Goal: Task Accomplishment & Management: Complete application form

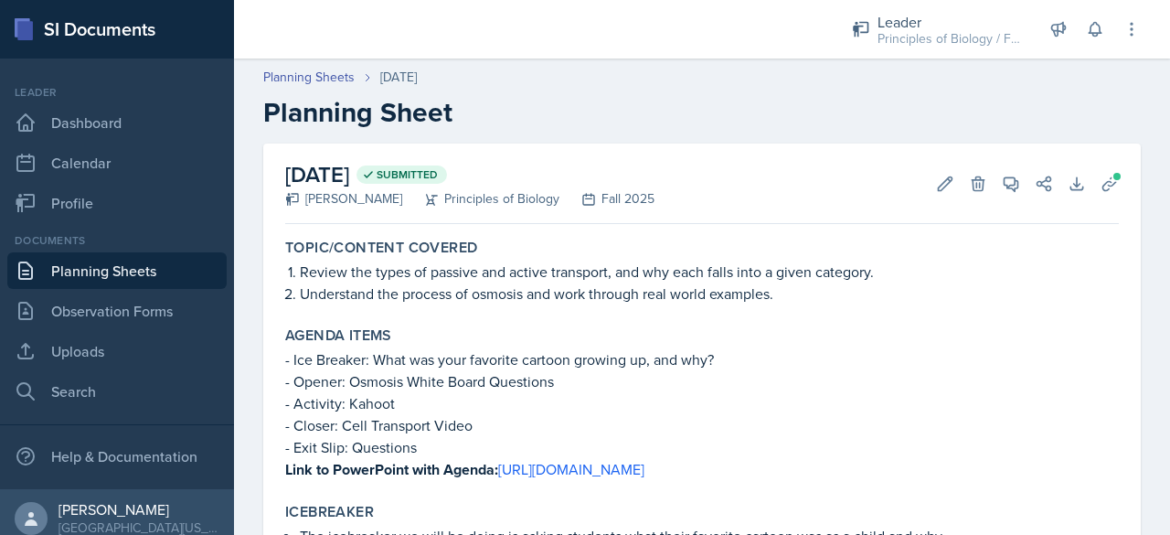
scroll to position [962, 0]
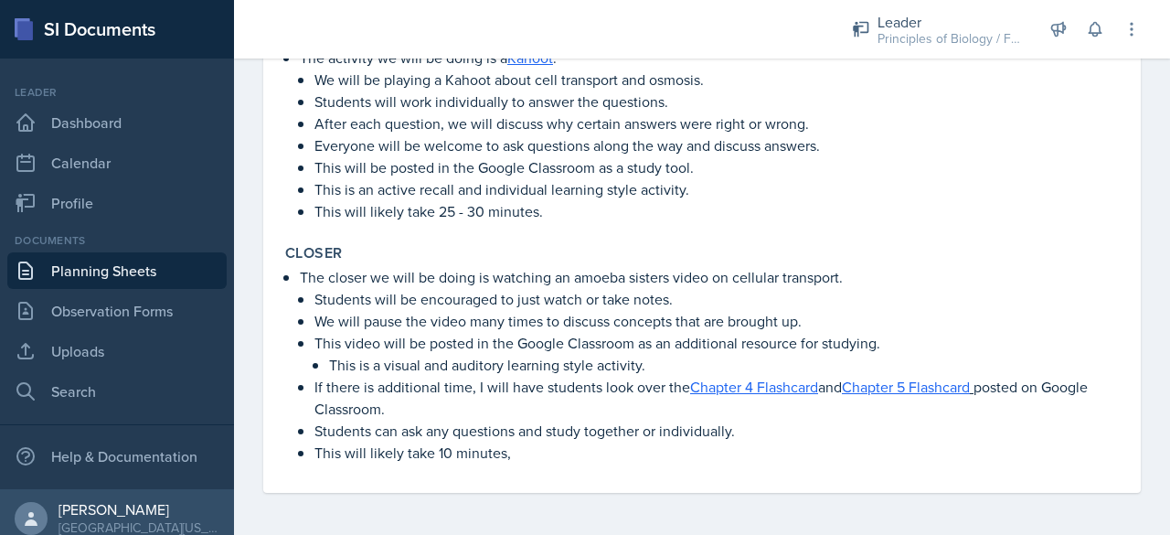
click at [74, 271] on link "Planning Sheets" at bounding box center [116, 270] width 219 height 37
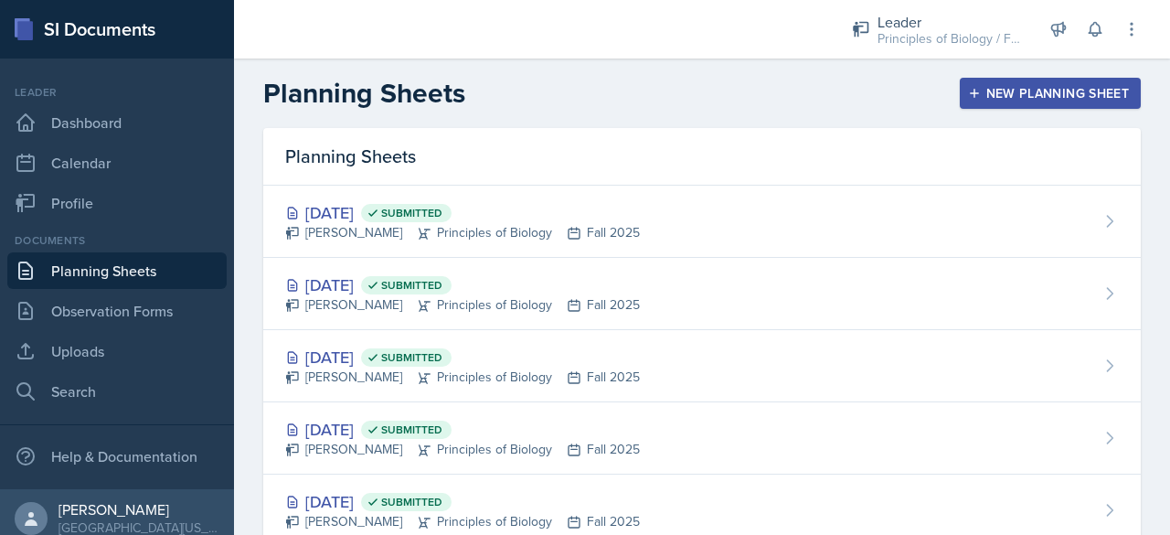
click at [985, 94] on div "New Planning Sheet" at bounding box center [1050, 93] width 157 height 15
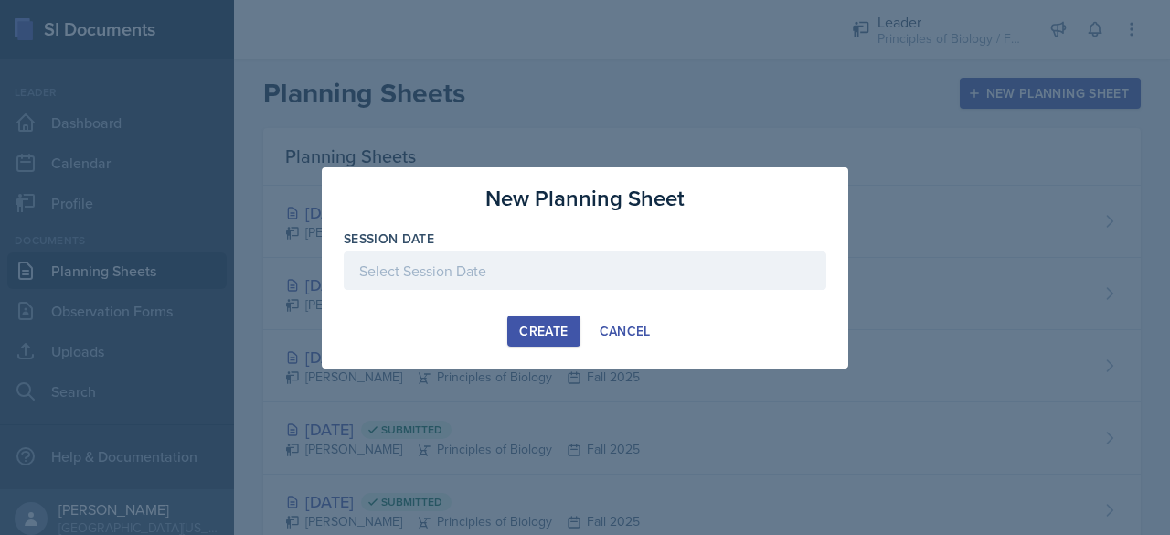
click at [630, 272] on div at bounding box center [585, 270] width 483 height 38
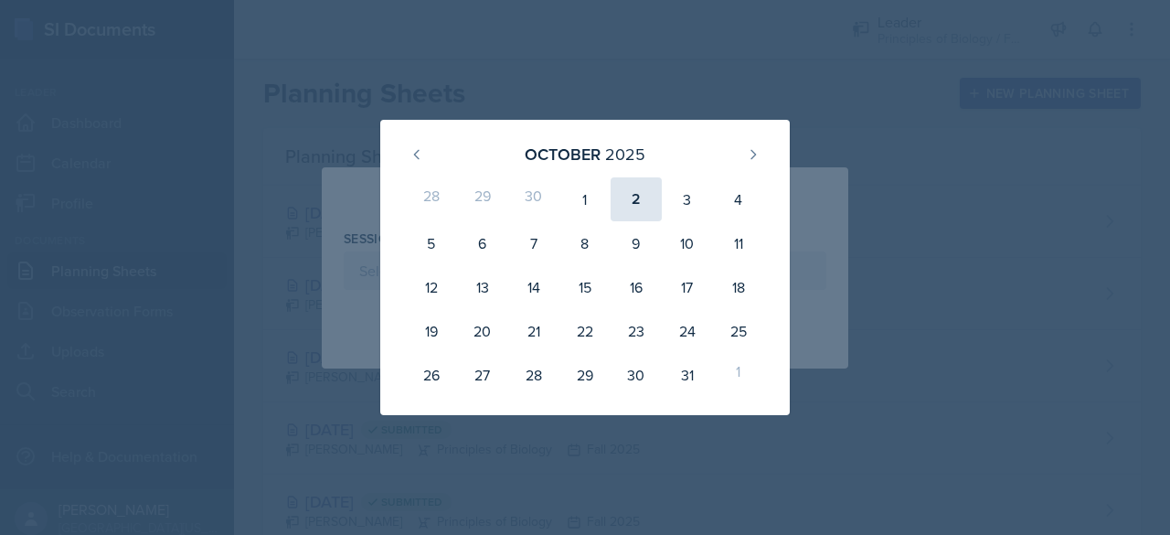
click at [629, 214] on div "2" at bounding box center [636, 199] width 51 height 44
type input "[DATE]"
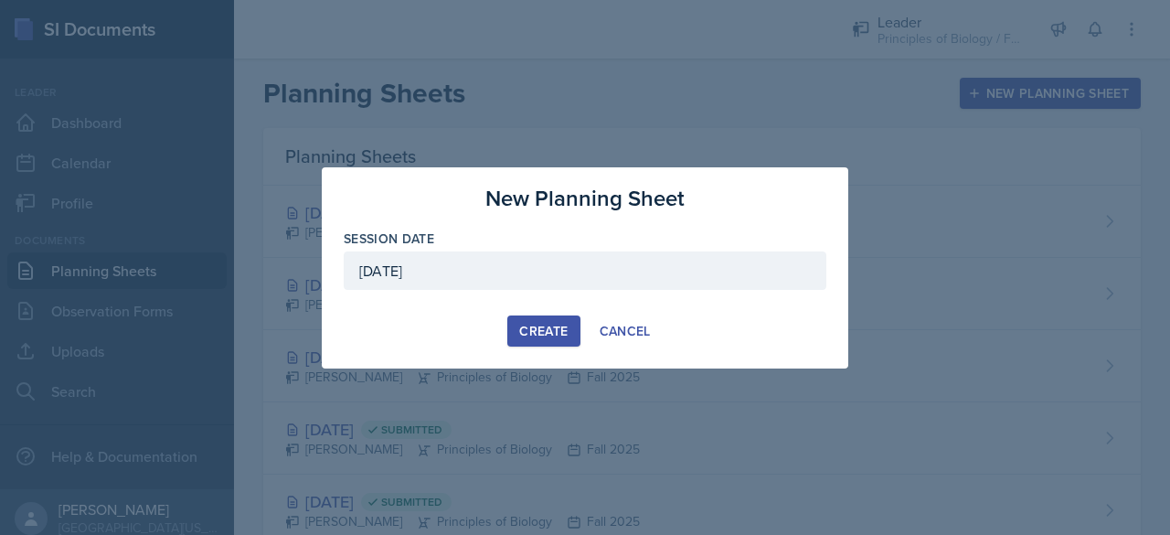
click at [548, 332] on div "Create" at bounding box center [543, 331] width 48 height 15
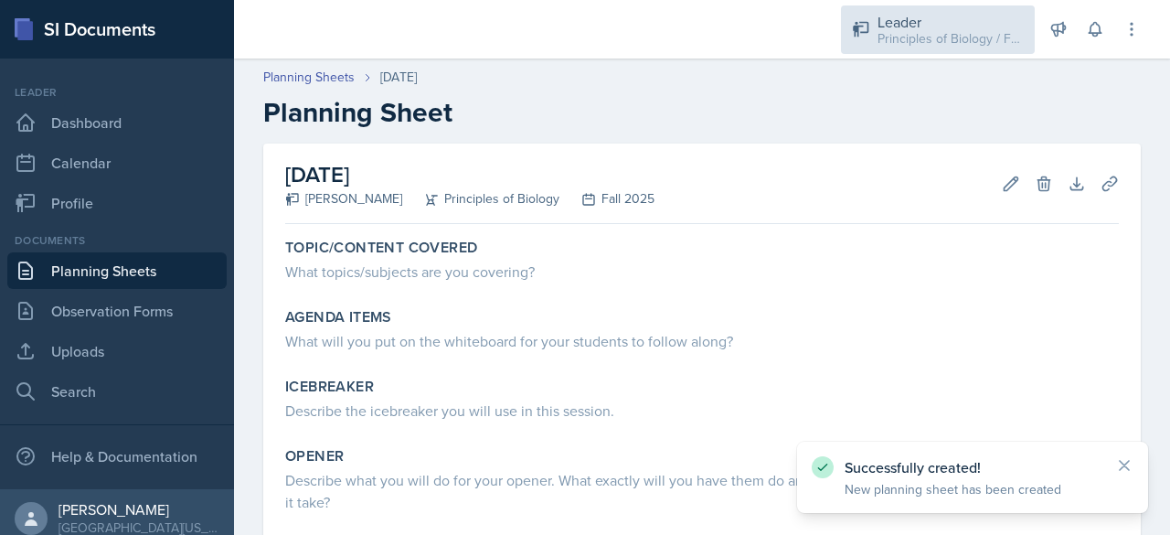
click at [920, 37] on div "Principles of Biology / Fall 2025" at bounding box center [950, 38] width 146 height 19
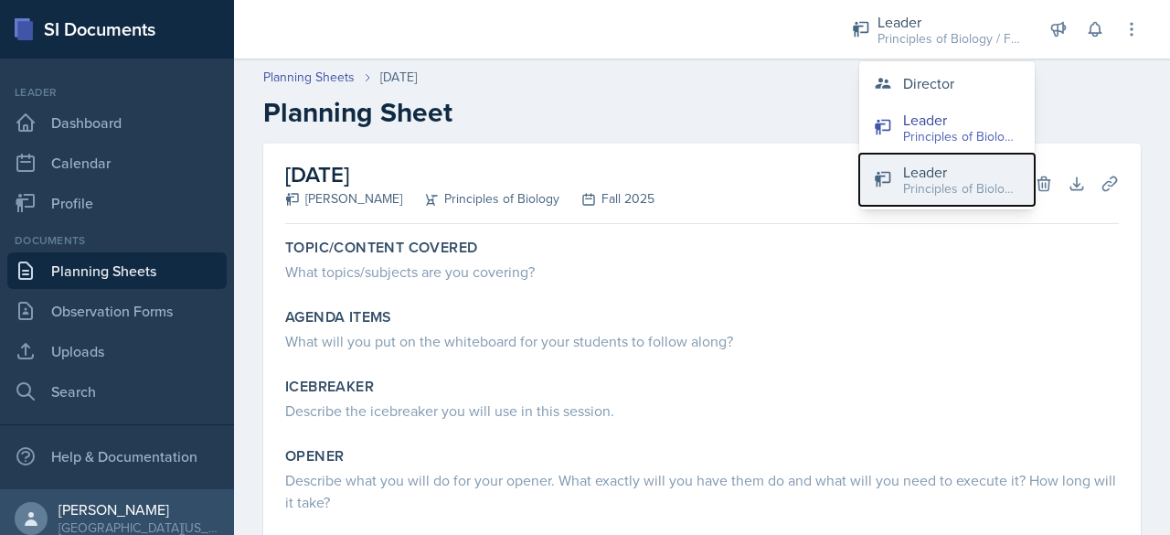
click at [918, 179] on div "Principles of Biology / Spring 2025" at bounding box center [961, 188] width 117 height 19
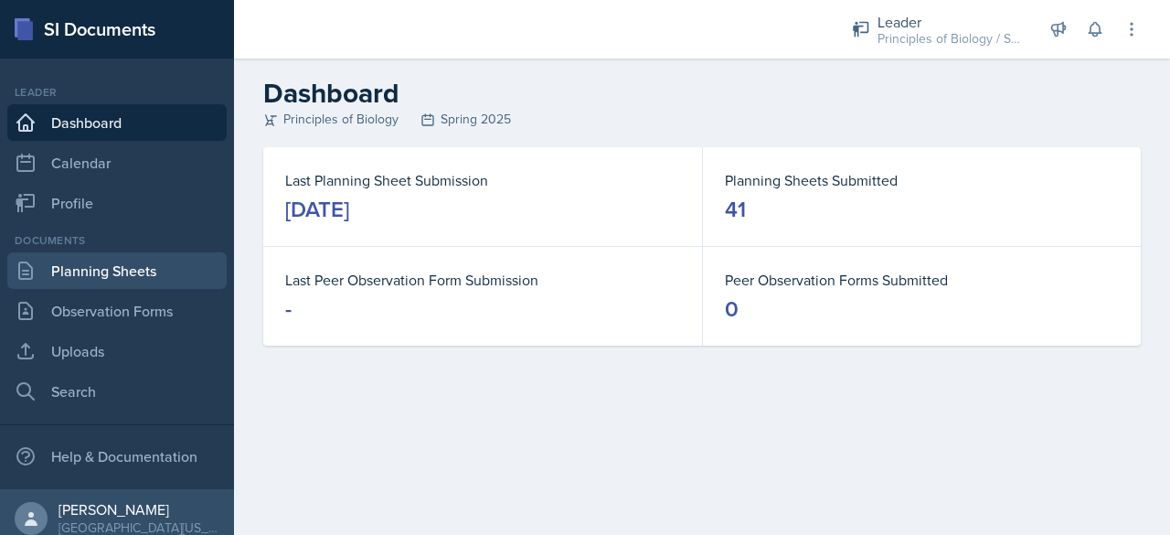
click at [115, 271] on link "Planning Sheets" at bounding box center [116, 270] width 219 height 37
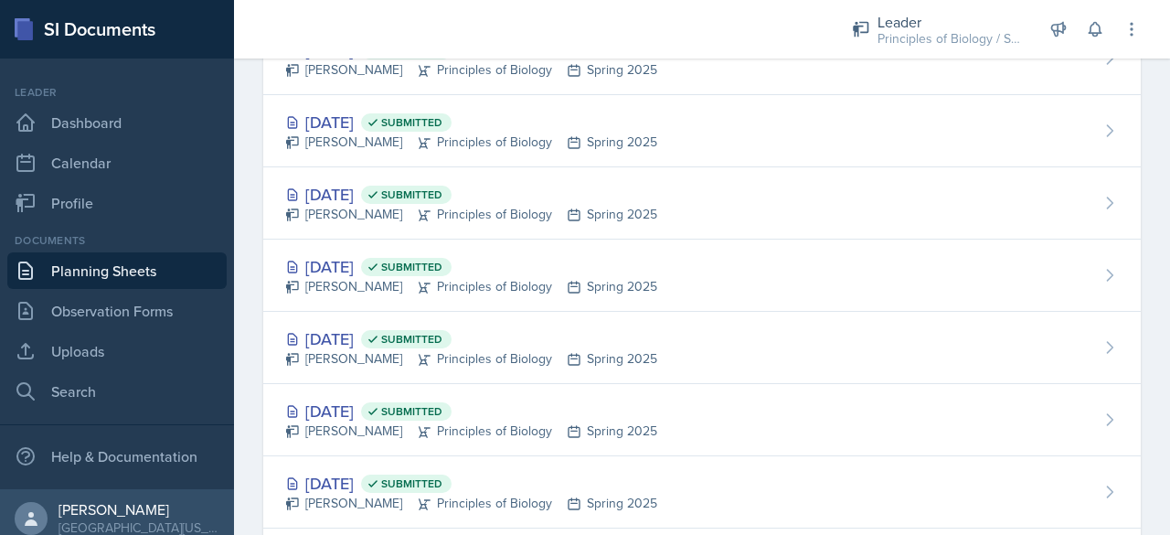
scroll to position [1910, 0]
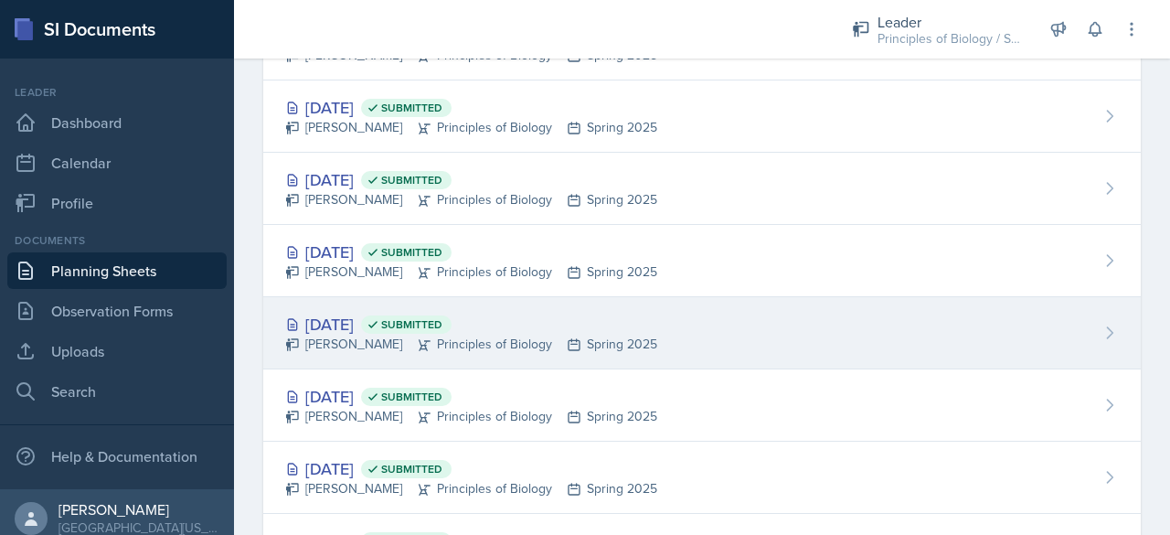
click at [360, 313] on div "[DATE] Submitted" at bounding box center [471, 324] width 372 height 25
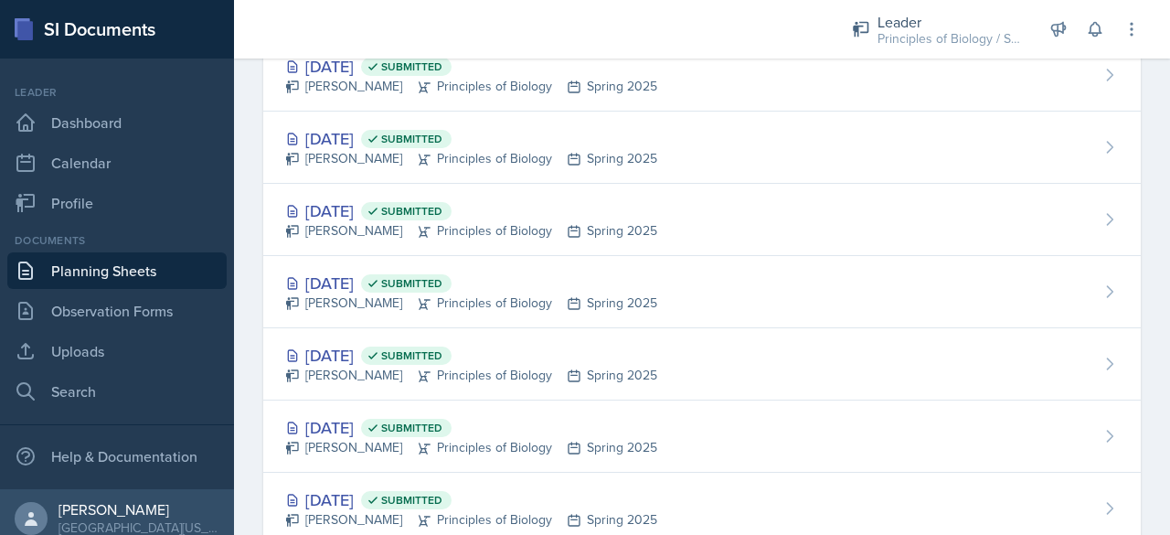
scroll to position [1892, 0]
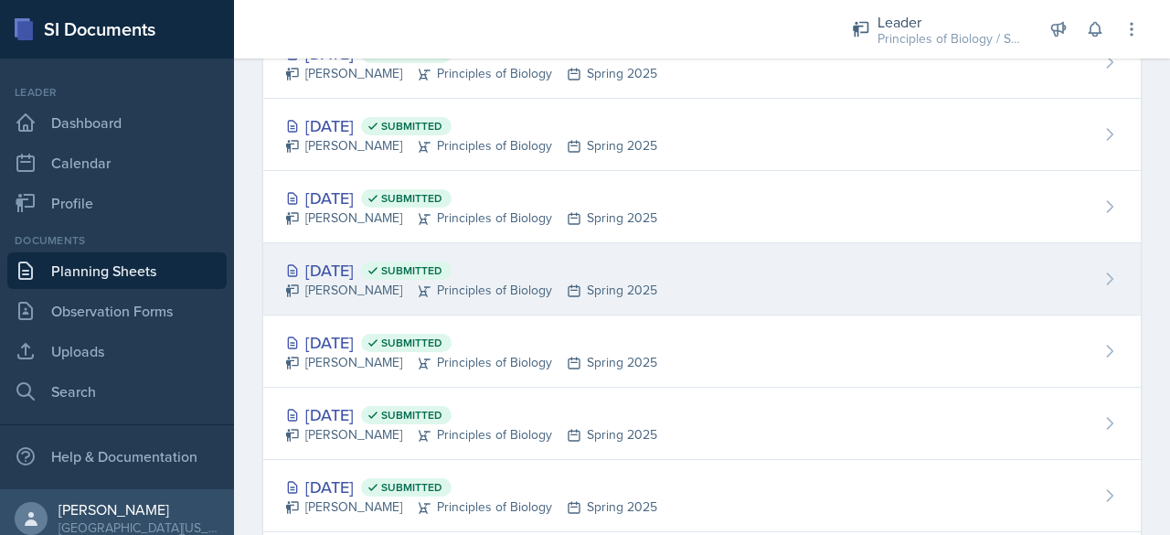
click at [337, 260] on div "[DATE] Submitted" at bounding box center [471, 270] width 372 height 25
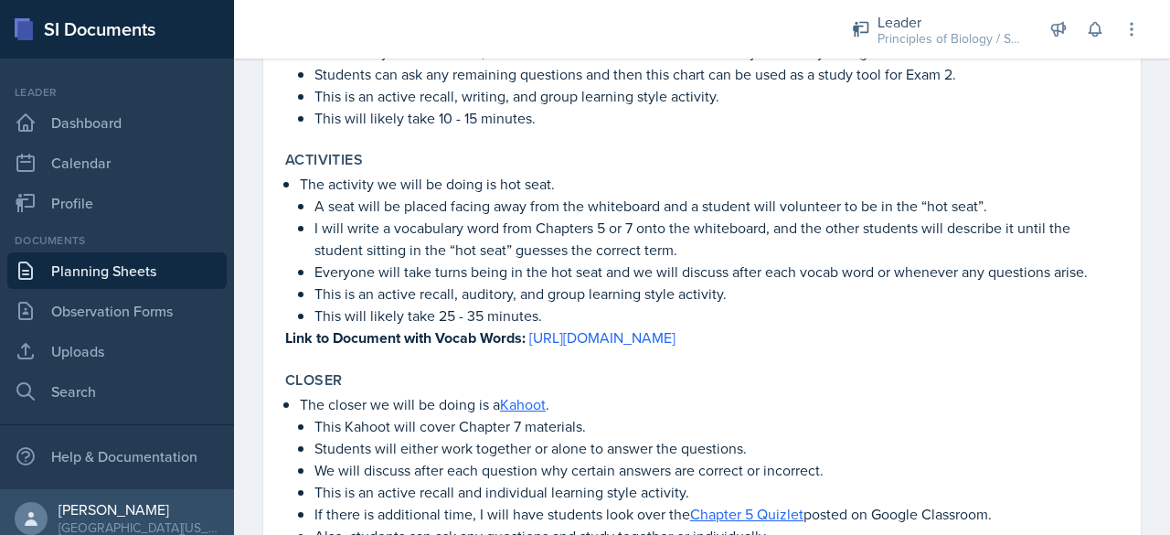
scroll to position [734, 0]
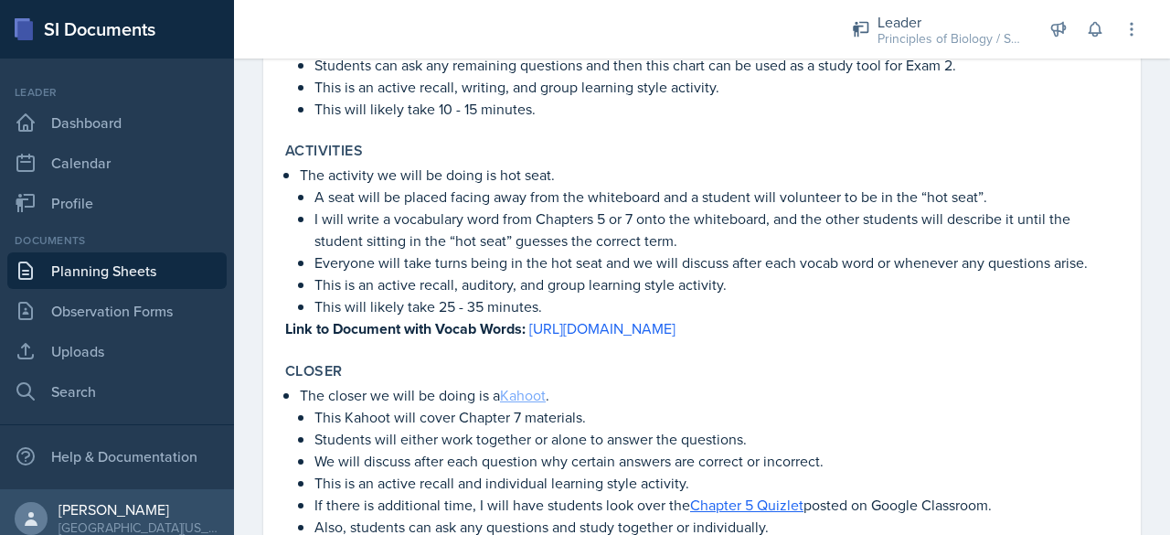
click at [530, 405] on link "Kahoot" at bounding box center [523, 395] width 46 height 20
click at [610, 329] on link "[URL][DOMAIN_NAME]" at bounding box center [602, 328] width 146 height 20
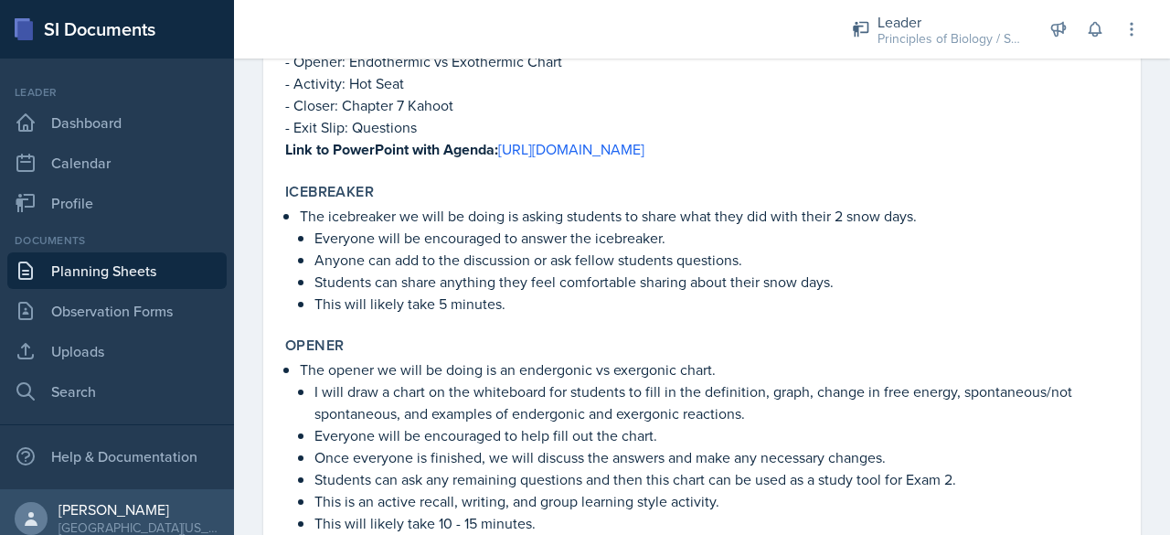
scroll to position [830, 0]
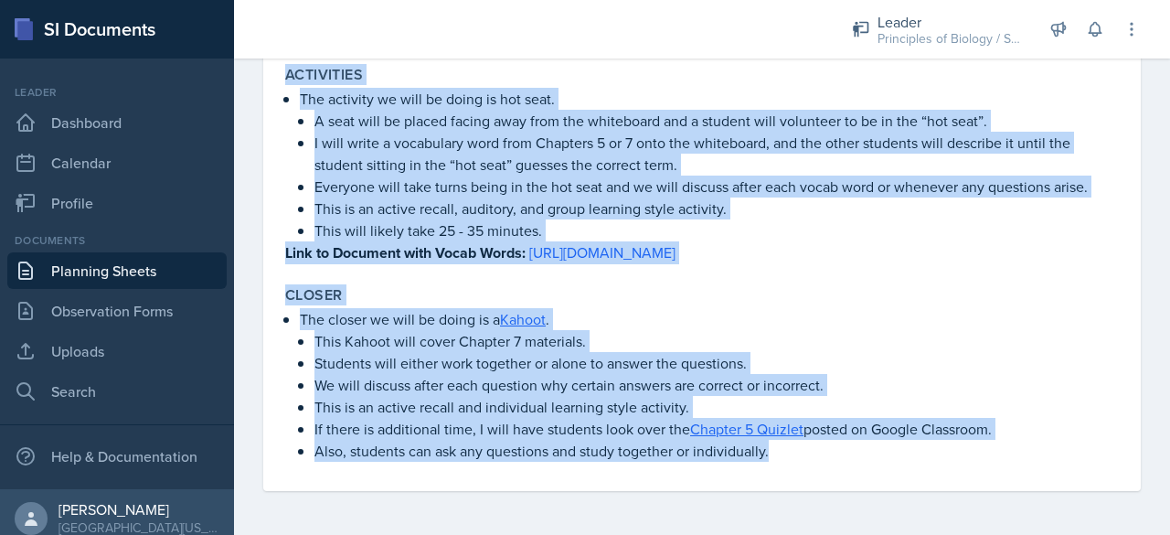
drag, startPoint x: 289, startPoint y: 248, endPoint x: 817, endPoint y: 578, distance: 622.9
click at [817, 534] on html "SI Documents Leader Dashboard Calendar Profile Documents Planning Sheets Observ…" at bounding box center [585, 267] width 1170 height 535
copy div "Lorem/Ipsumdo Sitamet Consec adi elitseddoe tempori utlaboreet dol magnaaliq en…"
click at [141, 272] on link "Planning Sheets" at bounding box center [116, 270] width 219 height 37
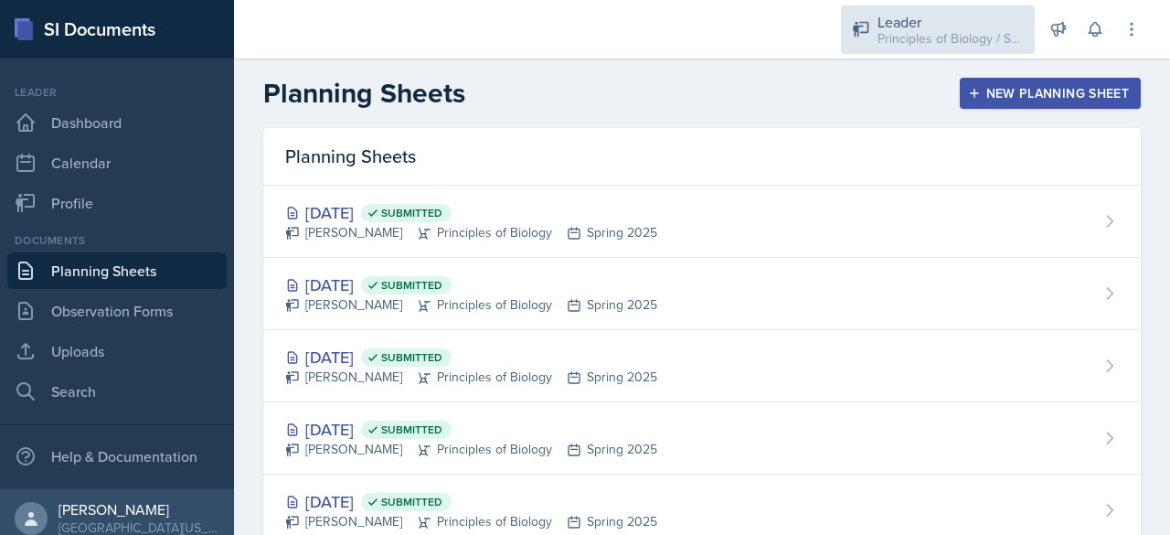
click at [962, 27] on div "Leader" at bounding box center [950, 22] width 146 height 22
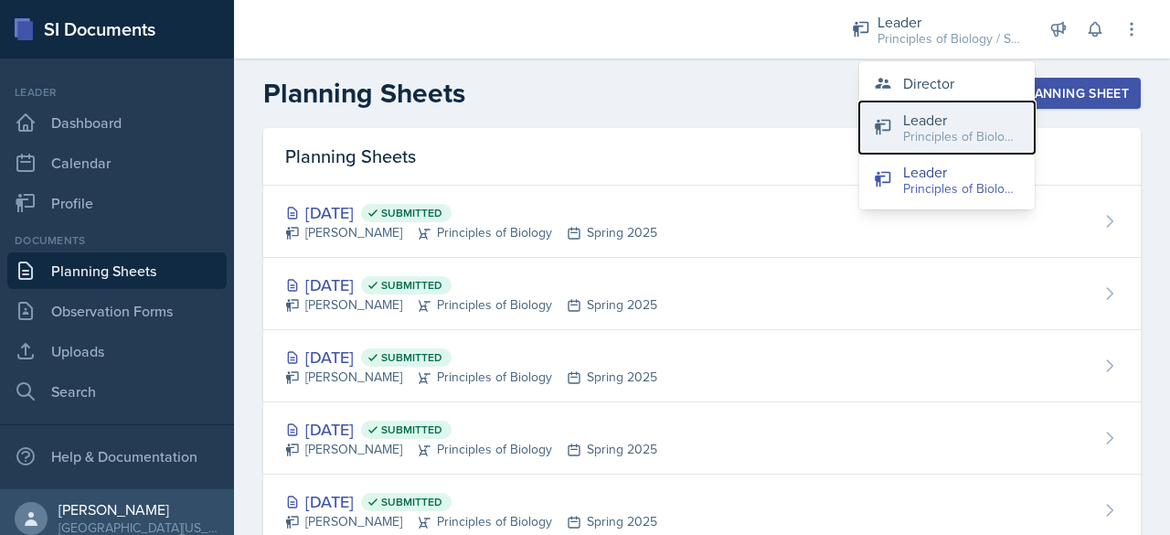
click at [904, 140] on div "Principles of Biology / Fall 2025" at bounding box center [961, 136] width 117 height 19
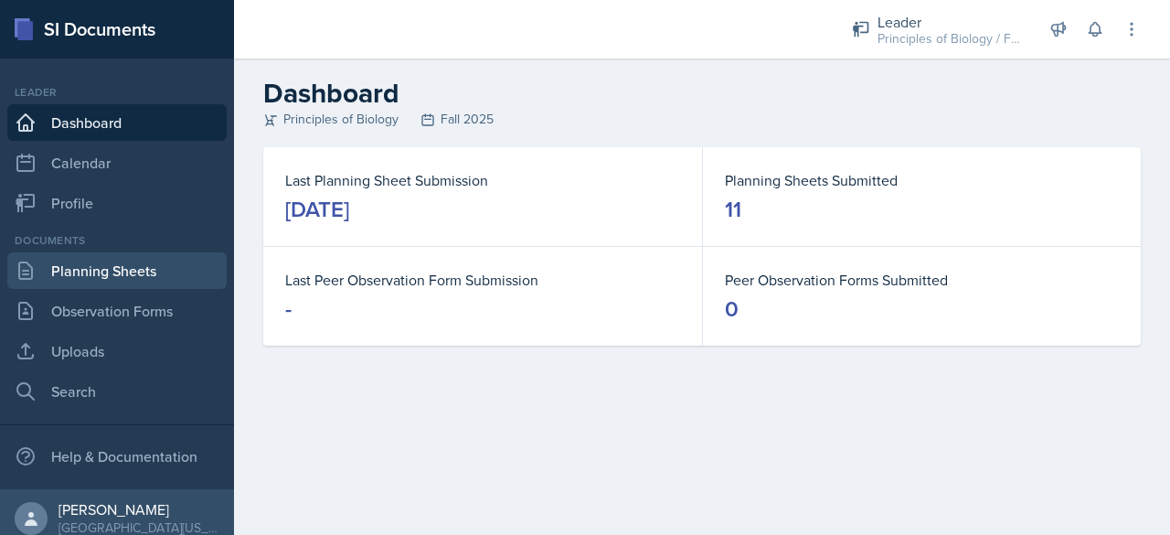
click at [95, 279] on link "Planning Sheets" at bounding box center [116, 270] width 219 height 37
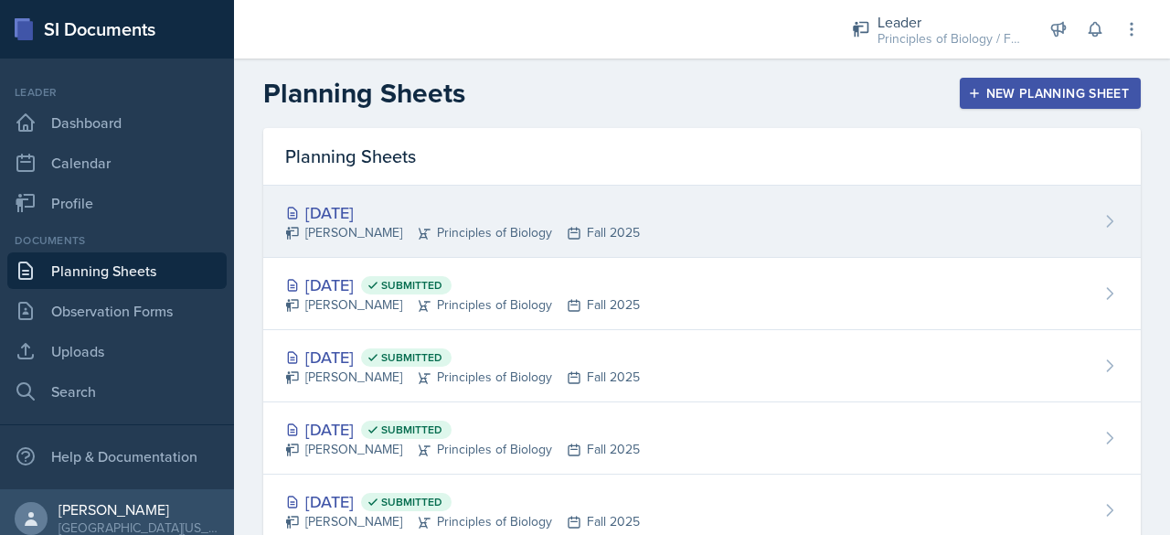
click at [421, 226] on div "[PERSON_NAME] Principles of Biology Fall 2025" at bounding box center [462, 232] width 355 height 19
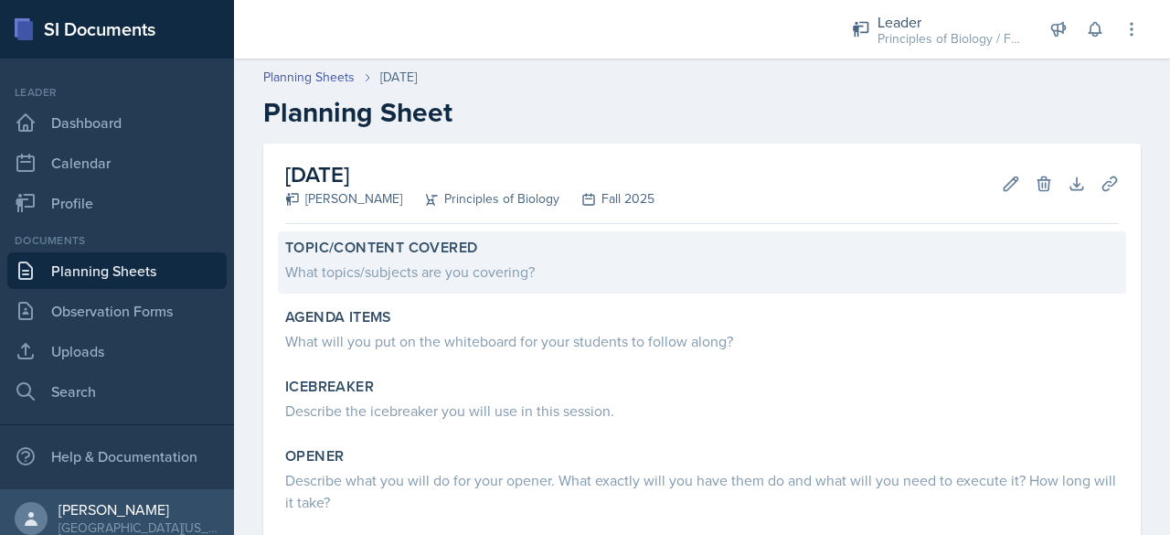
click at [433, 278] on div "What topics/subjects are you covering?" at bounding box center [702, 272] width 834 height 22
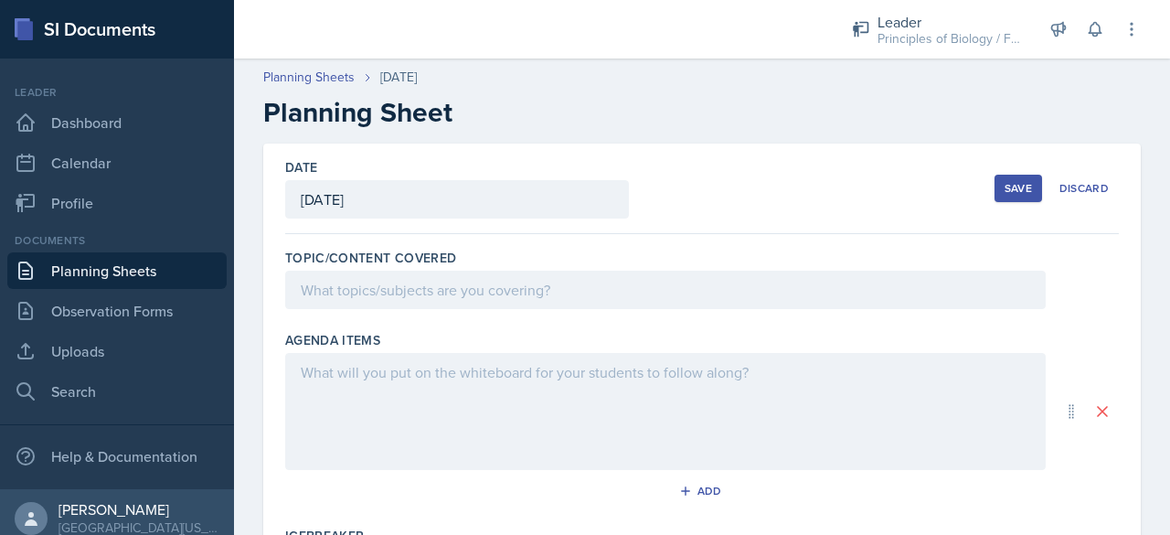
click at [431, 291] on div at bounding box center [665, 290] width 760 height 38
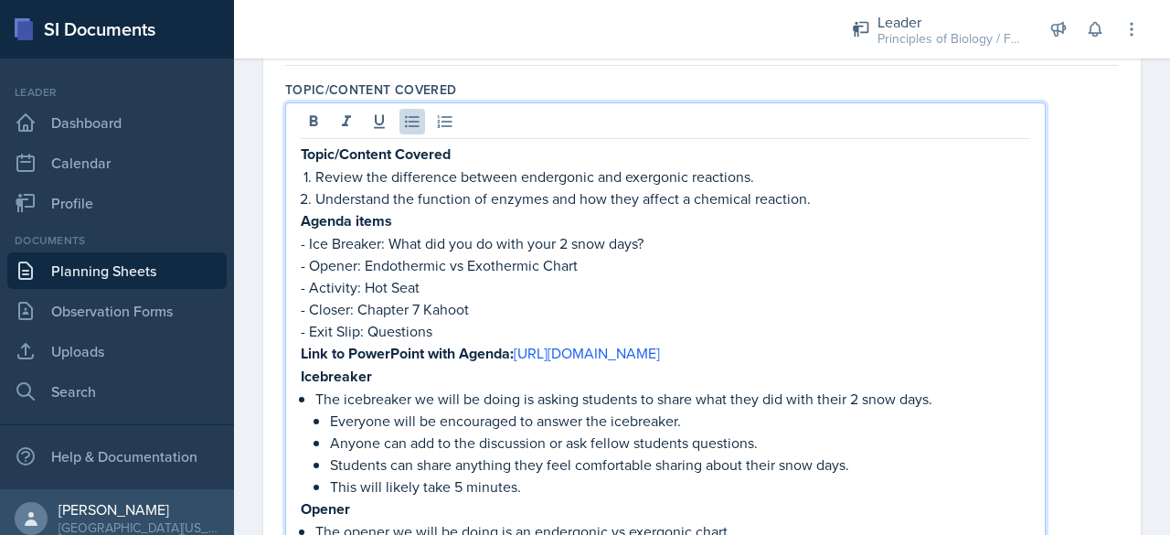
scroll to position [176, 0]
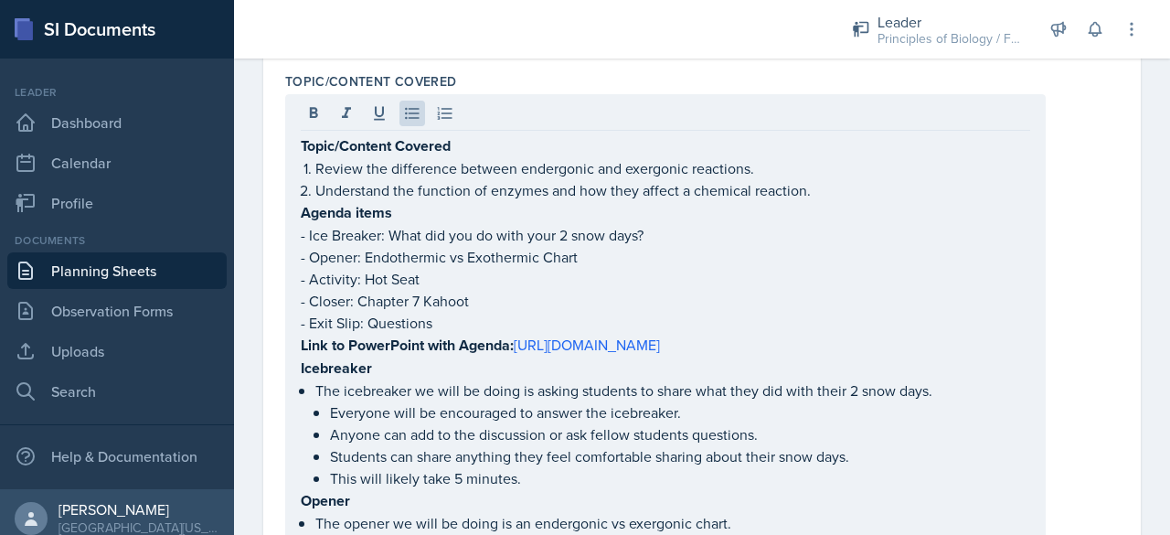
drag, startPoint x: 299, startPoint y: 215, endPoint x: 623, endPoint y: 441, distance: 395.3
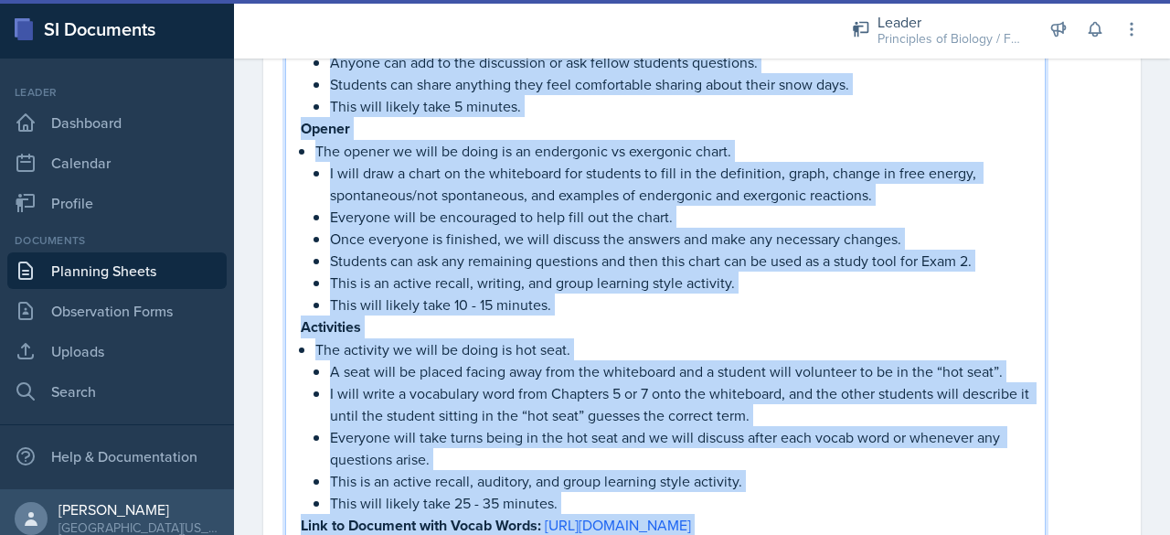
scroll to position [876, 0]
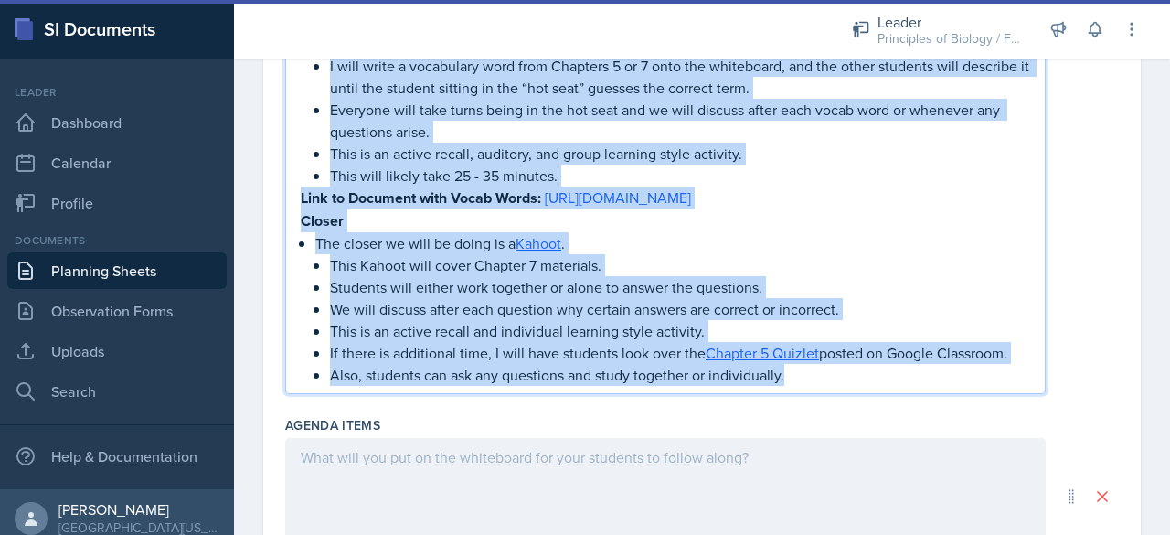
drag, startPoint x: 300, startPoint y: 212, endPoint x: 800, endPoint y: 484, distance: 569.4
click at [800, 484] on div "Topic/Content Covered Topic/Content Covered Review the difference between ender…" at bounding box center [702, 344] width 834 height 1973
copy div "Loremi dolor - Sit Ametcon: Adip eli sed do eius temp 5 inci utla? - Etdolo: Ma…"
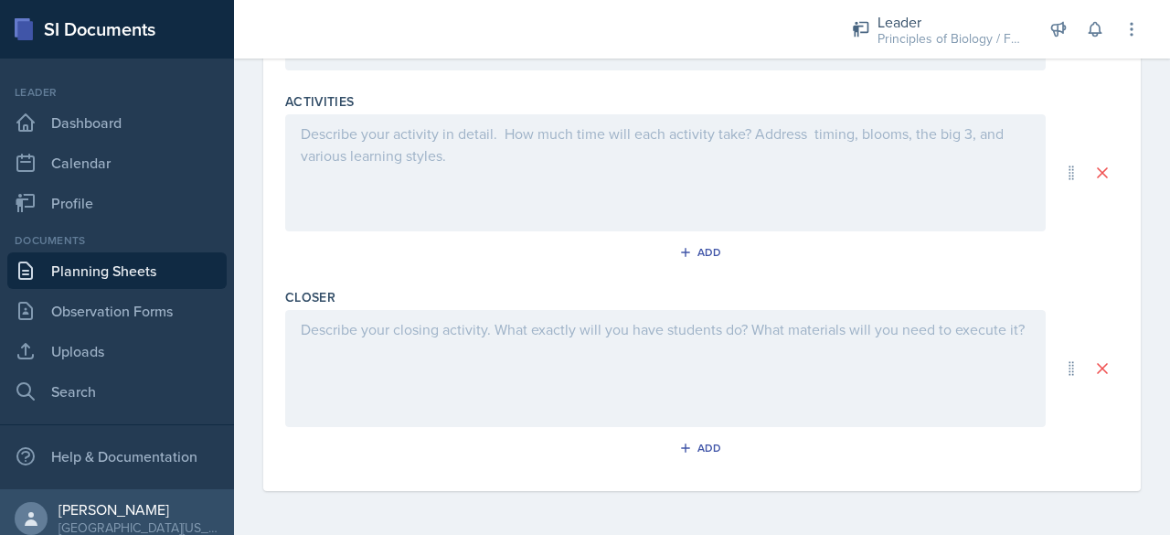
scroll to position [282, 0]
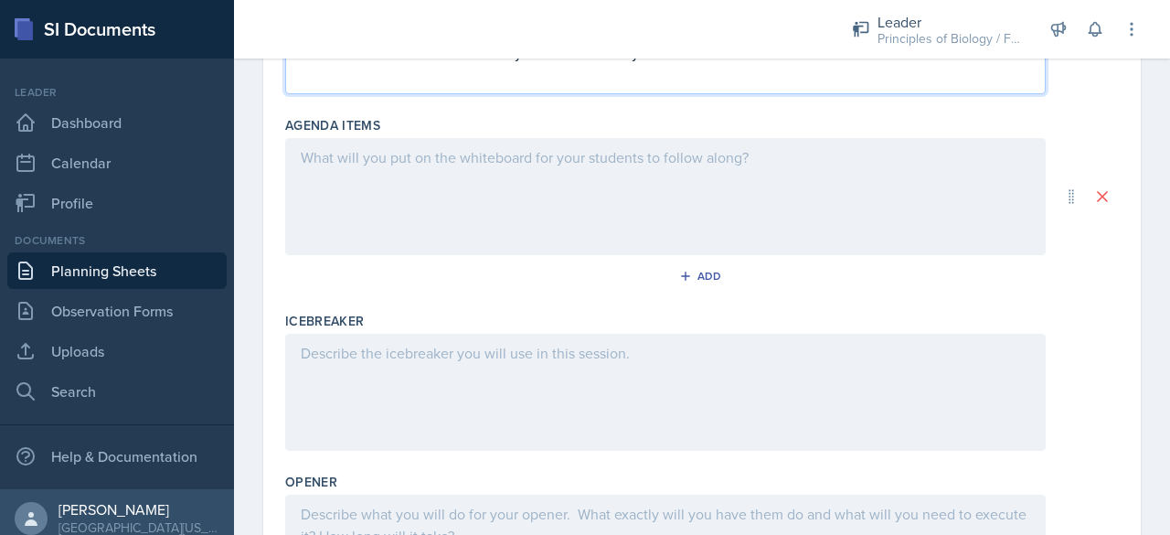
click at [433, 193] on div at bounding box center [665, 196] width 760 height 117
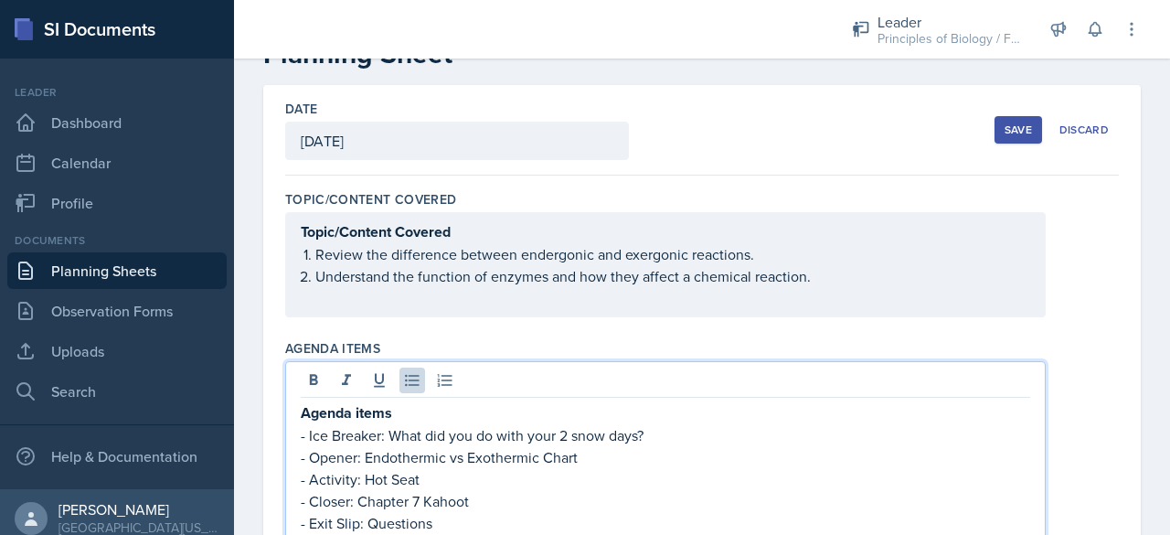
scroll to position [0, 0]
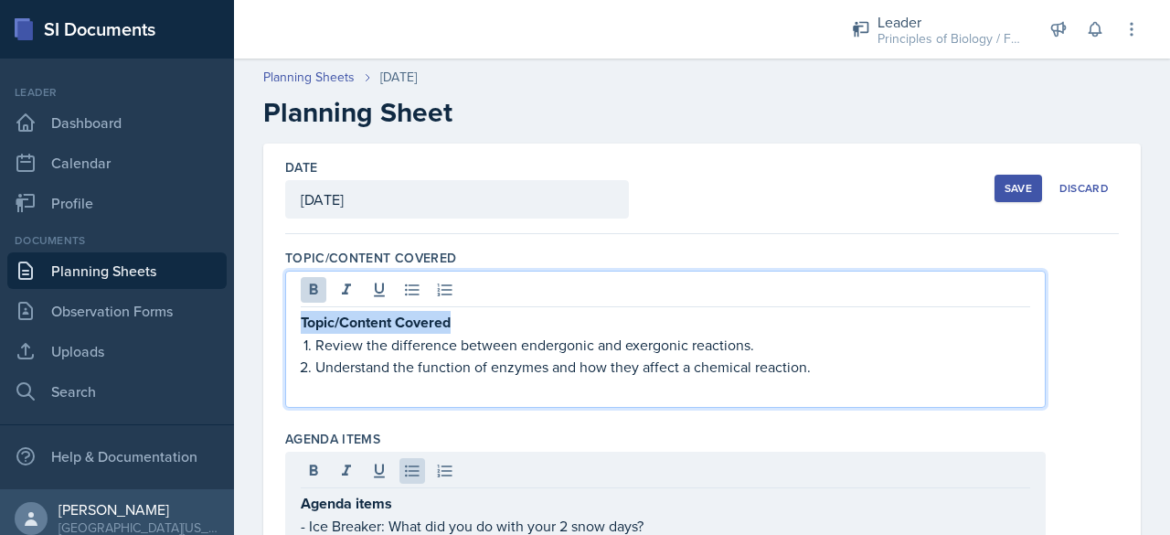
drag, startPoint x: 477, startPoint y: 297, endPoint x: 205, endPoint y: 280, distance: 272.9
click at [205, 280] on div "SI Documents Leader Dashboard Calendar Profile Documents Planning Sheets Observ…" at bounding box center [585, 267] width 1170 height 535
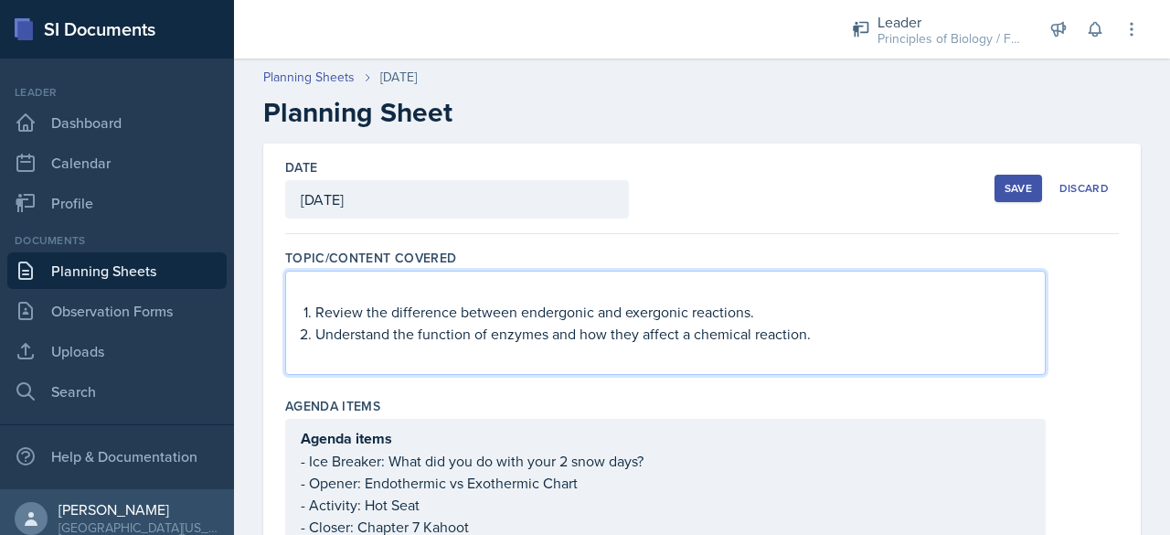
click at [315, 314] on li "Review the difference between endergonic and exergonic reactions." at bounding box center [672, 312] width 715 height 22
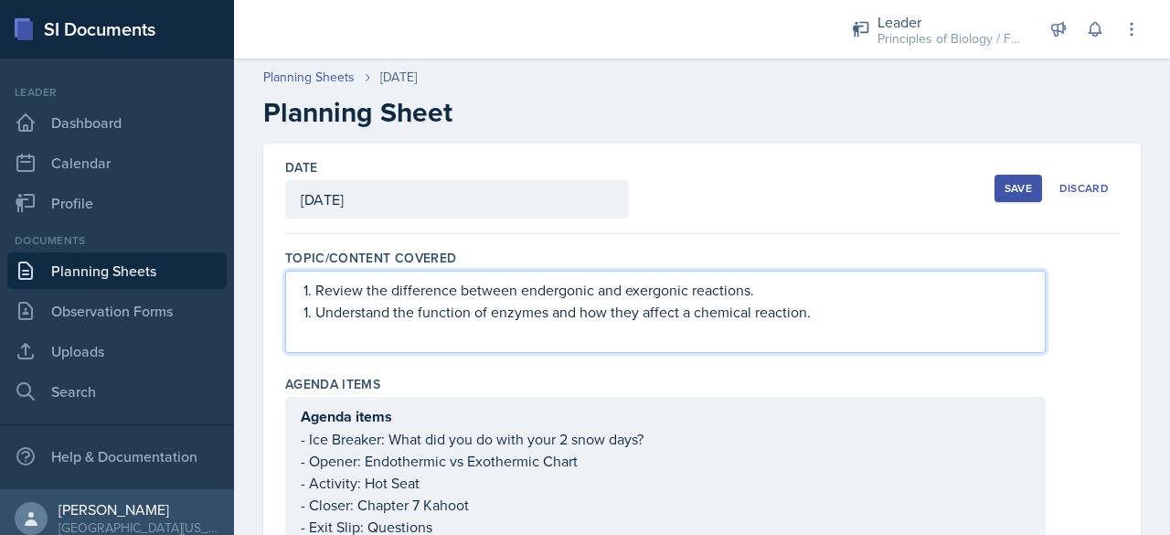
click at [315, 314] on li "Understand the function of enzymes and how they affect a chemical reaction." at bounding box center [672, 312] width 715 height 22
click at [520, 293] on p "Review the difference between endergonic and exergonic reactions." at bounding box center [672, 290] width 715 height 22
click at [414, 312] on p "Understand the function of enzymes and how they affect a chemical reaction." at bounding box center [672, 312] width 715 height 22
click at [420, 312] on p "Understand the function of enzymes and how they affect a chemical reaction." at bounding box center [672, 312] width 715 height 22
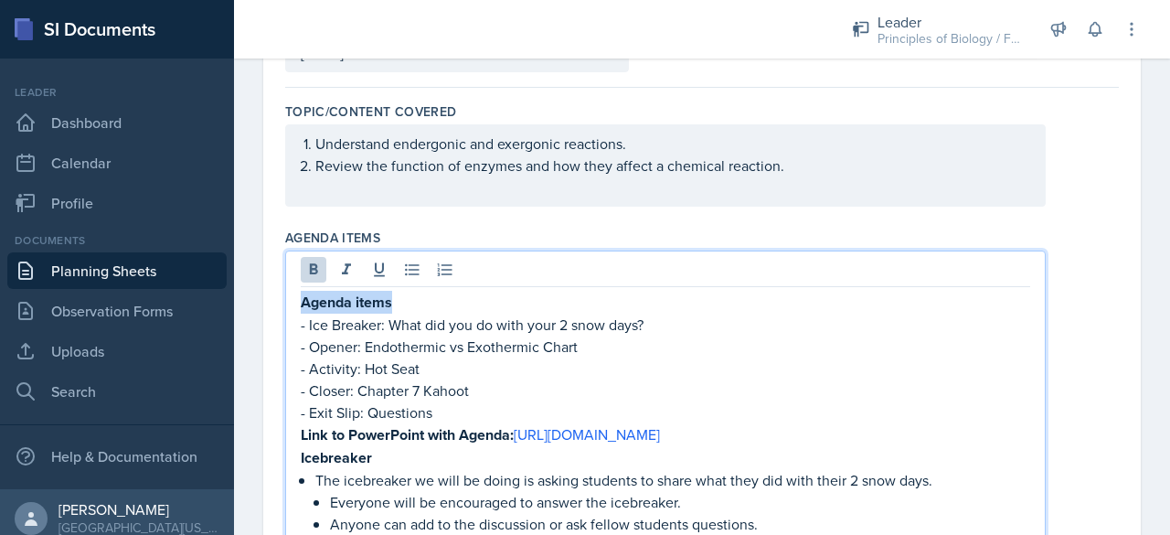
drag, startPoint x: 408, startPoint y: 305, endPoint x: 284, endPoint y: 295, distance: 123.8
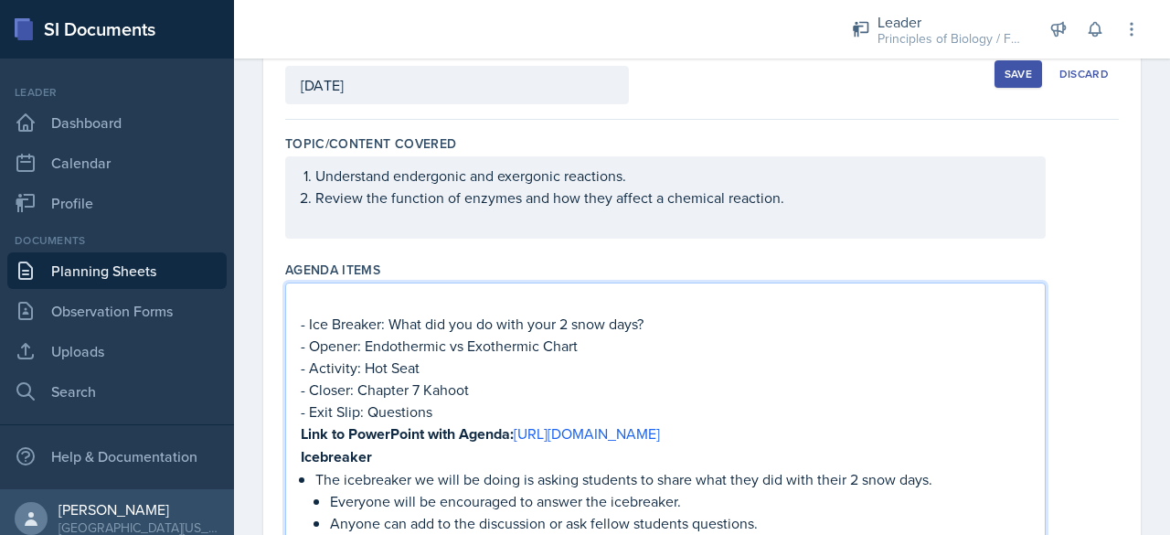
click at [308, 326] on p "- Ice Breaker: What did you do with your 2 snow days?" at bounding box center [665, 324] width 729 height 22
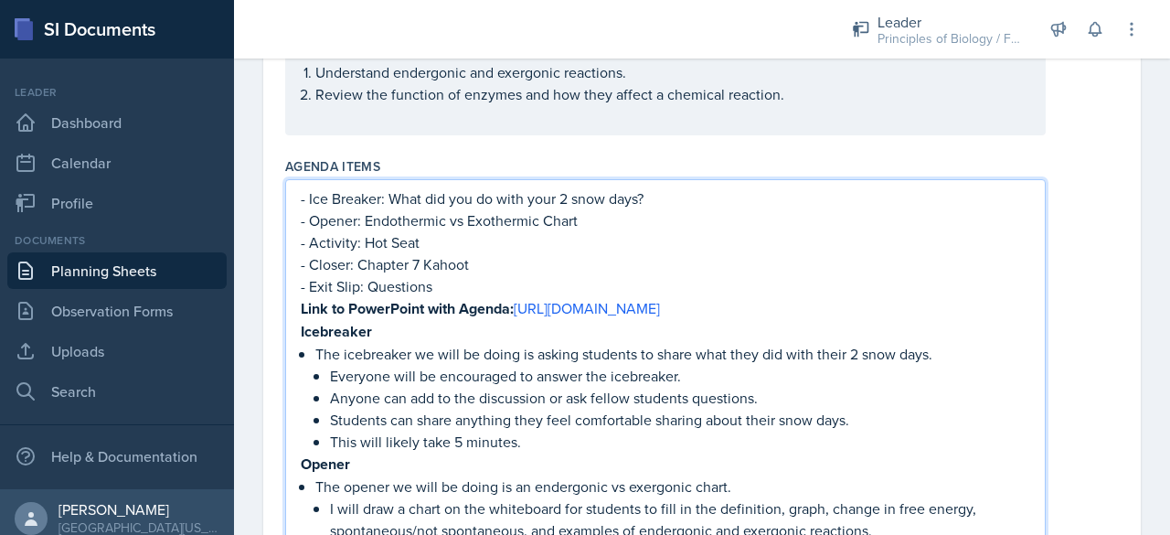
scroll to position [224, 0]
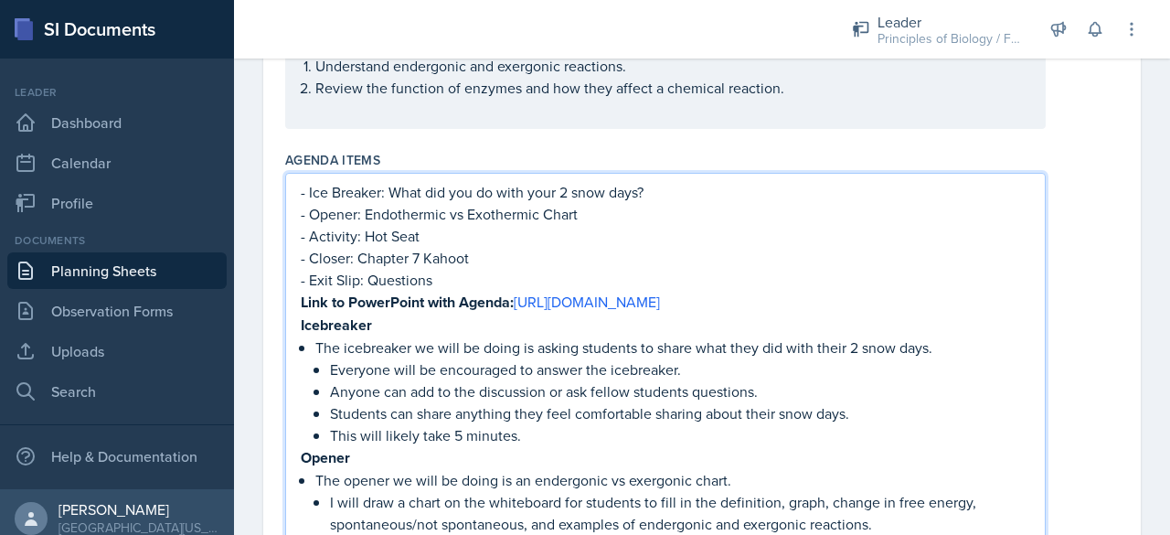
drag, startPoint x: 362, startPoint y: 324, endPoint x: 519, endPoint y: 305, distance: 158.3
click at [519, 305] on p "Link to PowerPoint with Agenda: [URL][DOMAIN_NAME]" at bounding box center [665, 302] width 729 height 23
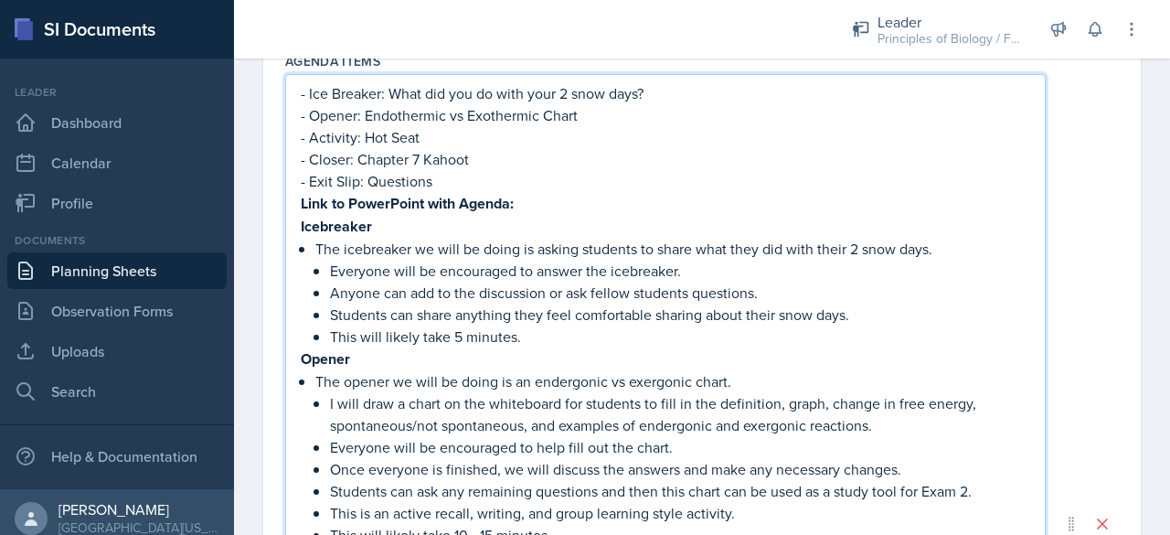
scroll to position [327, 0]
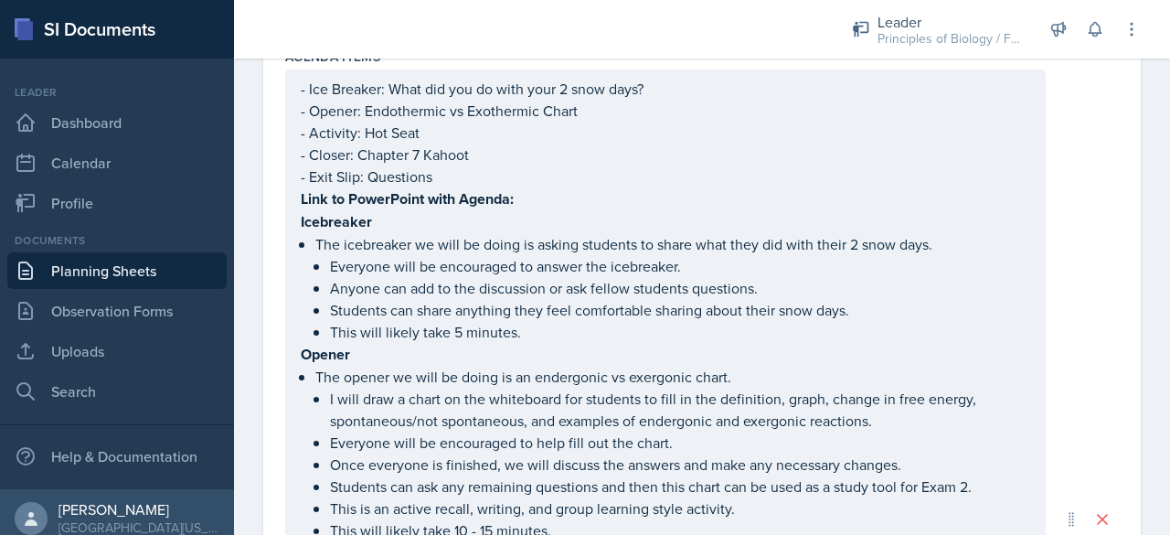
drag, startPoint x: 297, startPoint y: 220, endPoint x: 548, endPoint y: 392, distance: 303.7
click at [548, 392] on div "- Ice Breaker: What did you do with your 2 snow days? - Opener: Endothermic vs …" at bounding box center [665, 518] width 760 height 899
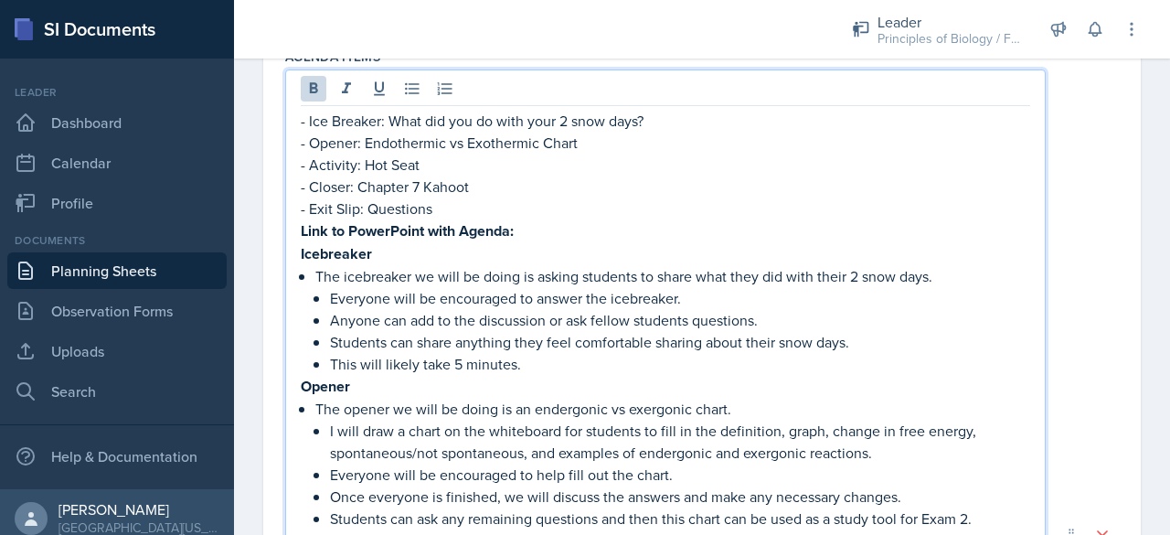
scroll to position [358, 0]
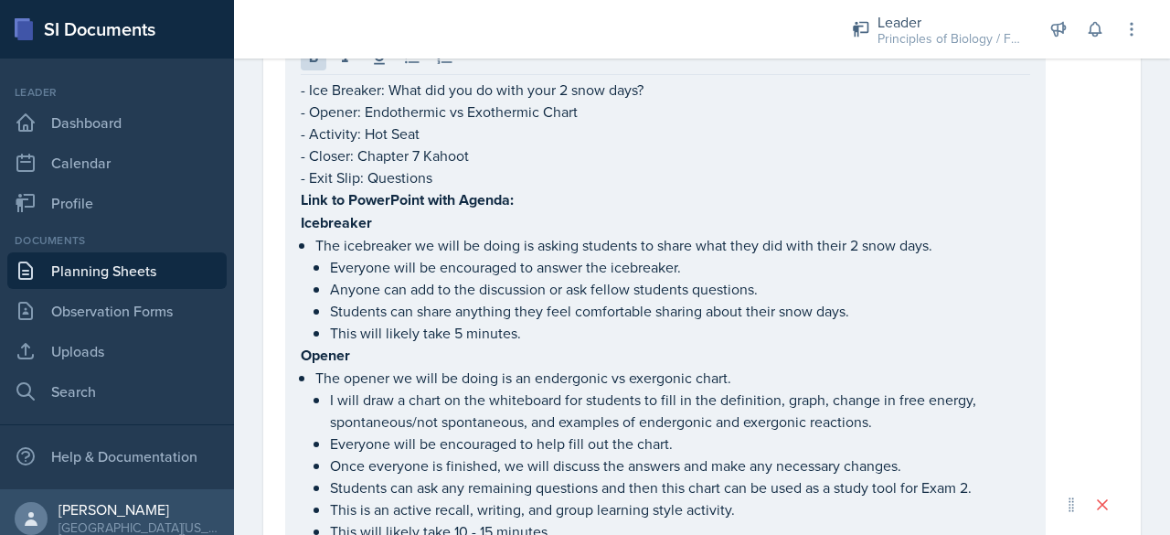
drag, startPoint x: 298, startPoint y: 222, endPoint x: 497, endPoint y: 376, distance: 251.6
click at [497, 376] on div "- Ice Breaker: What did you do with your 2 snow days? - Opener: Endothermic vs …" at bounding box center [665, 503] width 760 height 931
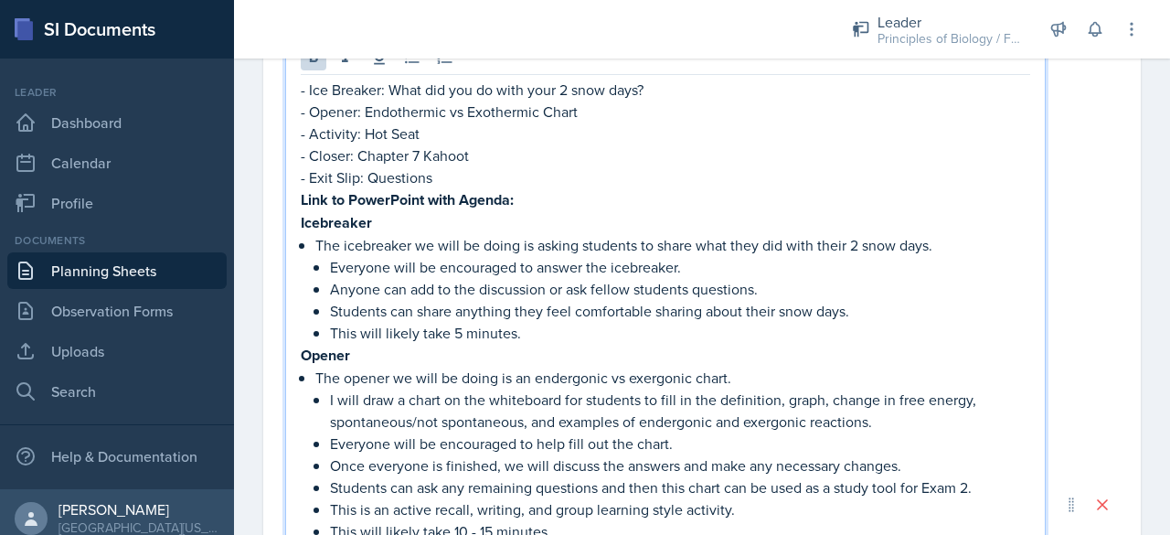
click at [304, 220] on strong "Icebreaker" at bounding box center [336, 222] width 71 height 21
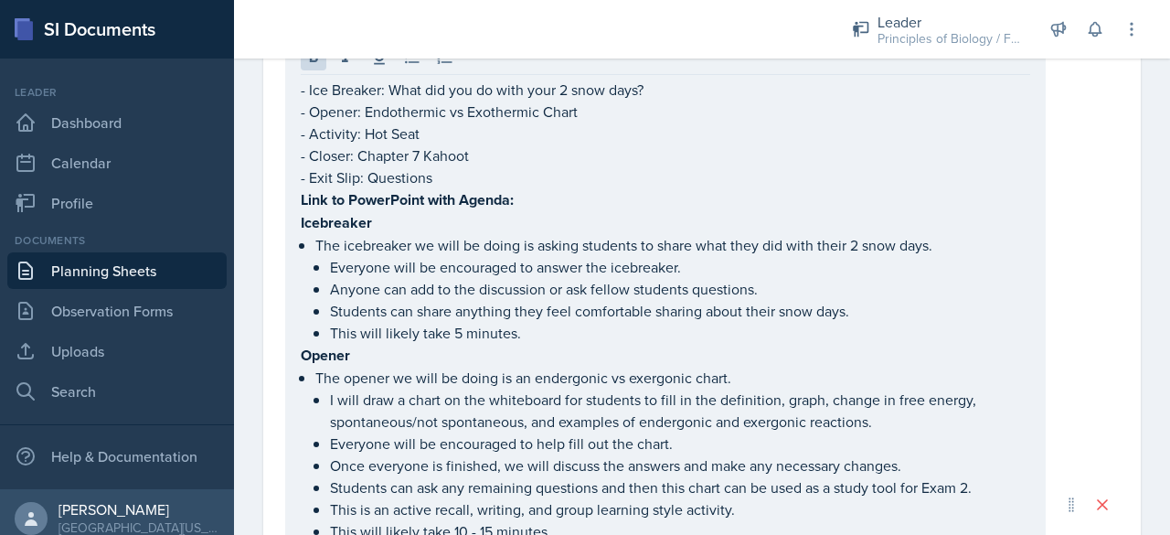
drag, startPoint x: 300, startPoint y: 219, endPoint x: 505, endPoint y: 372, distance: 255.4
click at [505, 372] on div "- Ice Breaker: What did you do with your 2 snow days? - Opener: Endothermic vs …" at bounding box center [665, 503] width 760 height 931
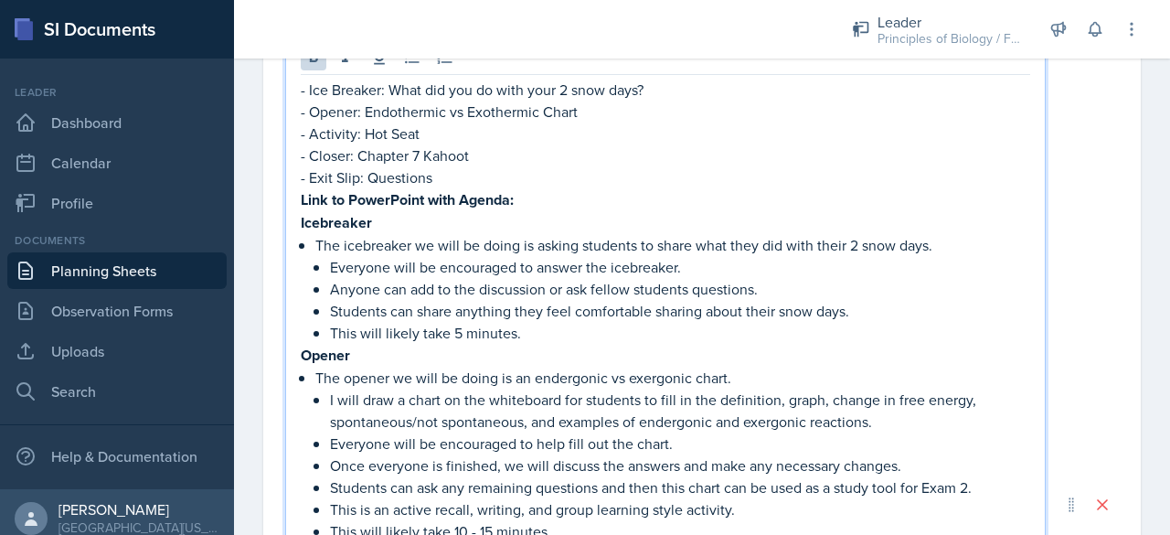
click at [301, 219] on strong "Icebreaker" at bounding box center [336, 222] width 71 height 21
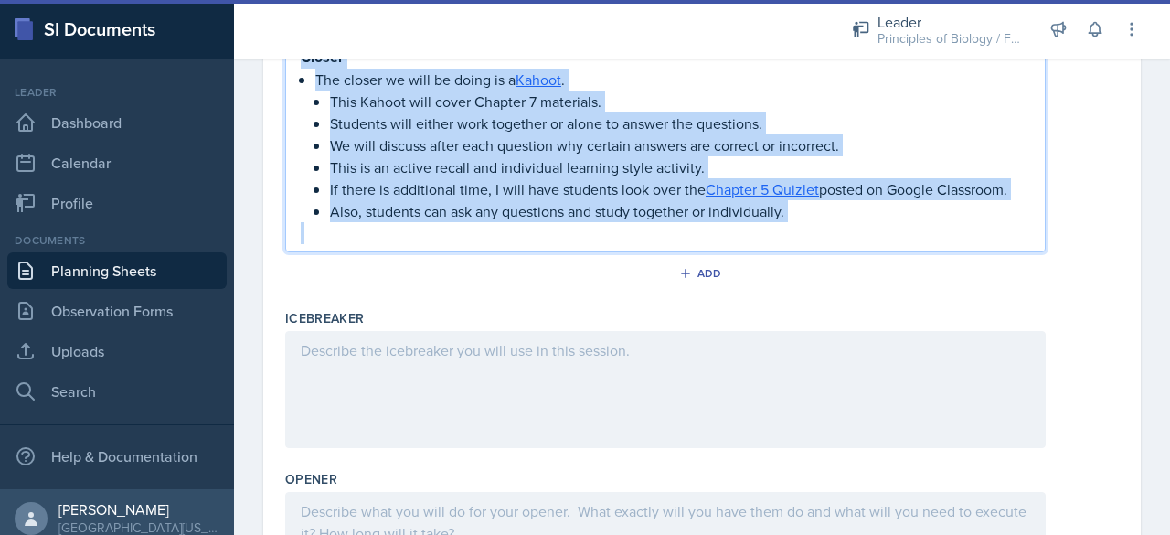
drag, startPoint x: 301, startPoint y: 219, endPoint x: 807, endPoint y: 367, distance: 527.3
click at [807, 367] on div "Topic/Content Covered Understand endergonic and exergonic reactions. Review the…" at bounding box center [702, 93] width 834 height 1871
copy div "Icebreaker The icebreaker we will be doing is asking students to share what the…"
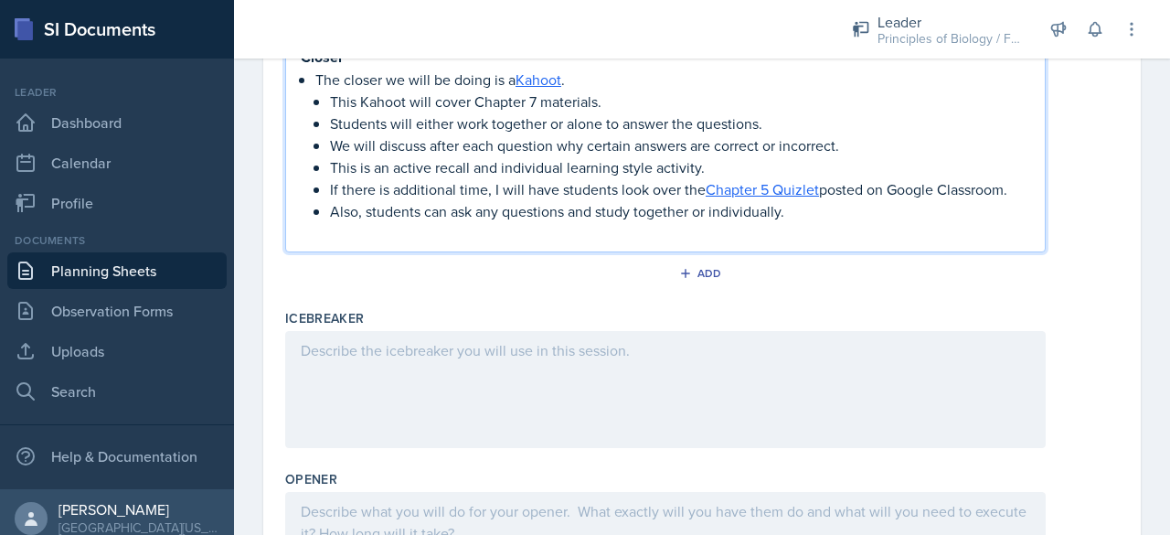
scroll to position [473, 0]
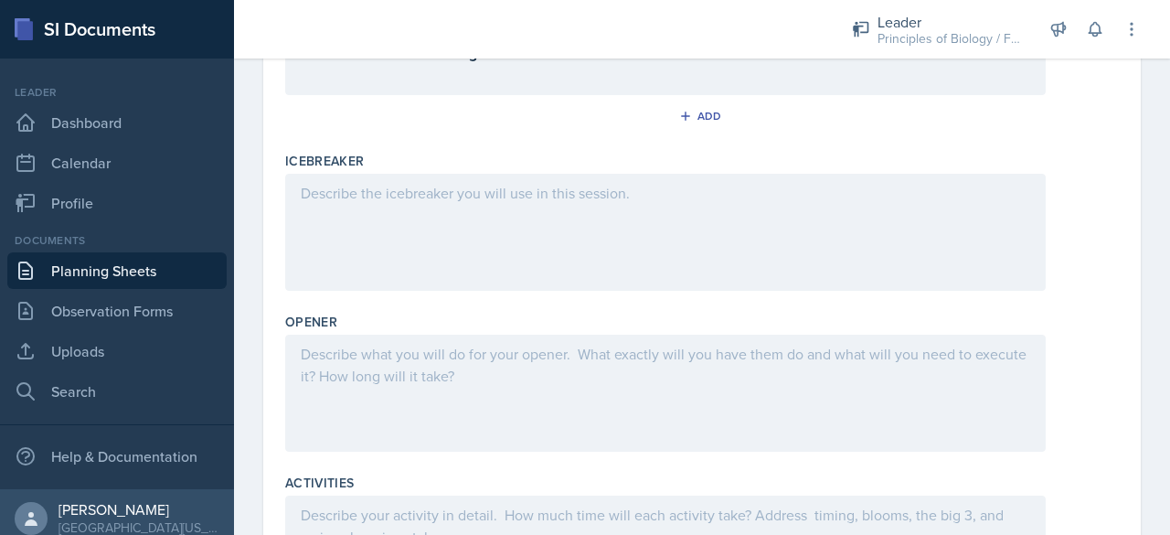
click at [501, 224] on div at bounding box center [665, 232] width 760 height 117
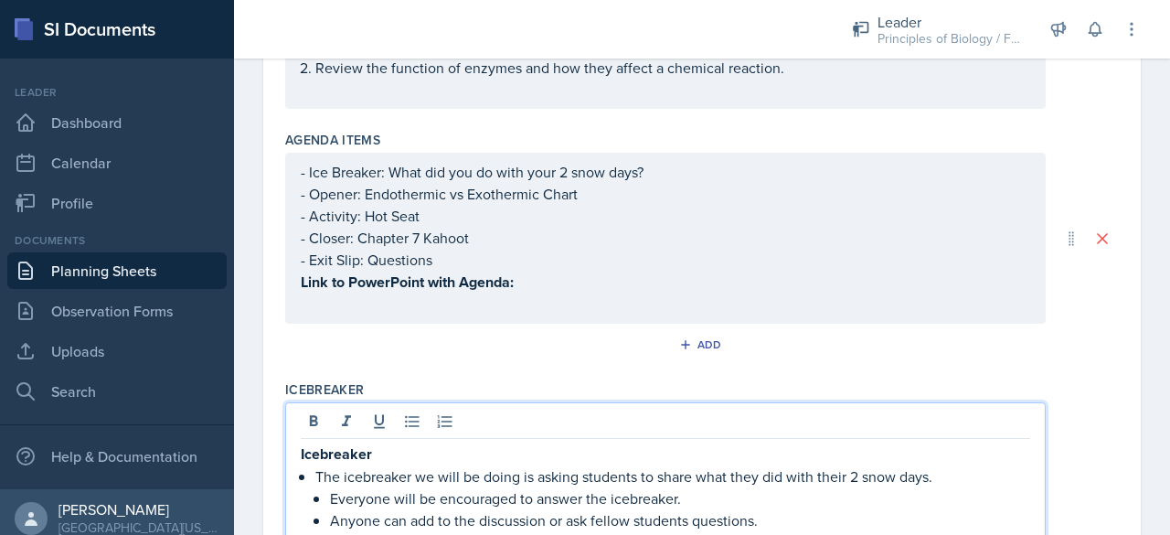
scroll to position [218, 0]
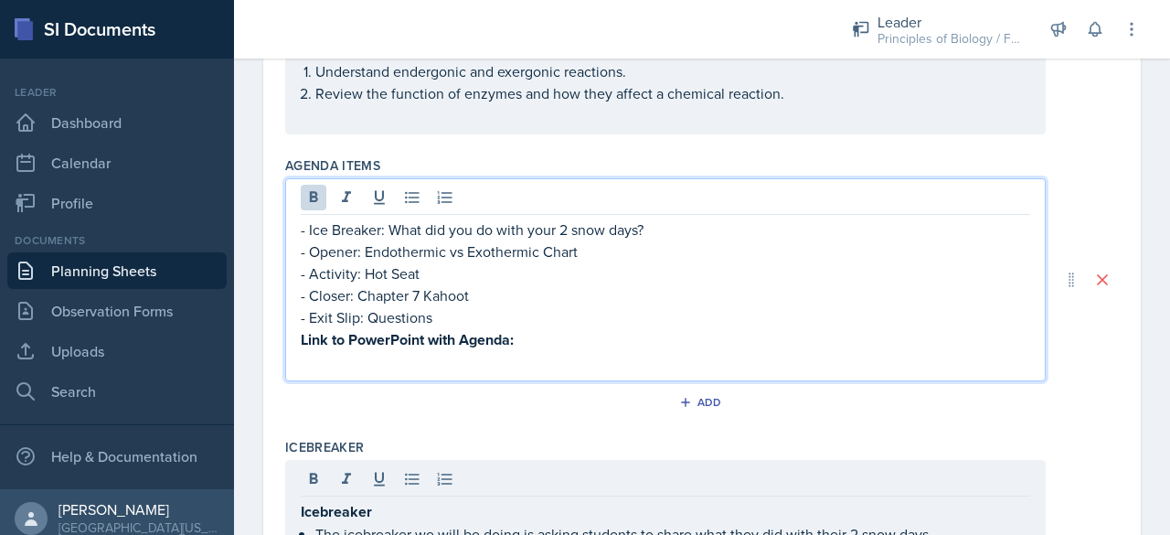
click at [539, 351] on p at bounding box center [665, 362] width 729 height 22
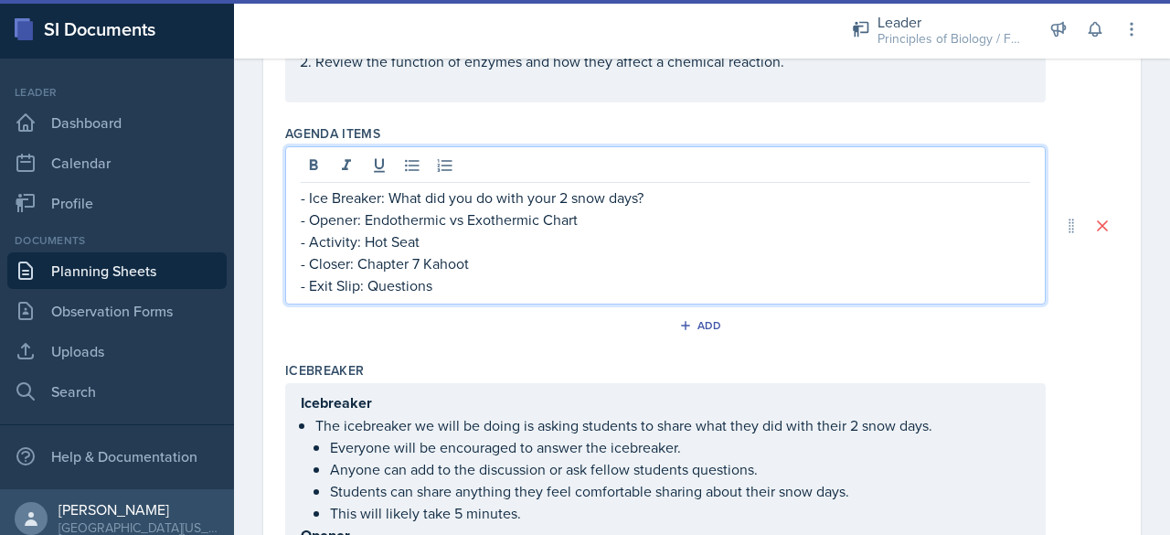
drag, startPoint x: 651, startPoint y: 197, endPoint x: 392, endPoint y: 196, distance: 258.7
click at [392, 196] on p "- Ice Breaker: What did you do with your 2 snow days?" at bounding box center [665, 197] width 729 height 22
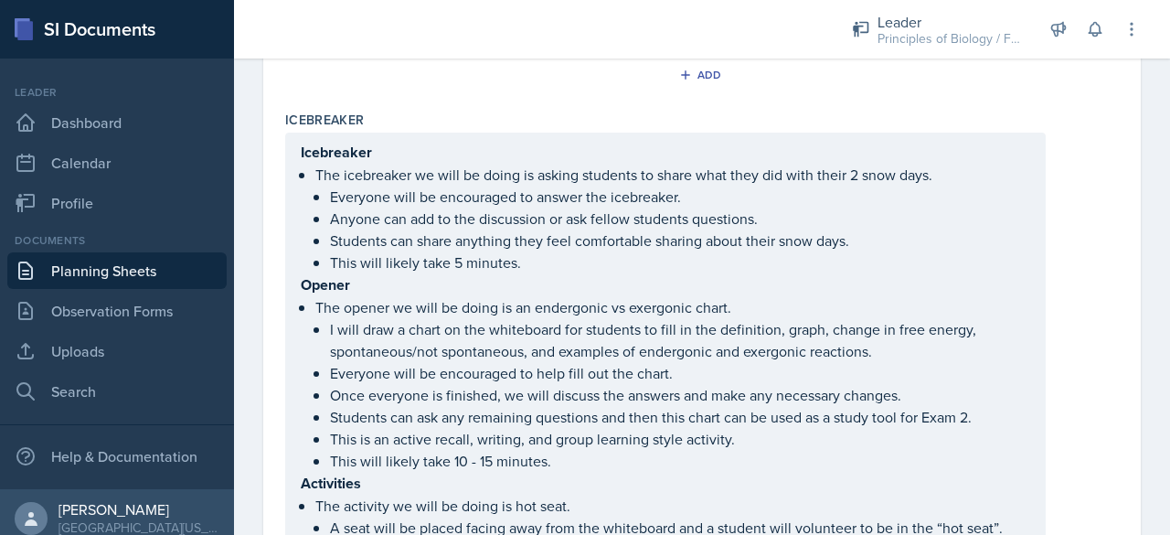
scroll to position [517, 0]
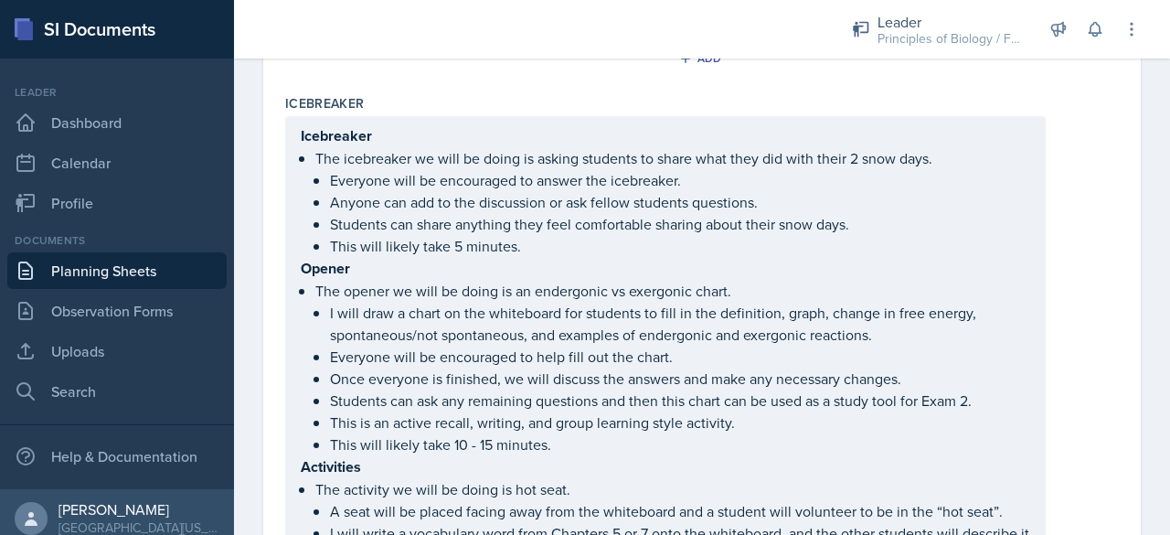
drag, startPoint x: 299, startPoint y: 264, endPoint x: 625, endPoint y: 471, distance: 386.2
click at [625, 471] on div "Icebreaker The icebreaker we will be doing is asking students to share what the…" at bounding box center [665, 510] width 760 height 789
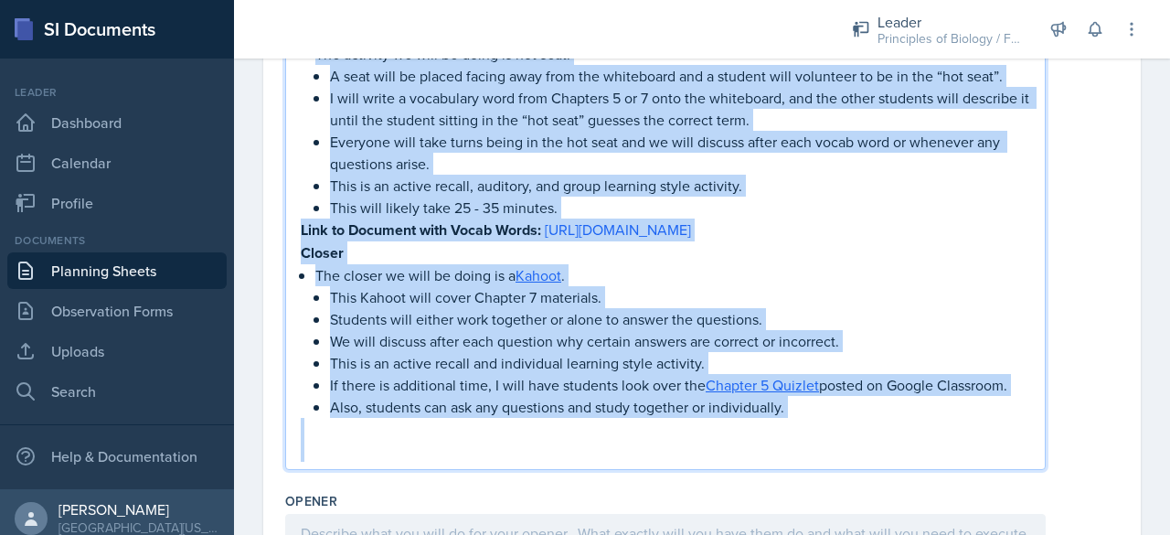
scroll to position [957, 0]
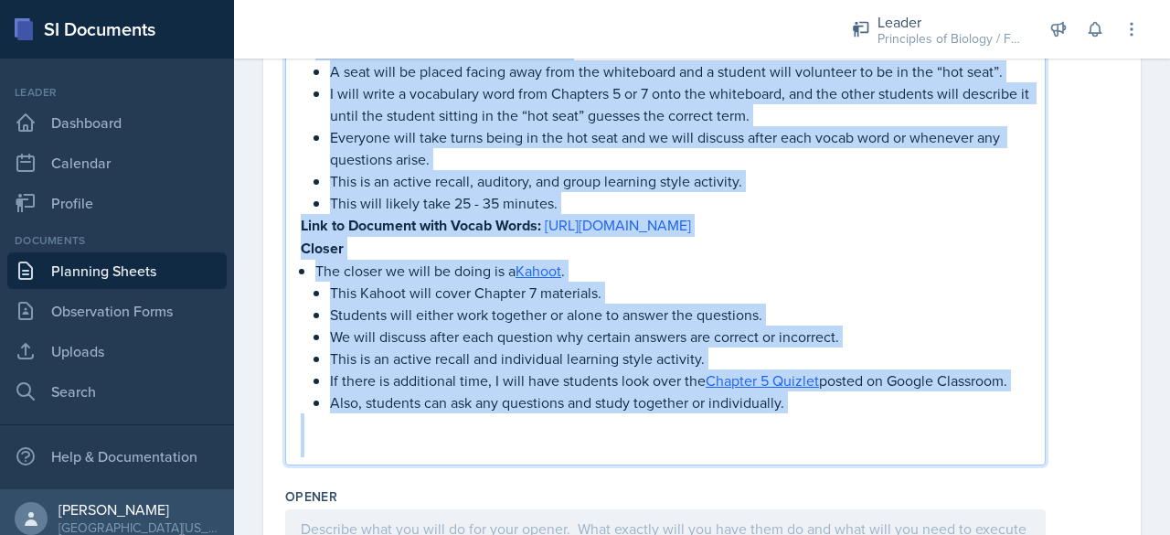
drag, startPoint x: 303, startPoint y: 264, endPoint x: 754, endPoint y: 471, distance: 495.7
click at [754, 457] on div "Icebreaker The icebreaker we will be doing is asking students to share what the…" at bounding box center [665, 71] width 729 height 772
copy div "Loremi Dol sitame co adip el seddo ei te incididunt ut laboreetd magna. A enim …"
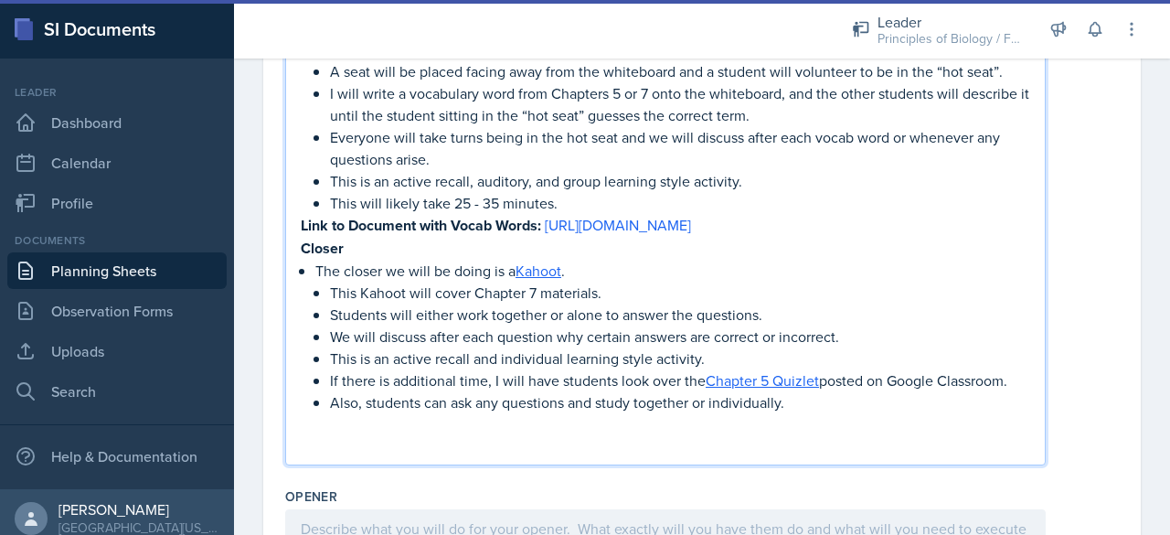
scroll to position [707, 0]
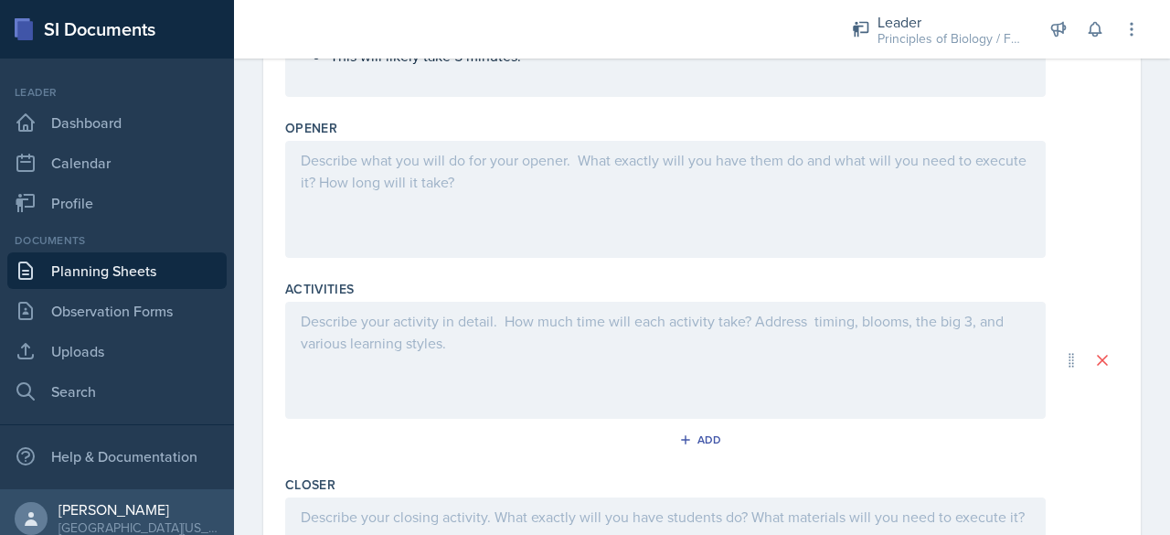
click at [483, 193] on div at bounding box center [665, 199] width 760 height 117
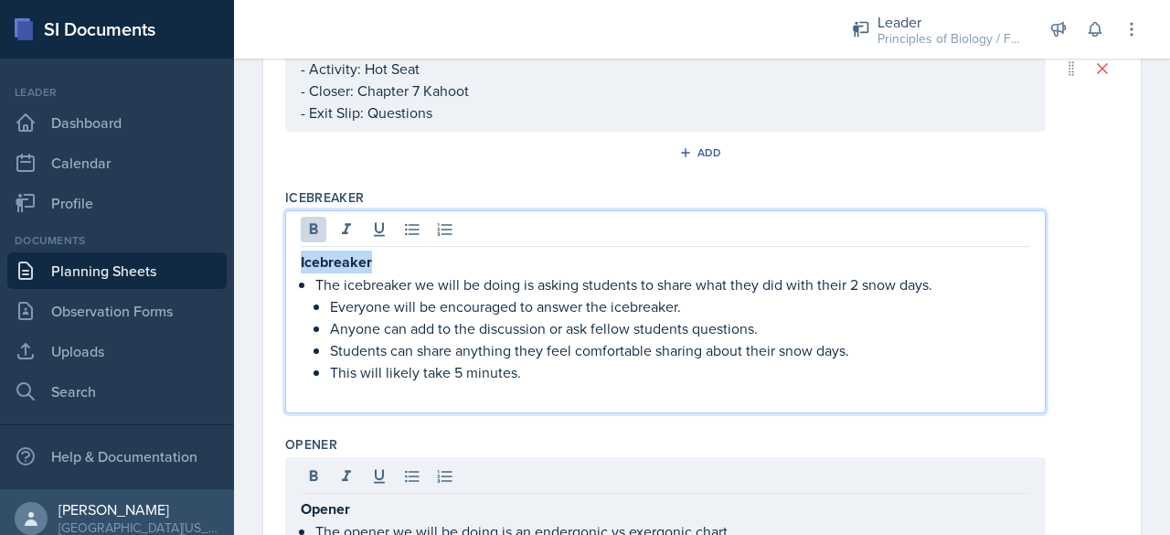
drag, startPoint x: 386, startPoint y: 262, endPoint x: 213, endPoint y: 236, distance: 174.8
click at [213, 236] on div "SI Documents Leader Dashboard Calendar Profile Documents Planning Sheets Observ…" at bounding box center [585, 267] width 1170 height 535
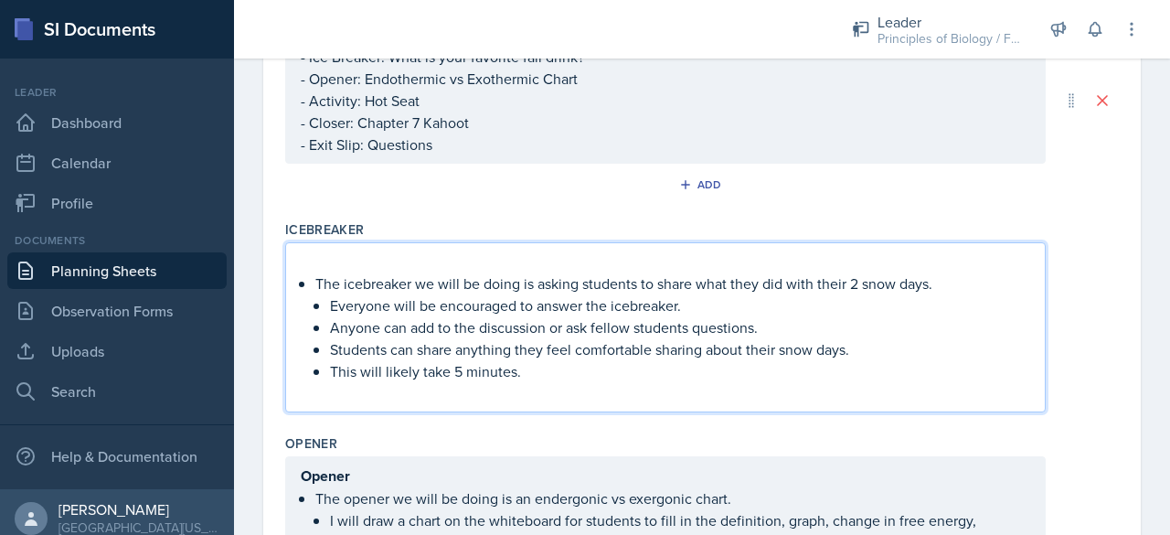
click at [314, 283] on div "The icebreaker we will be doing is asking students to share what they did with …" at bounding box center [665, 327] width 729 height 154
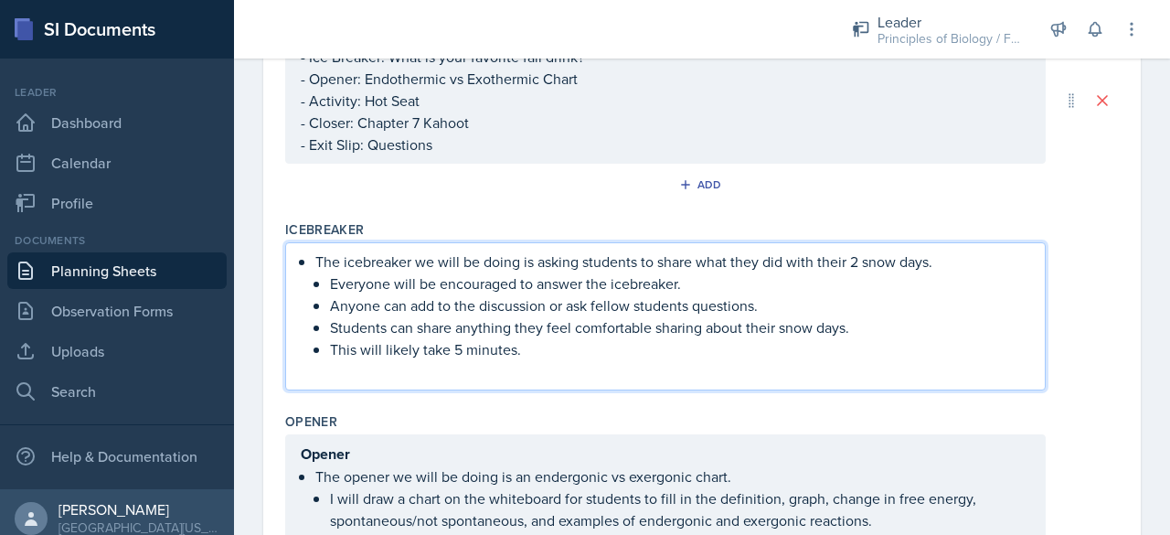
click at [932, 261] on p "The icebreaker we will be doing is asking students to share what they did with …" at bounding box center [672, 261] width 715 height 22
click at [926, 264] on p "The icebreaker we will be doing is asking students to share what they did with …" at bounding box center [672, 261] width 715 height 22
click at [932, 263] on p "The icebreaker we will be doing is asking students to share what they did with …" at bounding box center [672, 261] width 715 height 22
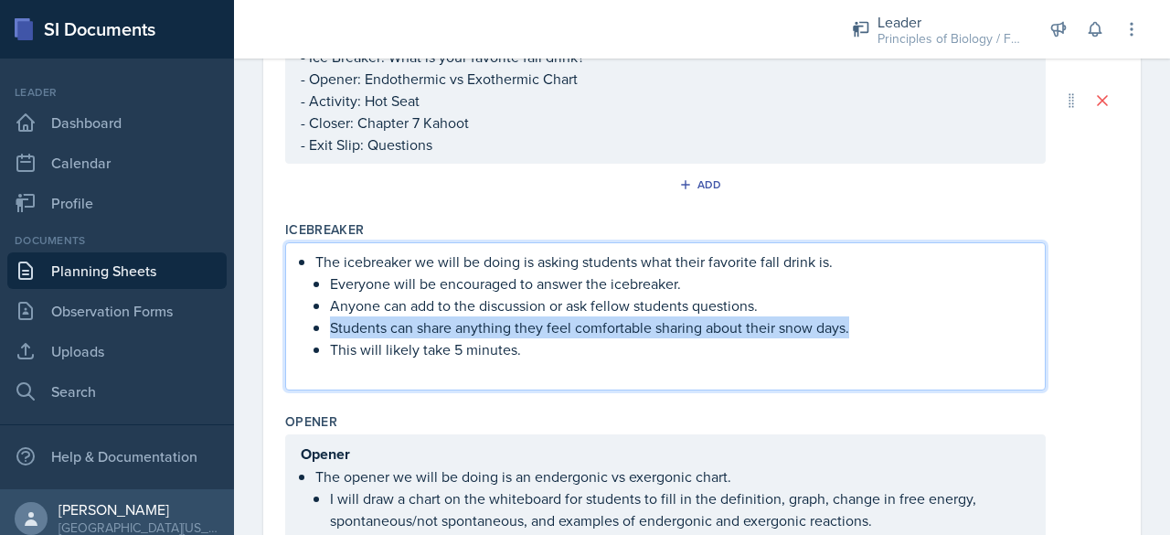
drag, startPoint x: 848, startPoint y: 327, endPoint x: 331, endPoint y: 324, distance: 517.4
click at [331, 324] on p "Students can share anything they feel comfortable sharing about their snow days." at bounding box center [680, 327] width 700 height 22
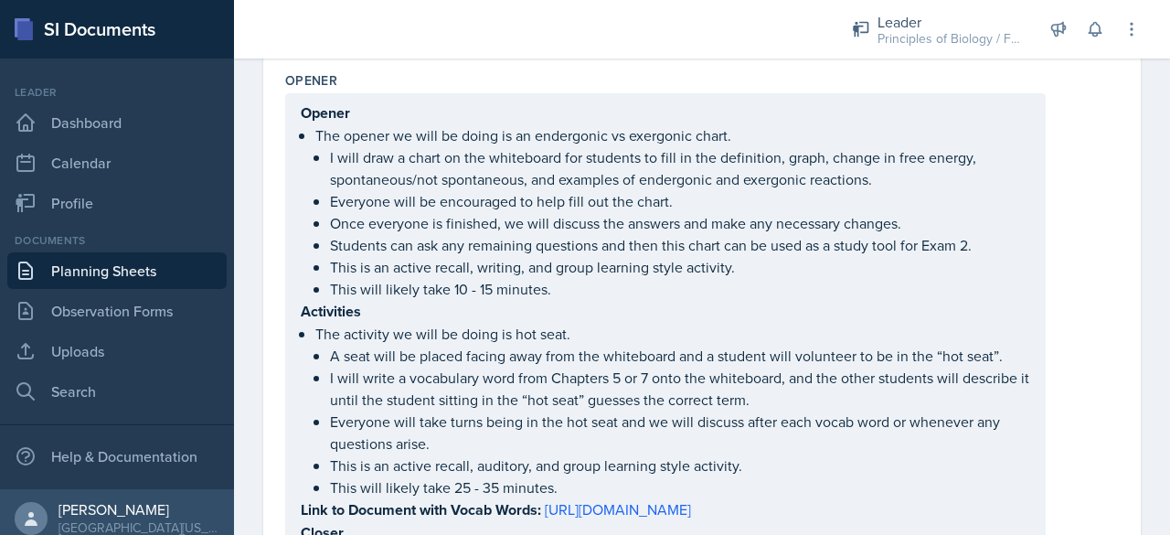
scroll to position [680, 0]
drag, startPoint x: 300, startPoint y: 306, endPoint x: 516, endPoint y: 359, distance: 222.1
click at [516, 359] on div "Opener The opener we will be doing is an endergonic vs exergonic chart. I will …" at bounding box center [665, 430] width 760 height 678
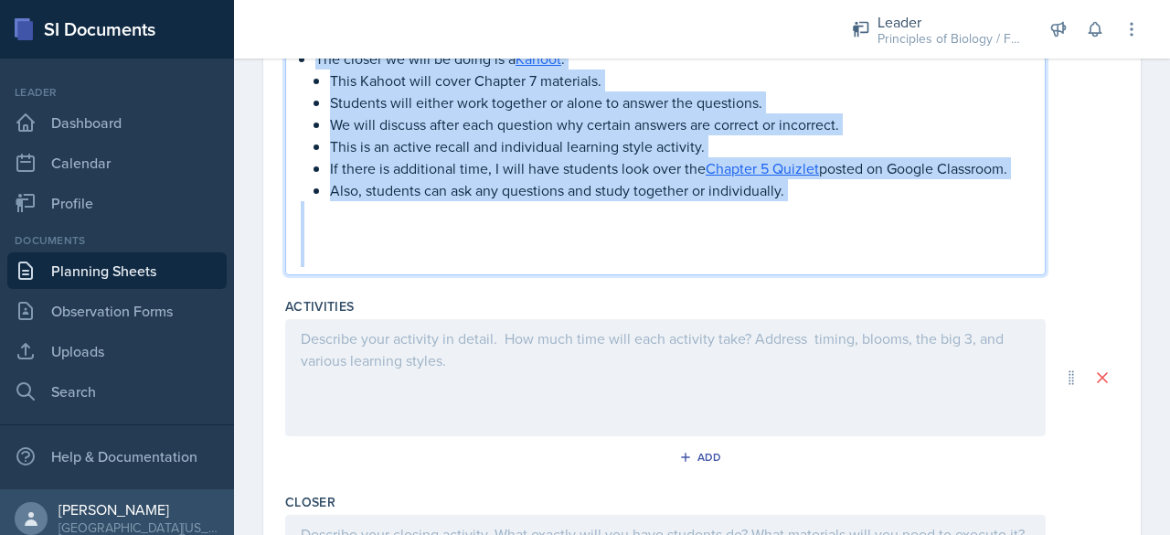
drag, startPoint x: 302, startPoint y: 303, endPoint x: 815, endPoint y: 415, distance: 525.7
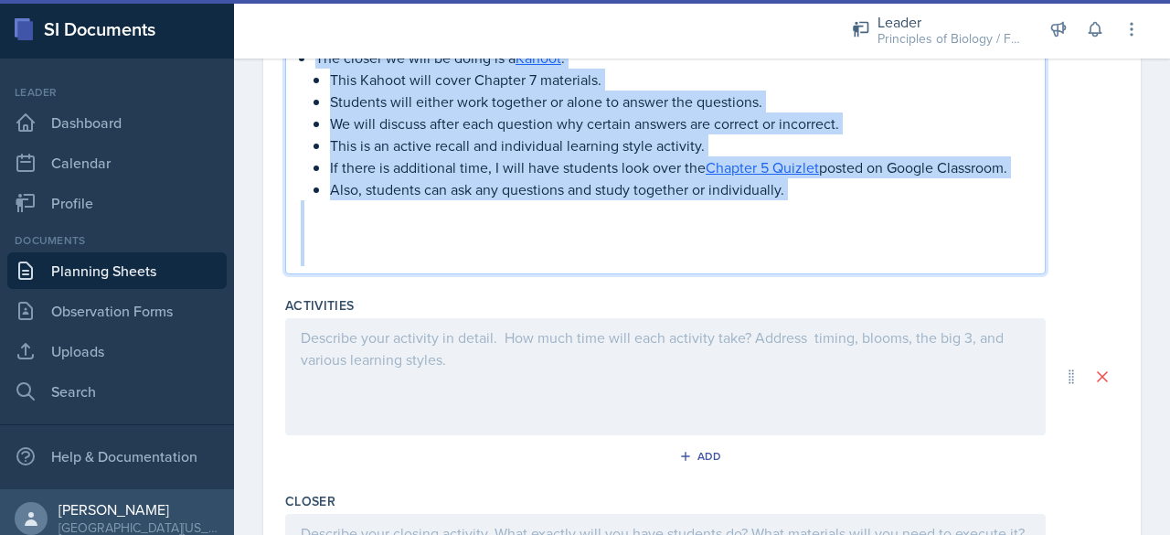
copy div "Loremipsum Dol sitametc ad elit se doeiu te inc utla. E dolo magn al enimad min…"
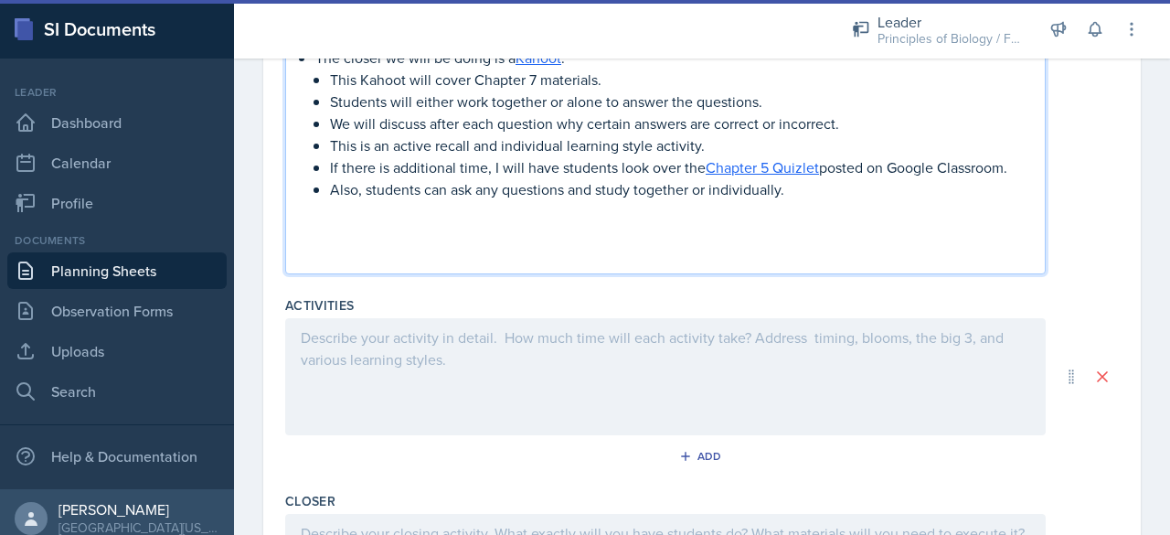
scroll to position [911, 0]
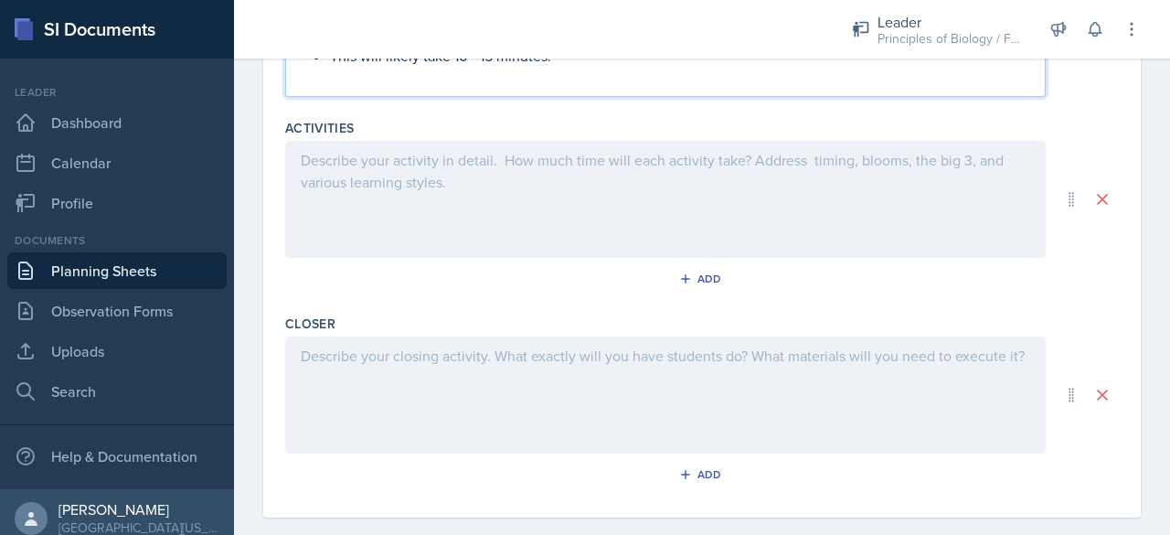
click at [490, 211] on div at bounding box center [665, 199] width 760 height 117
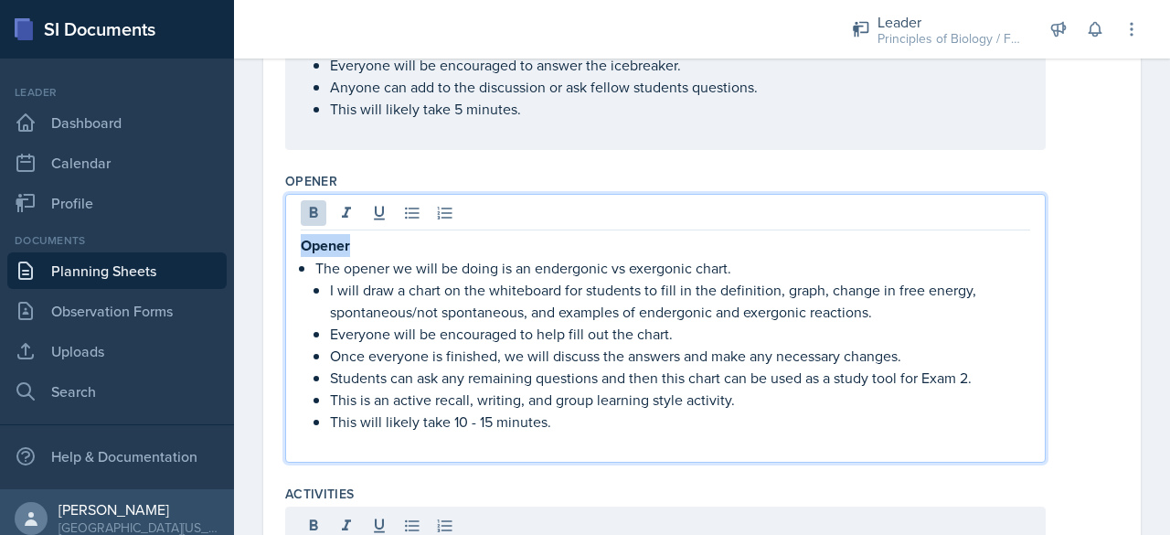
drag, startPoint x: 366, startPoint y: 244, endPoint x: 235, endPoint y: 207, distance: 135.7
click at [235, 207] on div "Date [DATE] [DATE] 28 29 30 1 2 3 4 5 6 7 8 9 10 11 12 13 14 15 16 17 18 19 20 …" at bounding box center [702, 455] width 936 height 1778
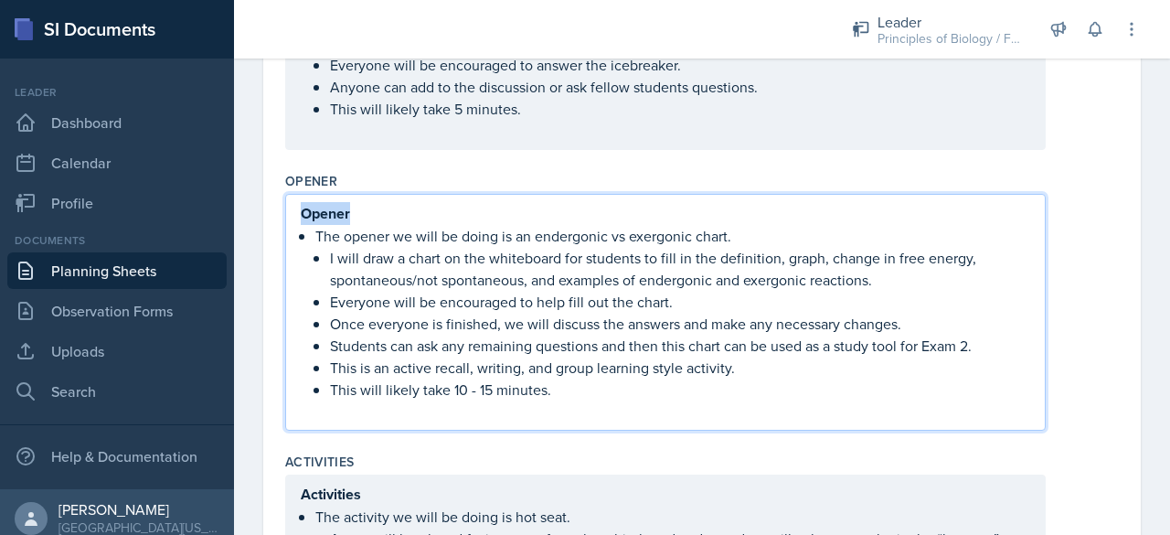
scroll to position [546, 0]
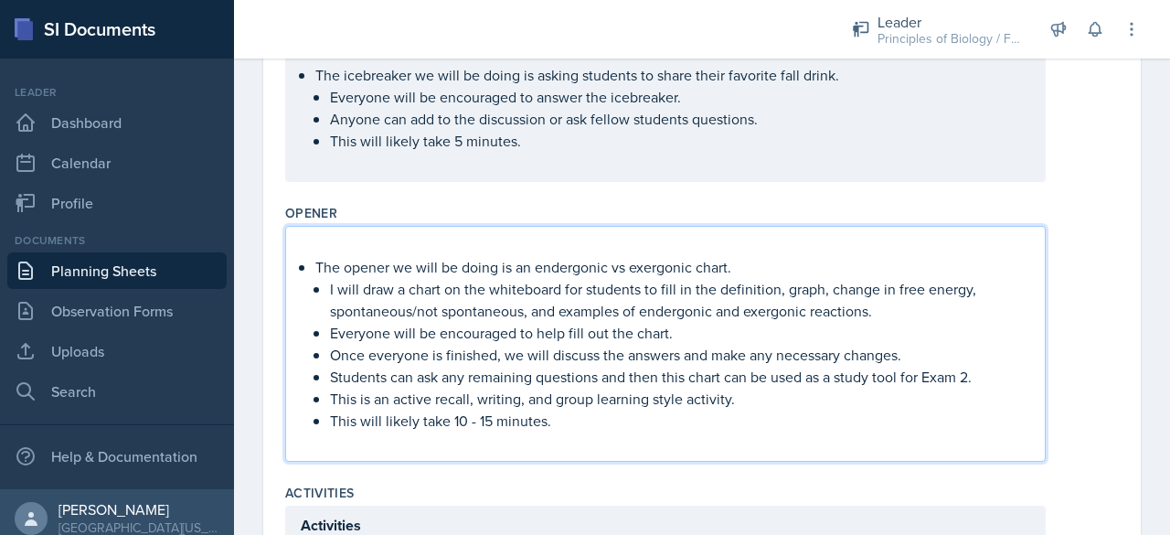
click at [315, 266] on p "The opener we will be doing is an endergonic vs exergonic chart." at bounding box center [672, 267] width 715 height 22
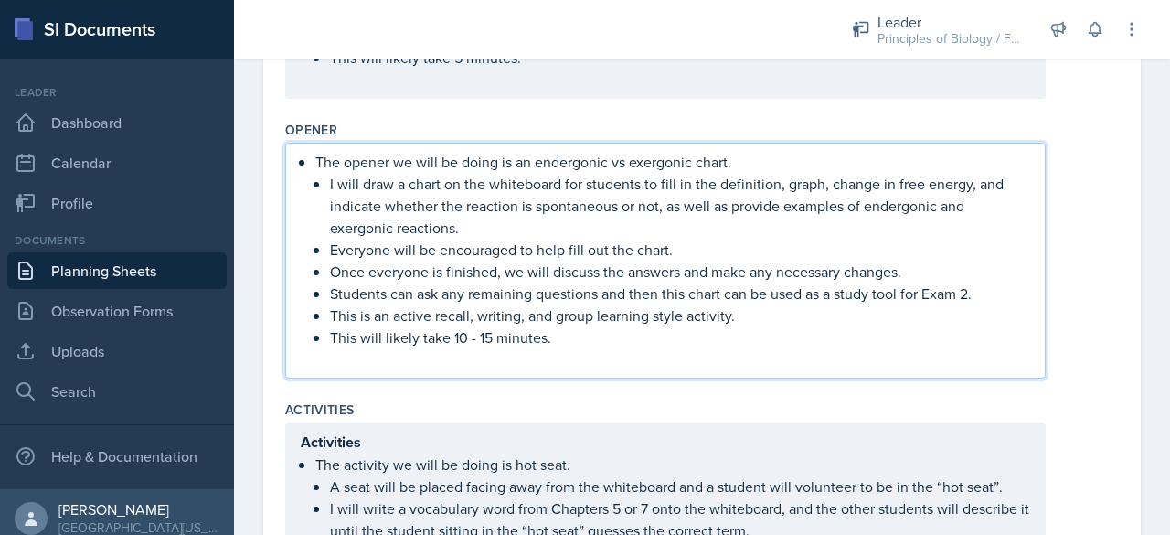
scroll to position [632, 0]
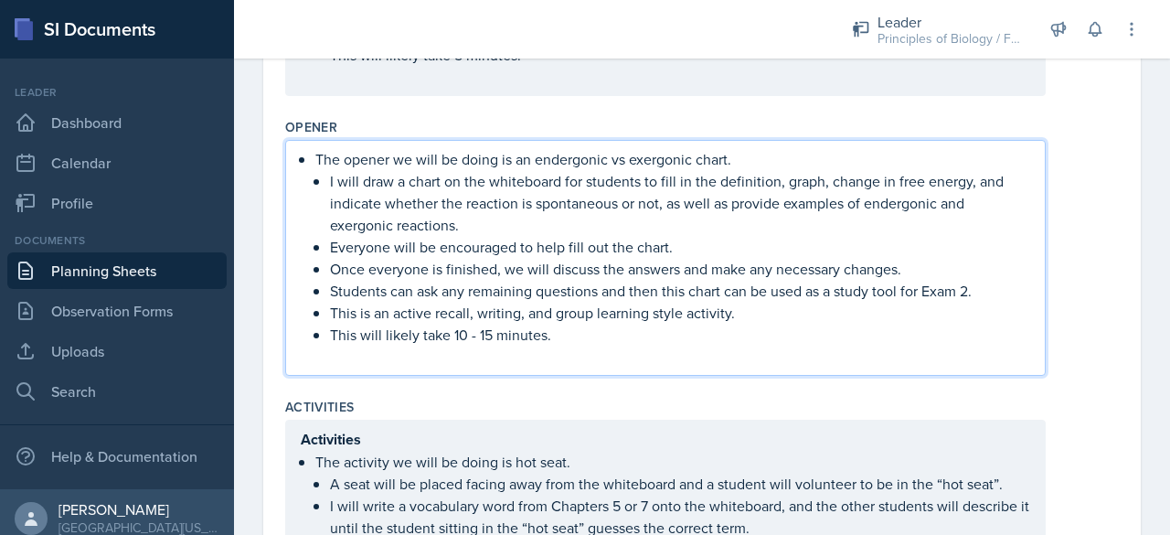
click at [664, 289] on p "Students can ask any remaining questions and then this chart can be used as a s…" at bounding box center [680, 291] width 700 height 22
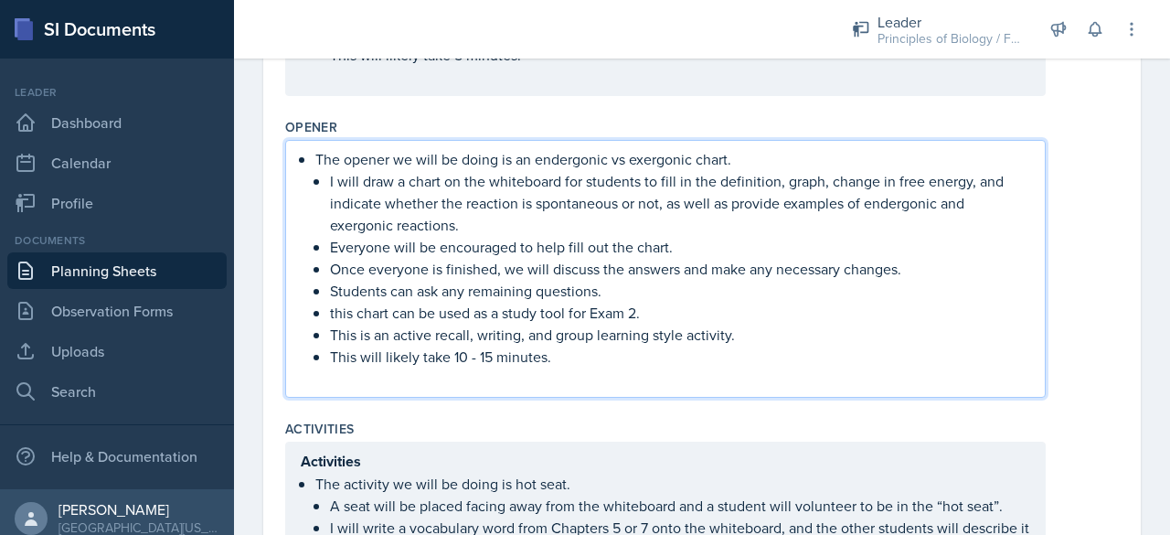
click at [333, 309] on p "this chart can be used as a study tool for Exam 2." at bounding box center [680, 313] width 700 height 22
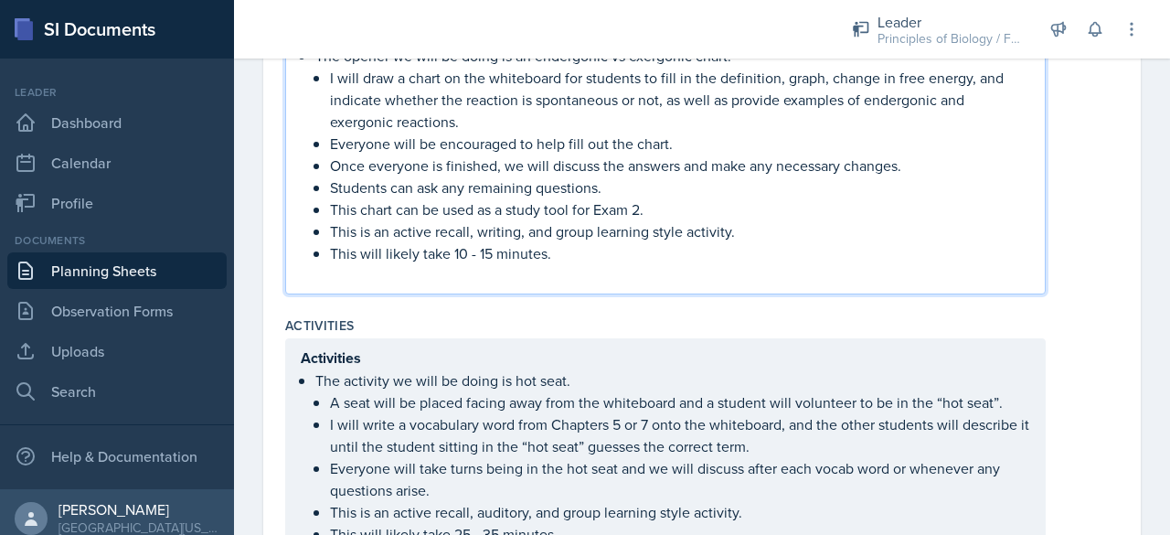
scroll to position [749, 0]
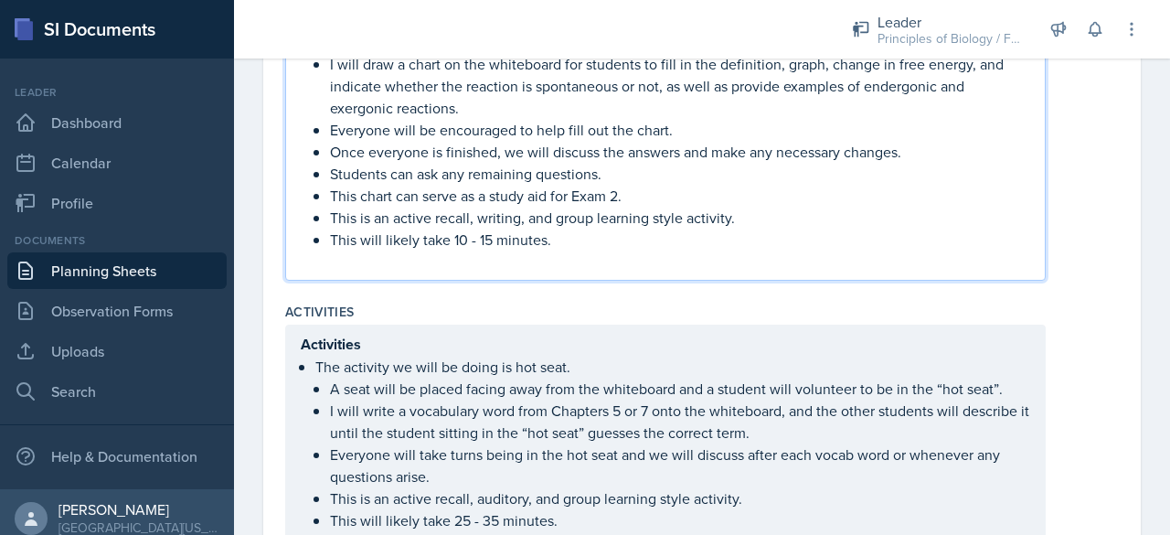
click at [556, 263] on p at bounding box center [665, 261] width 729 height 22
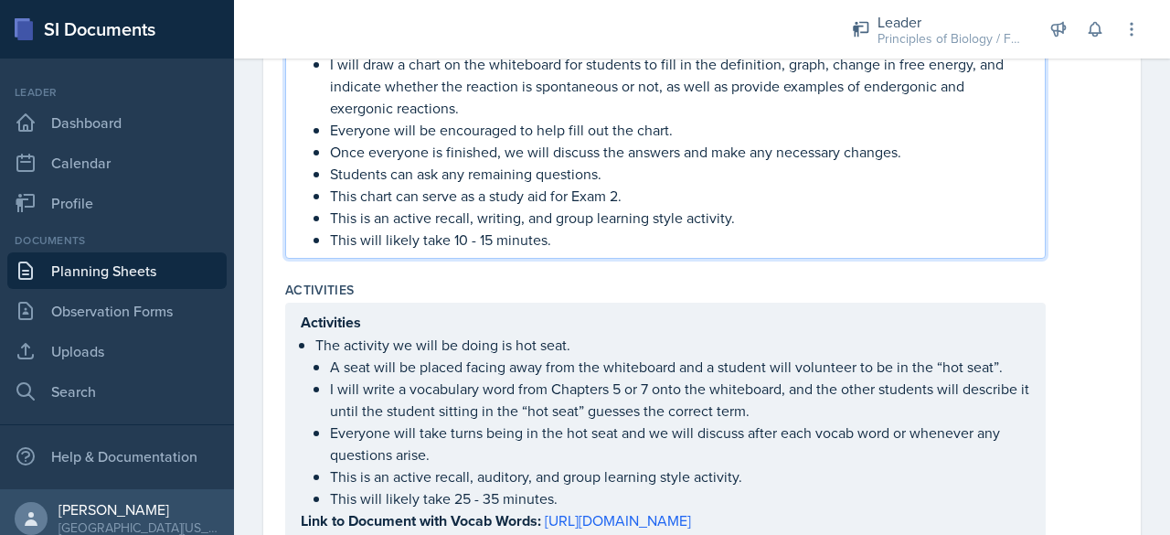
scroll to position [907, 0]
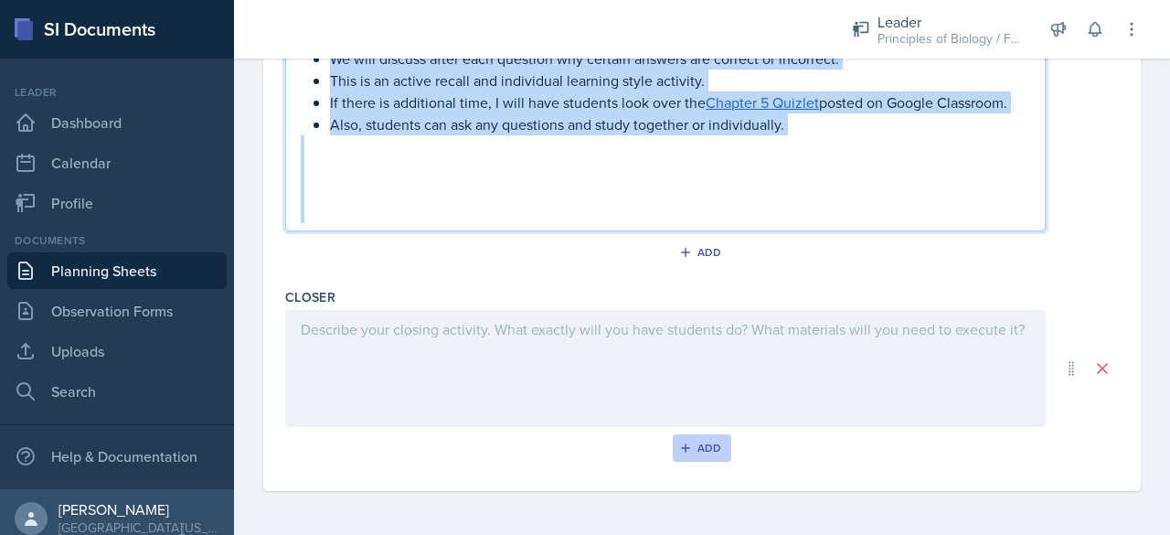
drag, startPoint x: 300, startPoint y: 402, endPoint x: 707, endPoint y: 434, distance: 408.9
copy div "Closer The closer we will be doing is a Kahoot . This Kahoot will cover Chapter…"
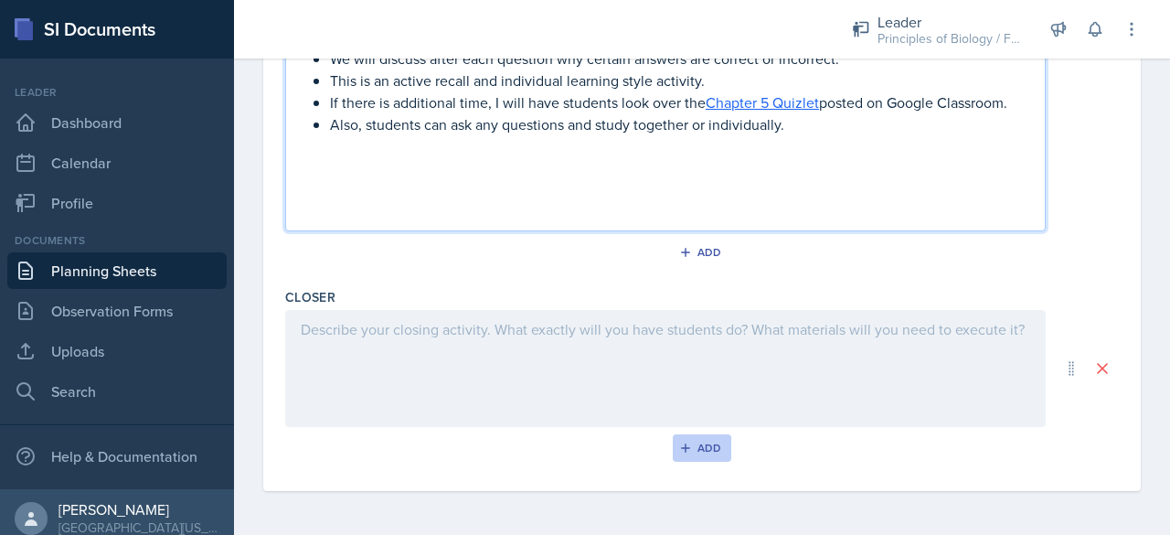
scroll to position [1095, 0]
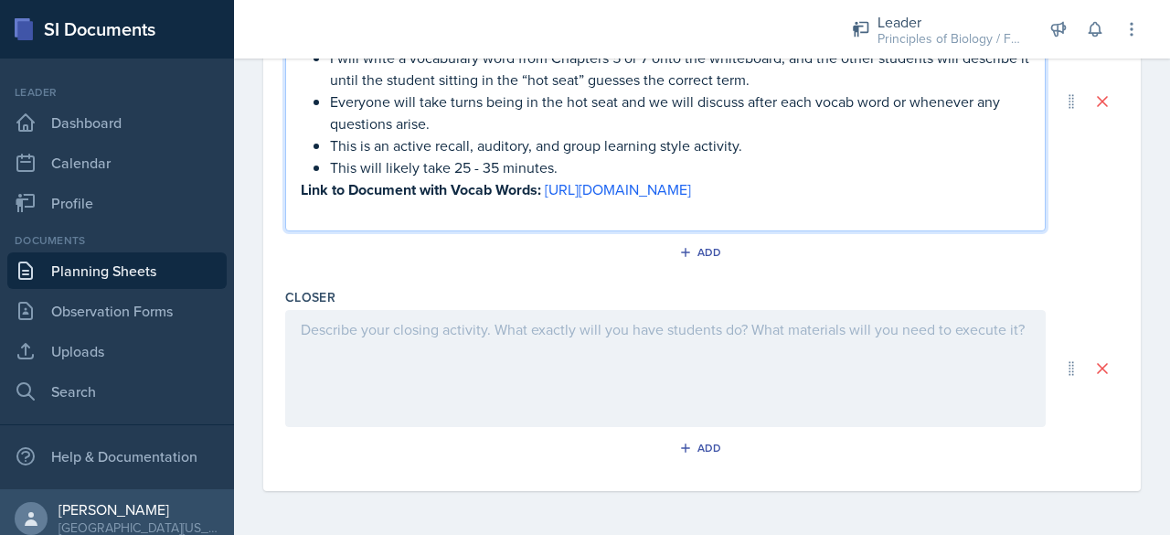
click at [416, 361] on div at bounding box center [665, 368] width 760 height 117
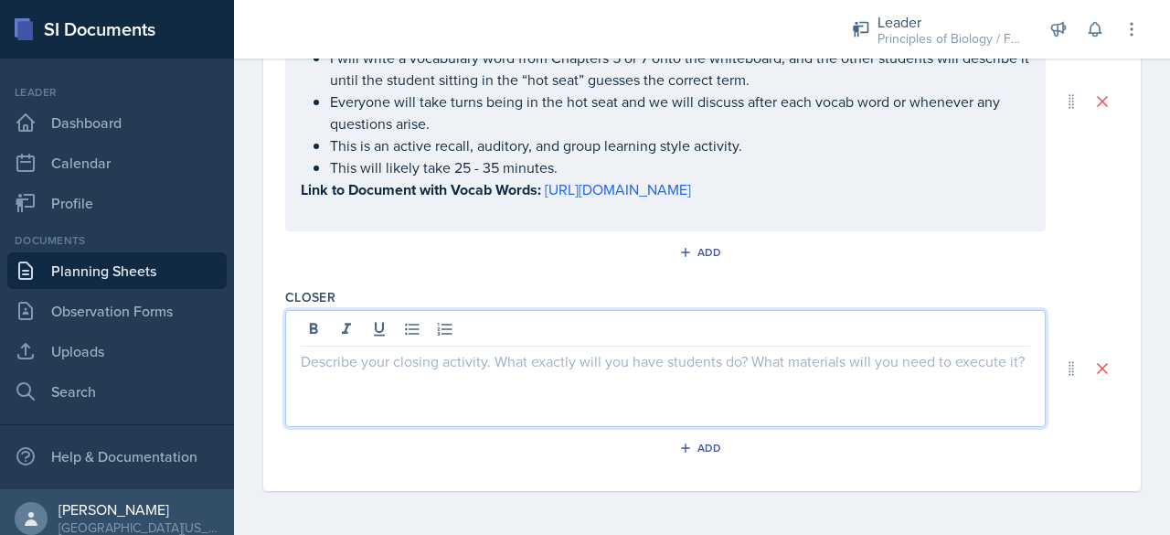
scroll to position [1178, 0]
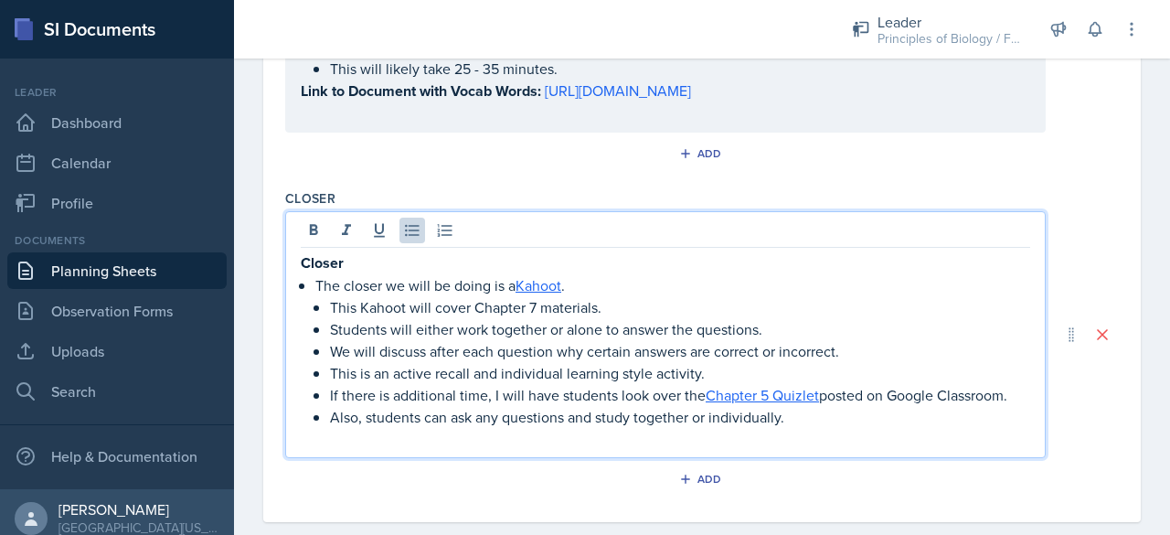
click at [388, 450] on p at bounding box center [665, 439] width 729 height 22
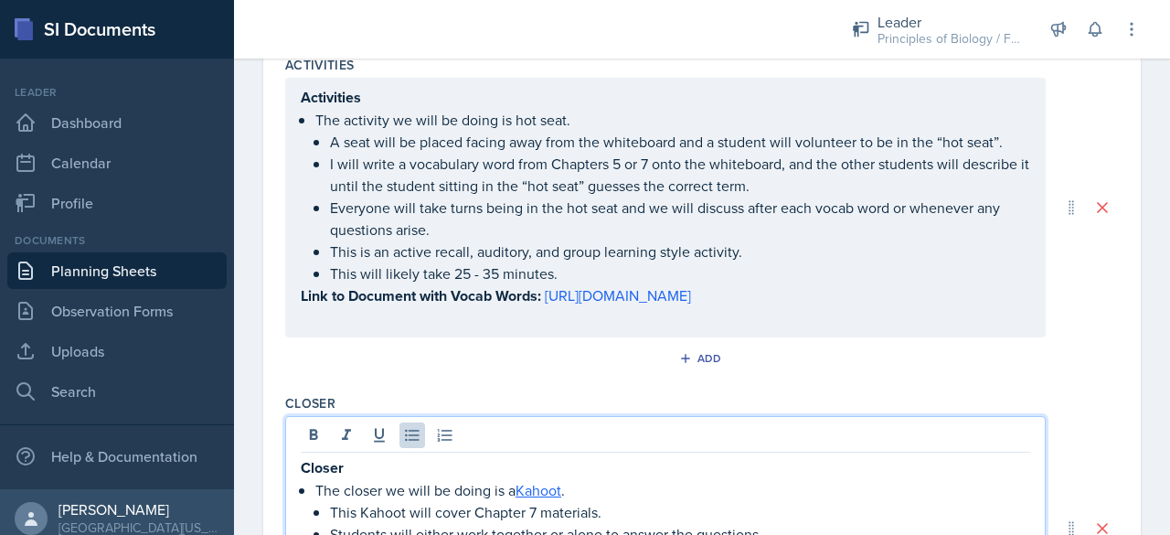
scroll to position [965, 0]
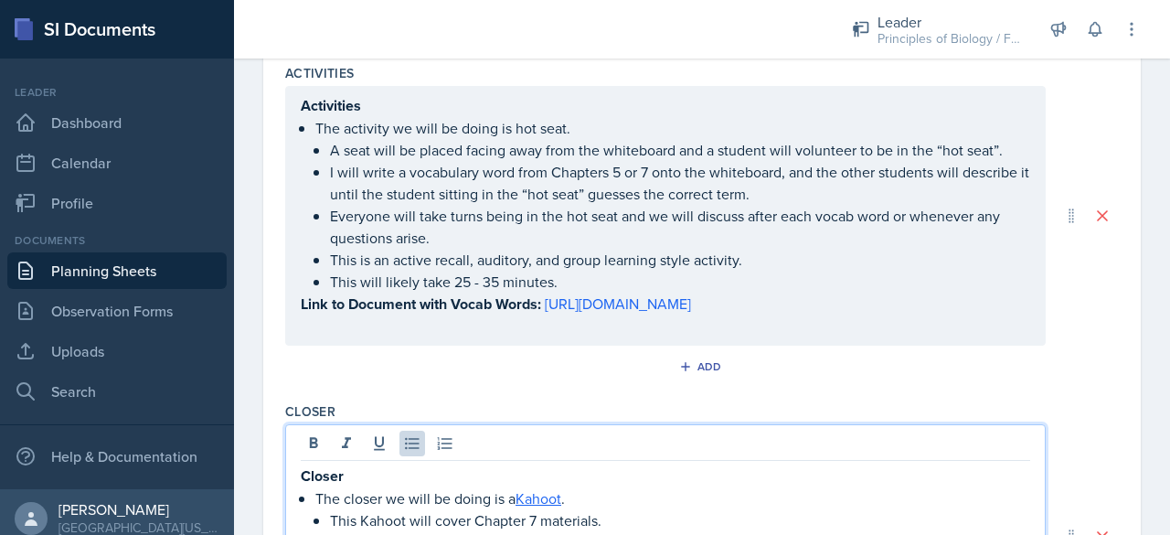
click at [444, 337] on p at bounding box center [665, 326] width 729 height 22
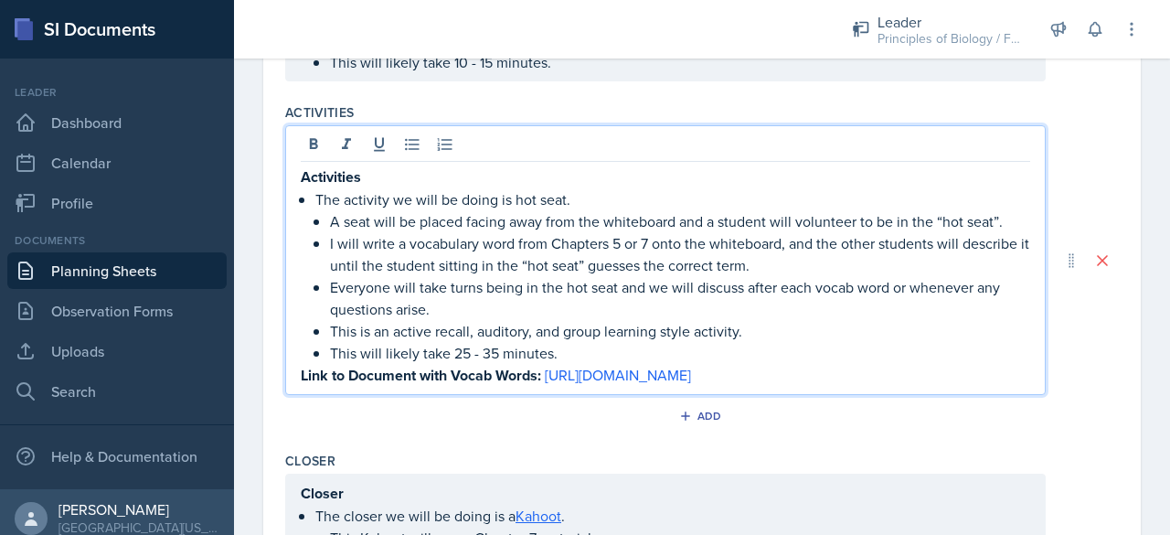
scroll to position [916, 0]
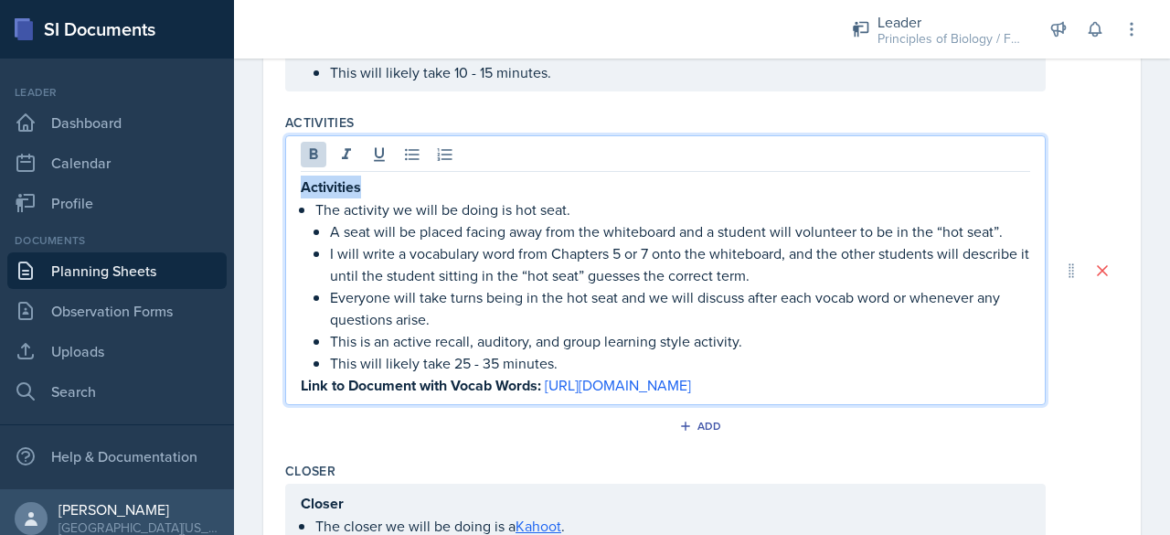
drag, startPoint x: 366, startPoint y: 178, endPoint x: 213, endPoint y: 176, distance: 152.7
click at [213, 176] on div "SI Documents Leader Dashboard Calendar Profile Documents Planning Sheets Observ…" at bounding box center [585, 267] width 1170 height 535
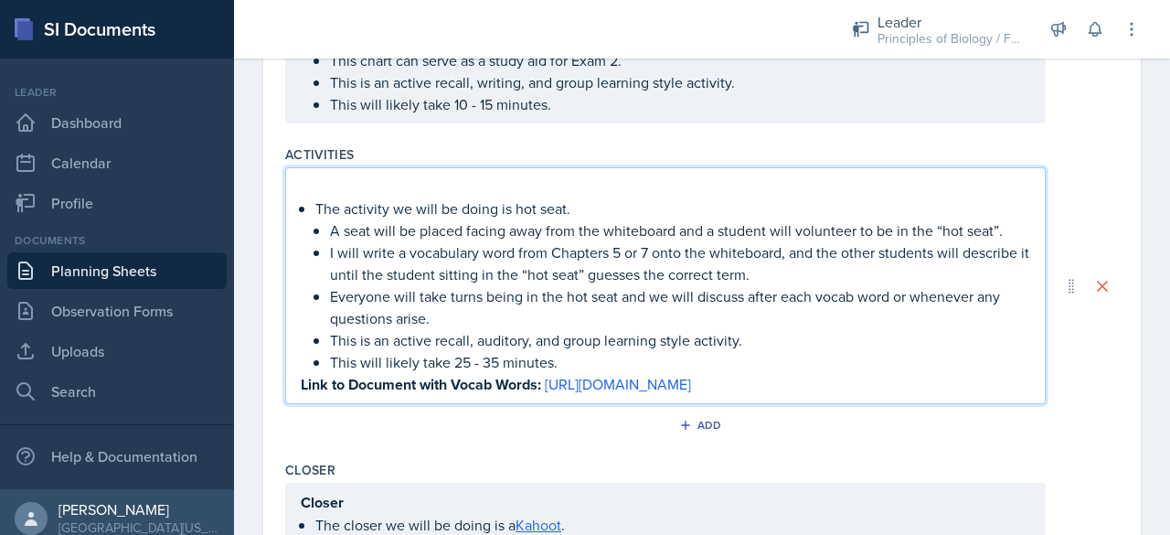
click at [313, 198] on div "The activity we will be doing is hot seat. A seat will be placed facing away fr…" at bounding box center [665, 285] width 729 height 220
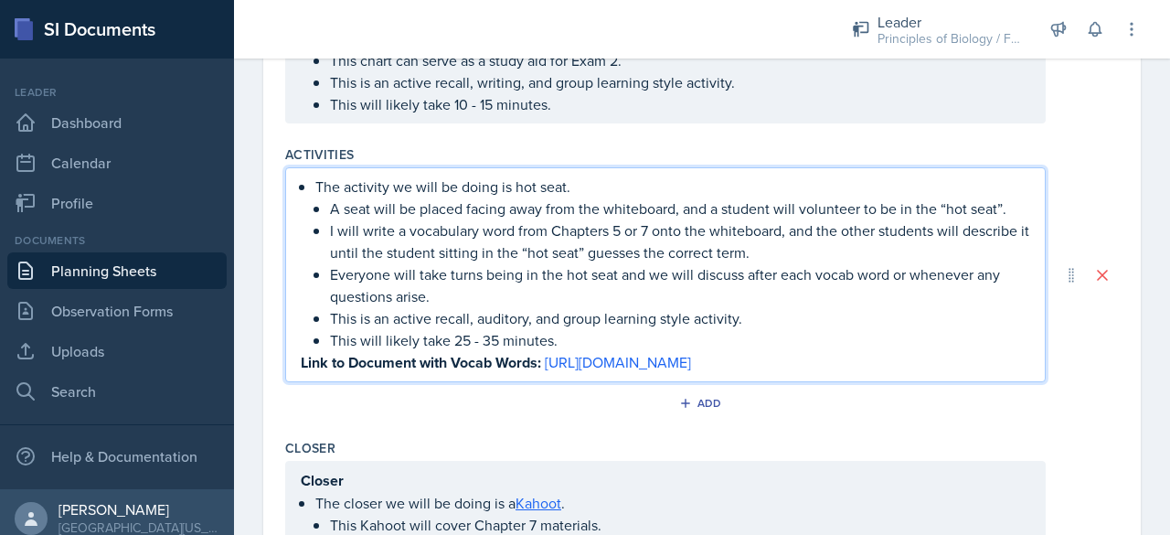
click at [653, 274] on p "Everyone will take turns being in the hot seat and we will discuss after each v…" at bounding box center [680, 285] width 700 height 44
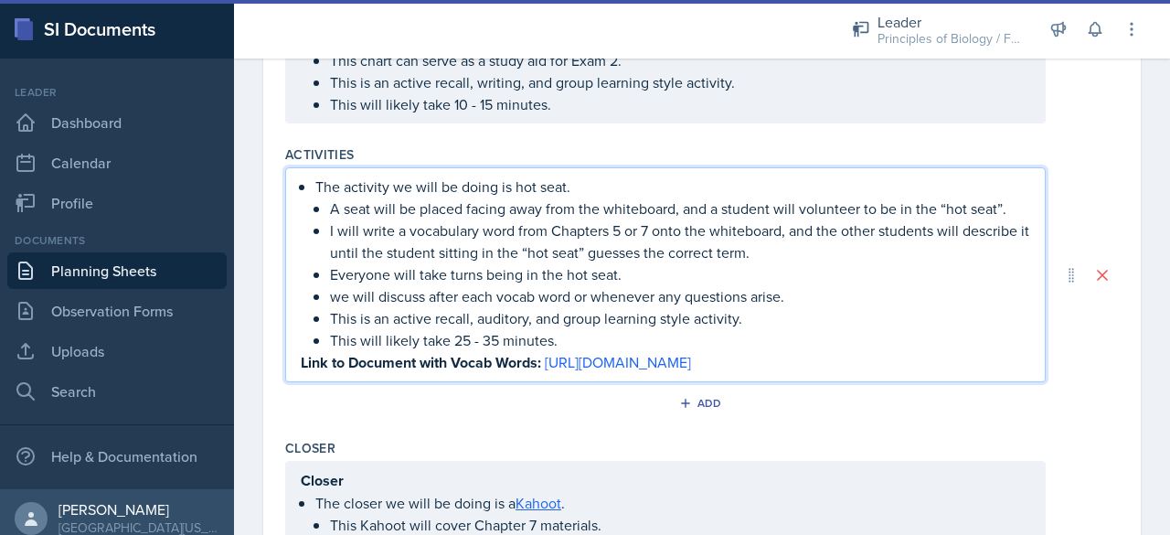
click at [336, 295] on p "we will discuss after each vocab word or whenever any questions arise." at bounding box center [680, 296] width 700 height 22
click at [660, 275] on p "Everyone will take turns being in the hot seat." at bounding box center [680, 274] width 700 height 22
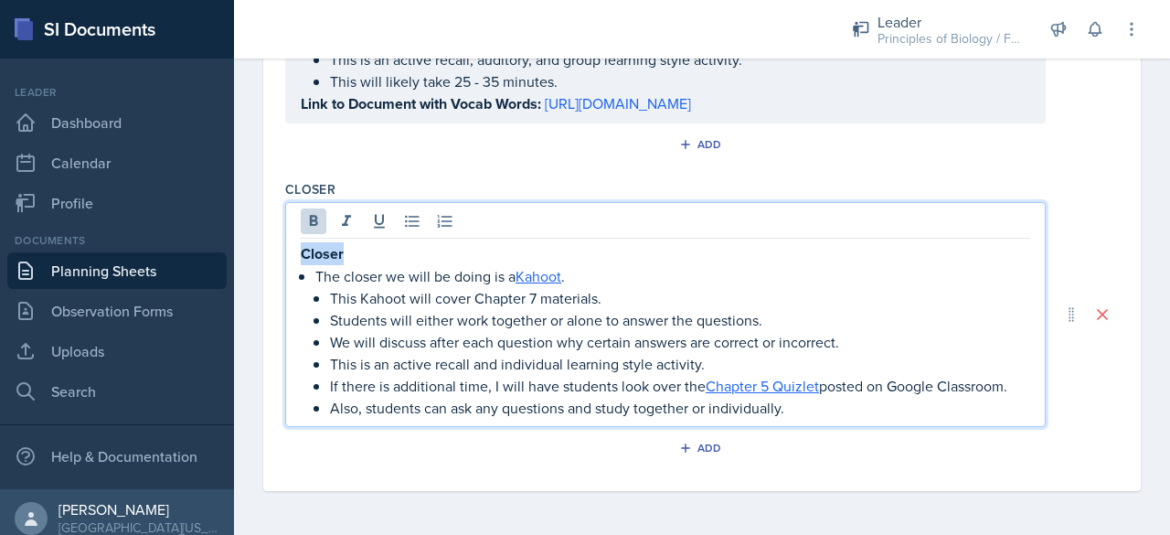
drag, startPoint x: 404, startPoint y: 262, endPoint x: 250, endPoint y: 242, distance: 155.8
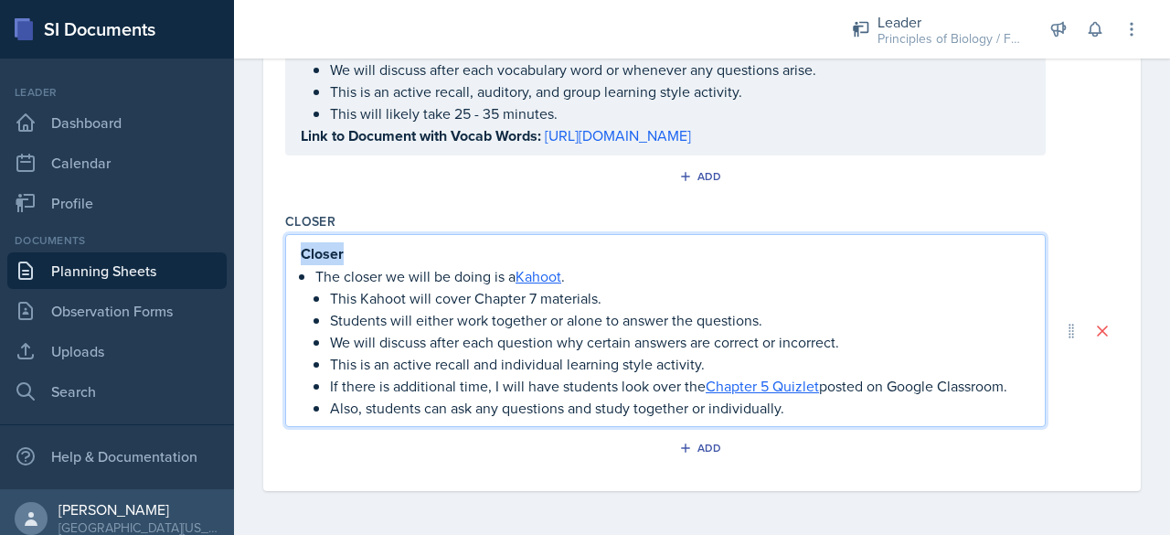
scroll to position [1124, 0]
click at [317, 270] on p "The closer we will be doing is a Kahoot ." at bounding box center [672, 276] width 715 height 22
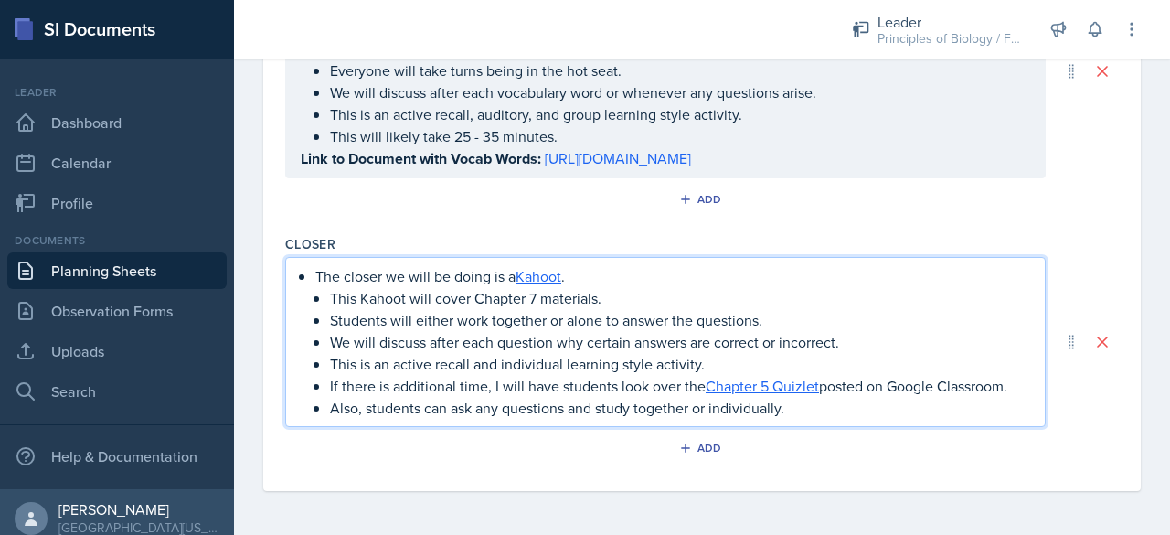
click at [704, 389] on p "If there is additional time, I will have students look over the Chapter 5 Quizl…" at bounding box center [680, 386] width 700 height 22
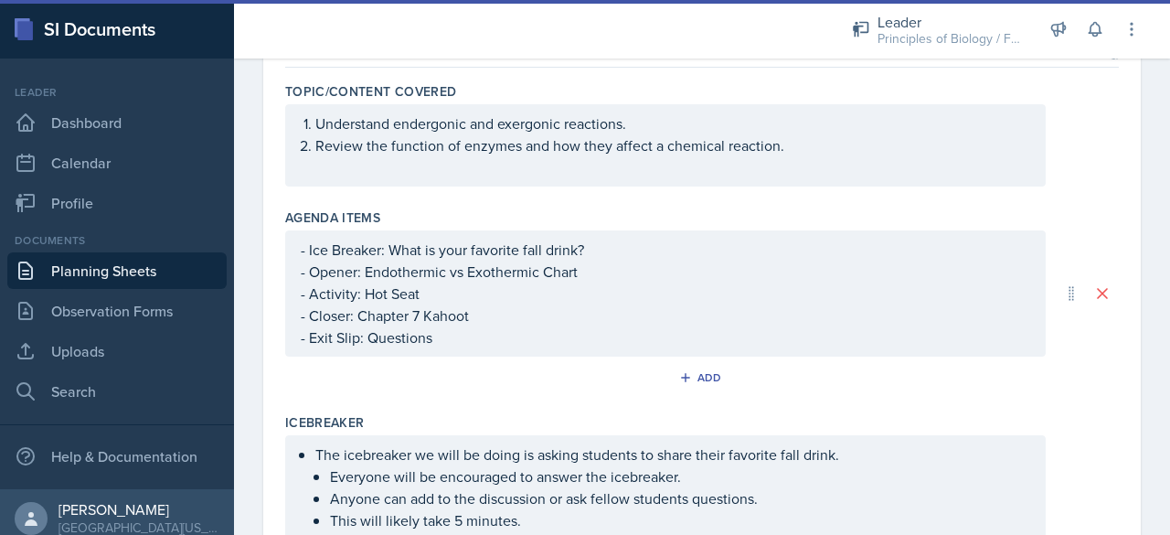
scroll to position [0, 0]
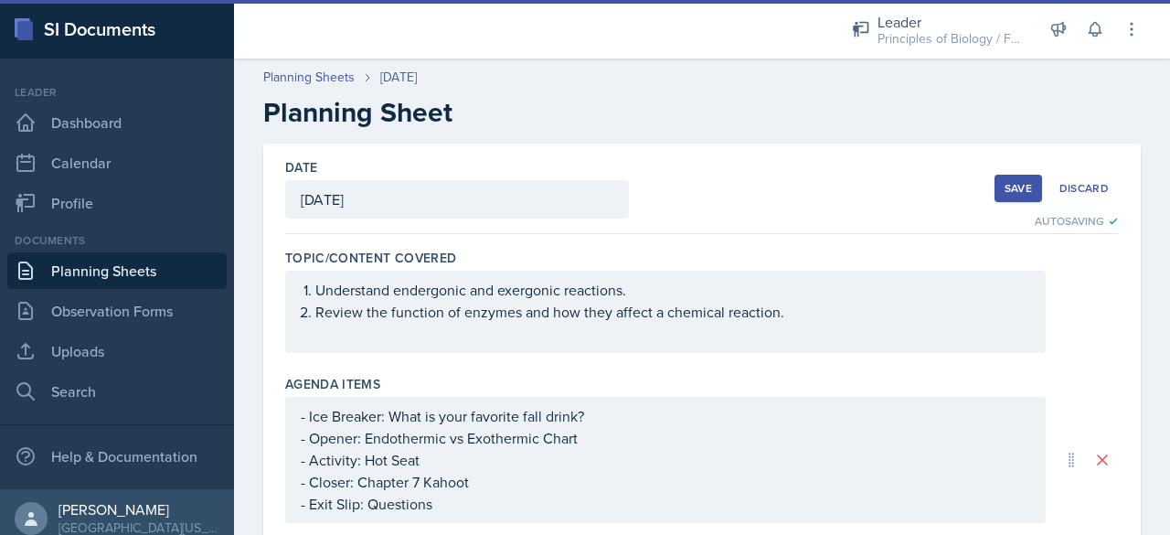
click at [994, 185] on button "Save" at bounding box center [1018, 188] width 48 height 27
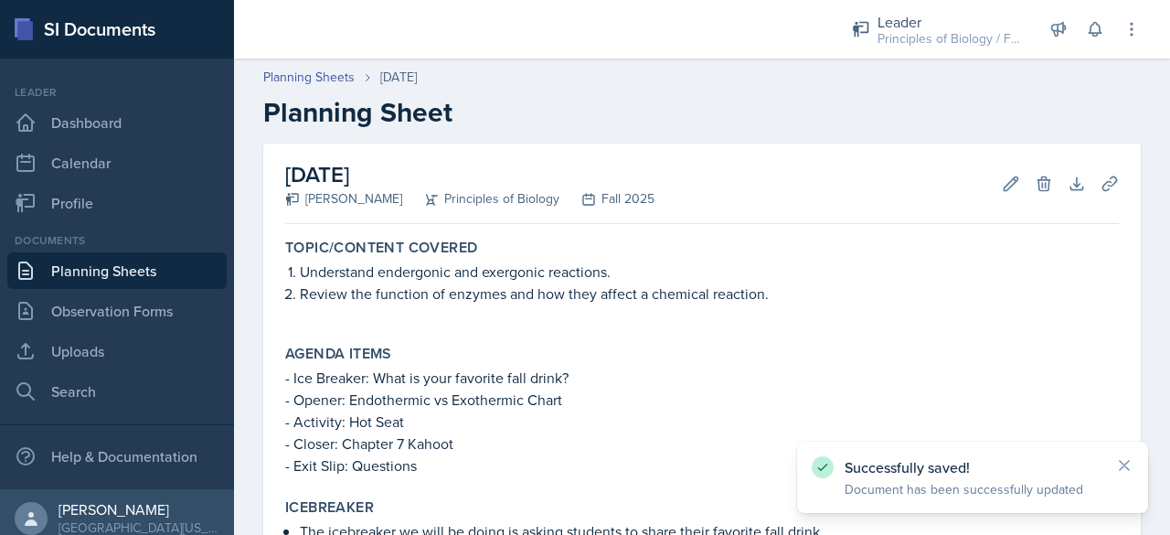
click at [88, 271] on link "Planning Sheets" at bounding box center [116, 270] width 219 height 37
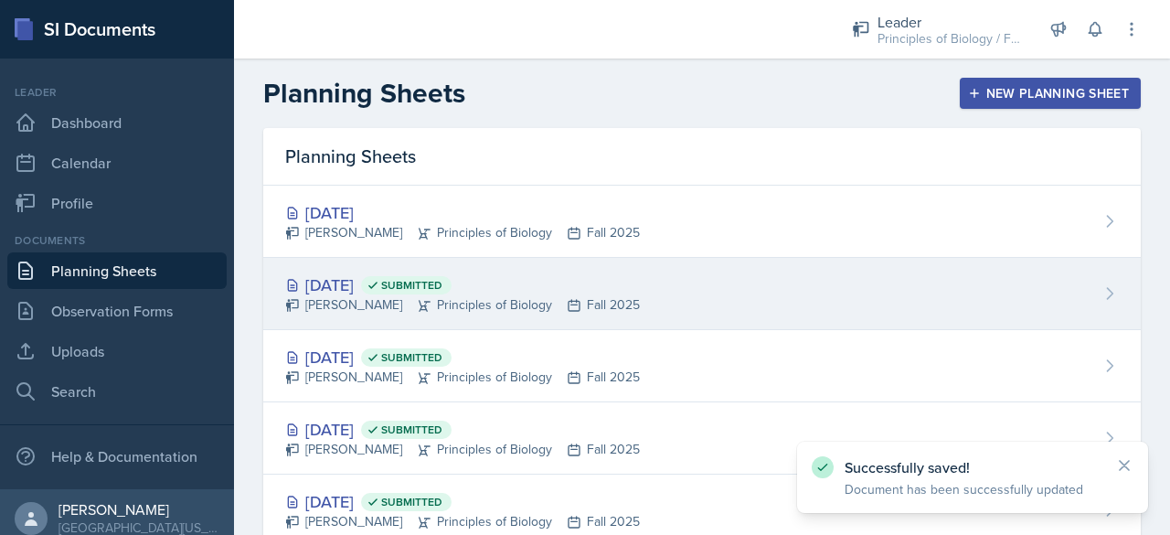
click at [311, 290] on div "[DATE] Submitted" at bounding box center [462, 284] width 355 height 25
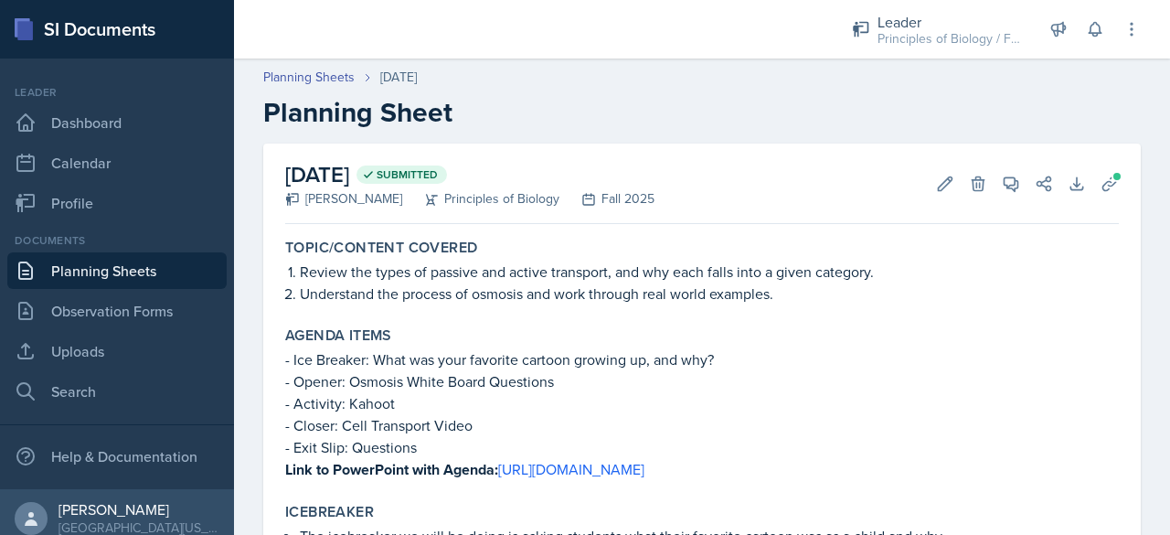
scroll to position [962, 0]
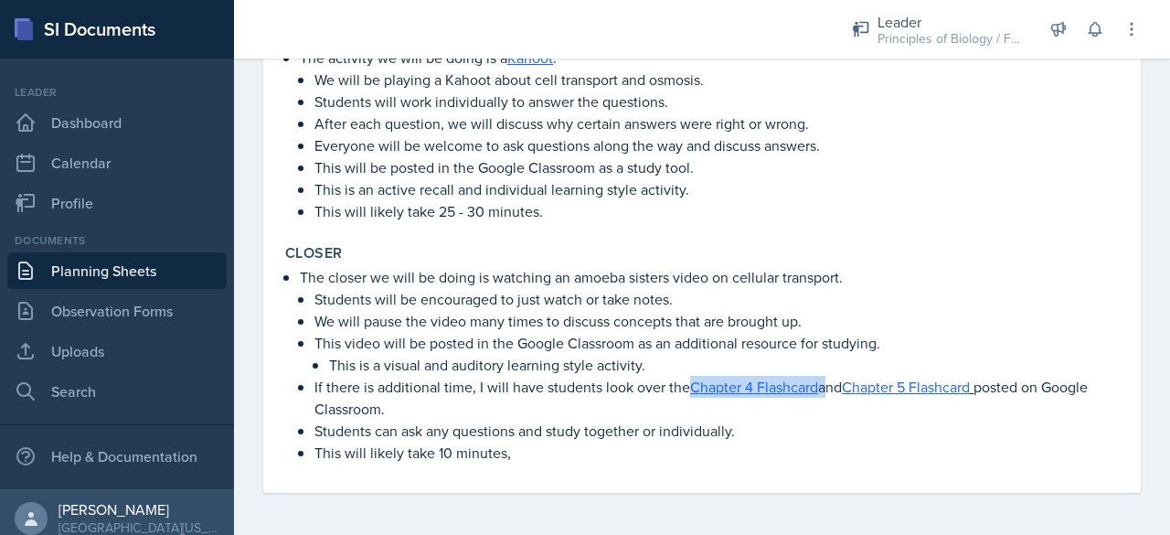
drag, startPoint x: 688, startPoint y: 388, endPoint x: 823, endPoint y: 386, distance: 134.4
click at [823, 386] on p "If there is additional time, I will have students look over the Chapter 4 Flash…" at bounding box center [716, 398] width 804 height 44
copy p "Chapter 4 Flashcard"
click at [70, 267] on link "Planning Sheets" at bounding box center [116, 270] width 219 height 37
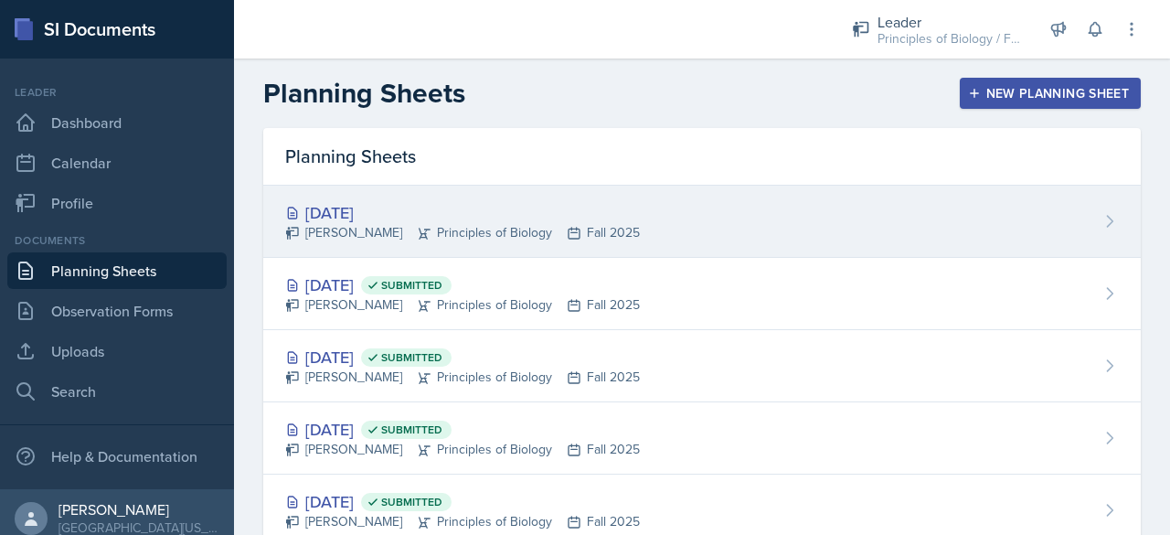
click at [391, 207] on div "[DATE]" at bounding box center [462, 212] width 355 height 25
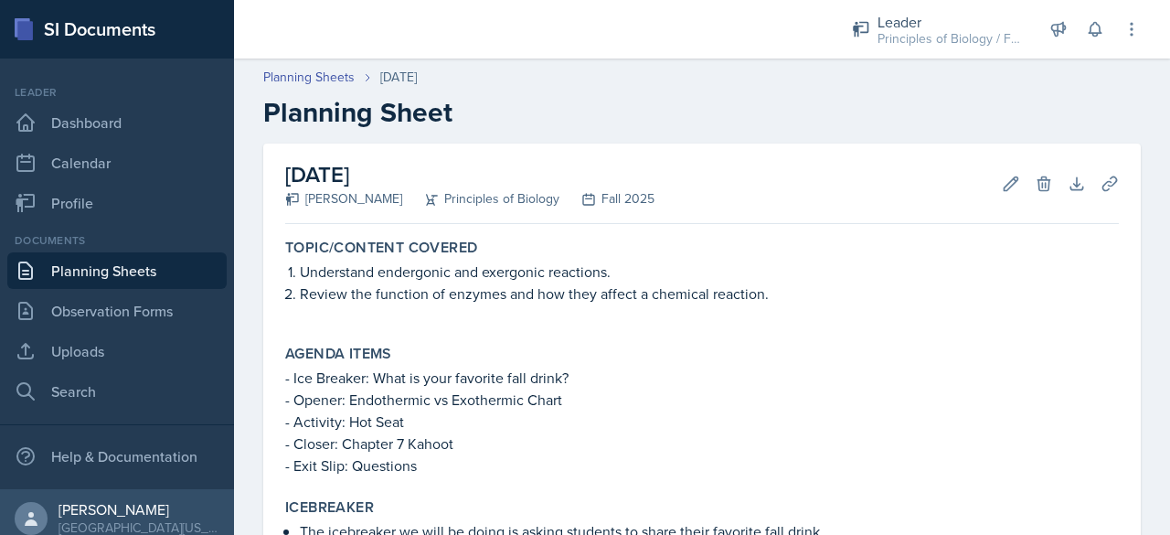
scroll to position [919, 0]
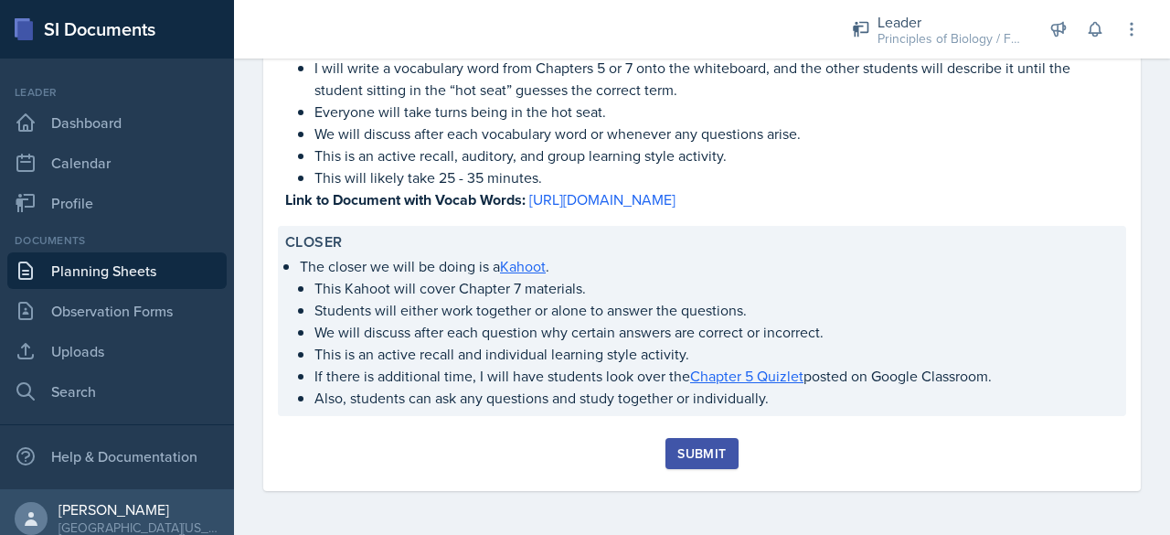
click at [717, 278] on p "This Kahoot will cover Chapter 7 materials." at bounding box center [716, 288] width 804 height 22
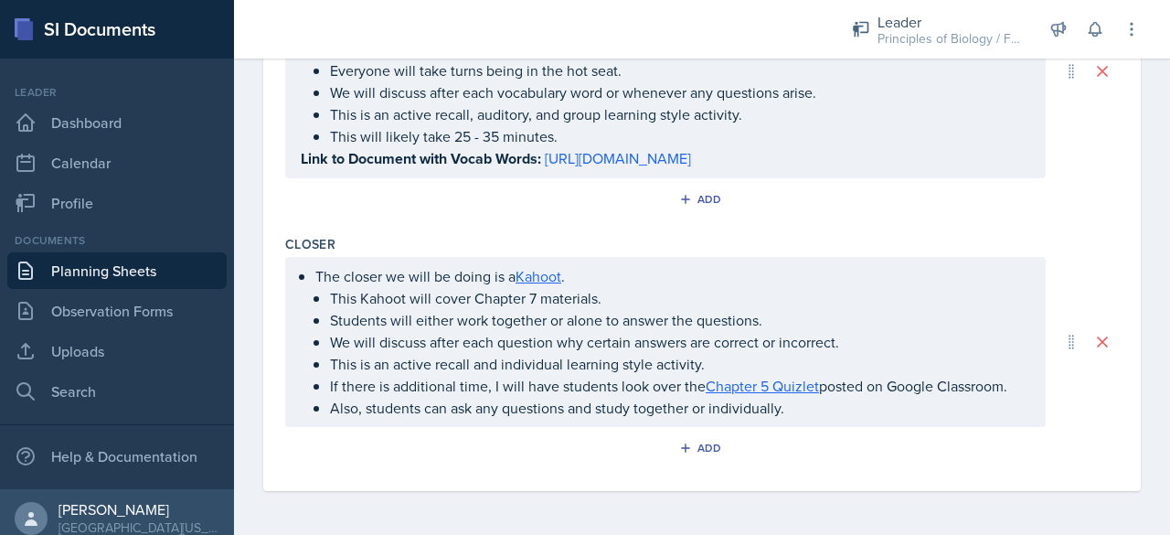
click at [678, 358] on p "This is an active recall and individual learning style activity." at bounding box center [680, 364] width 700 height 22
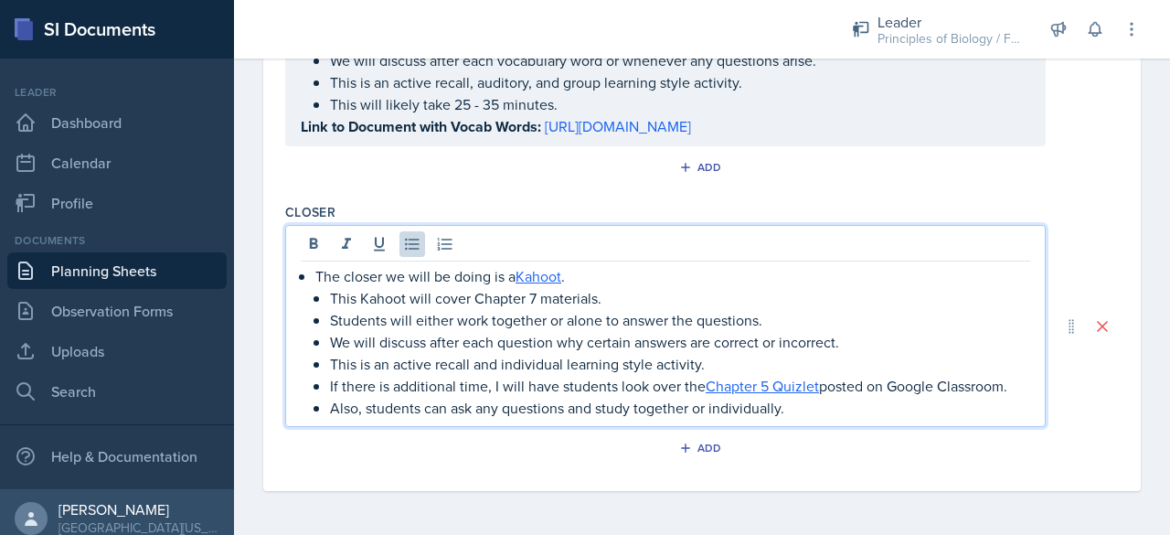
click at [700, 386] on p "If there is additional time, I will have students look over the Chapter 5 Quizl…" at bounding box center [680, 386] width 700 height 22
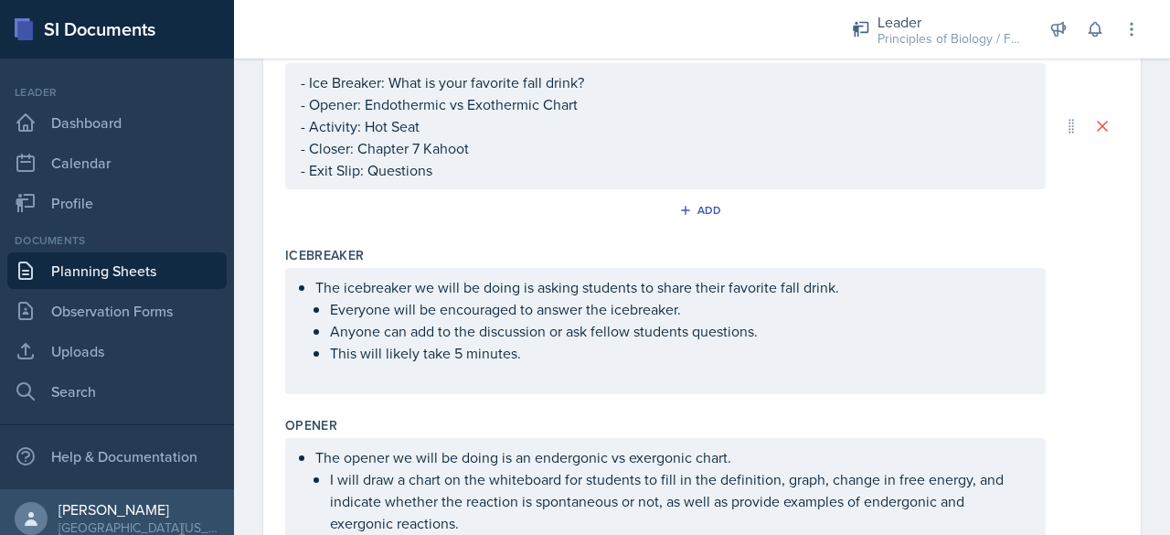
click at [525, 375] on p at bounding box center [665, 375] width 729 height 22
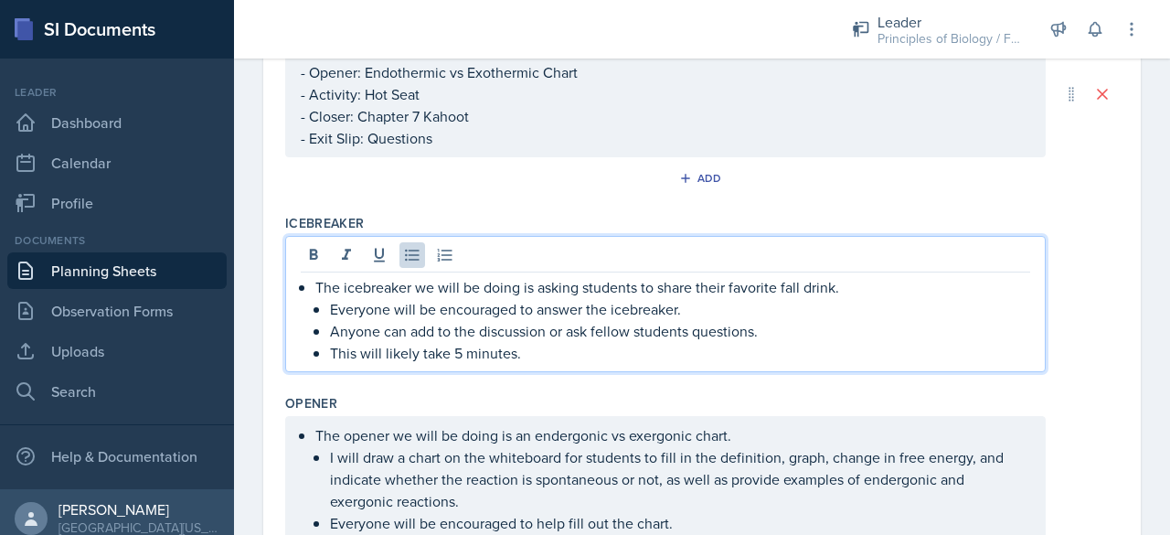
scroll to position [0, 0]
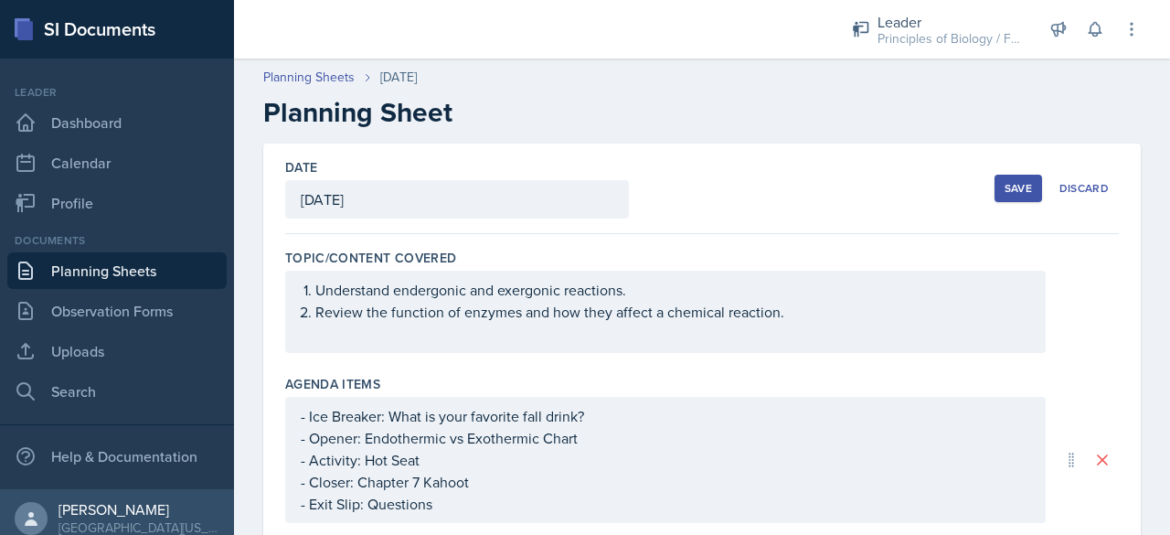
click at [1005, 186] on div "Save" at bounding box center [1018, 188] width 27 height 15
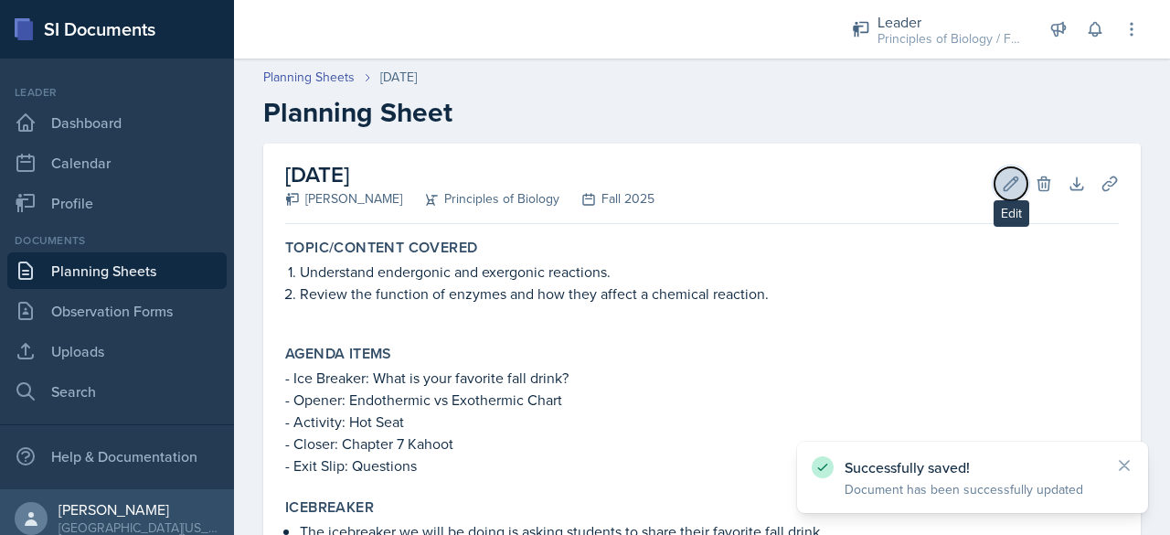
click at [997, 193] on button "Edit" at bounding box center [1010, 183] width 33 height 33
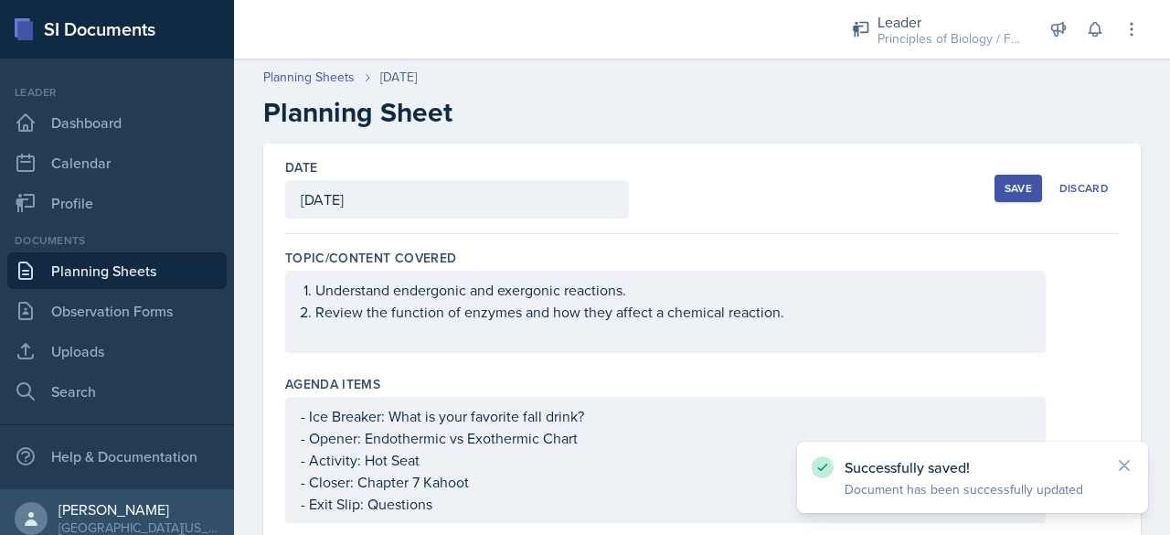
click at [590, 332] on div "Understand endergonic and exergonic reactions. Review the function of enzymes a…" at bounding box center [665, 312] width 729 height 66
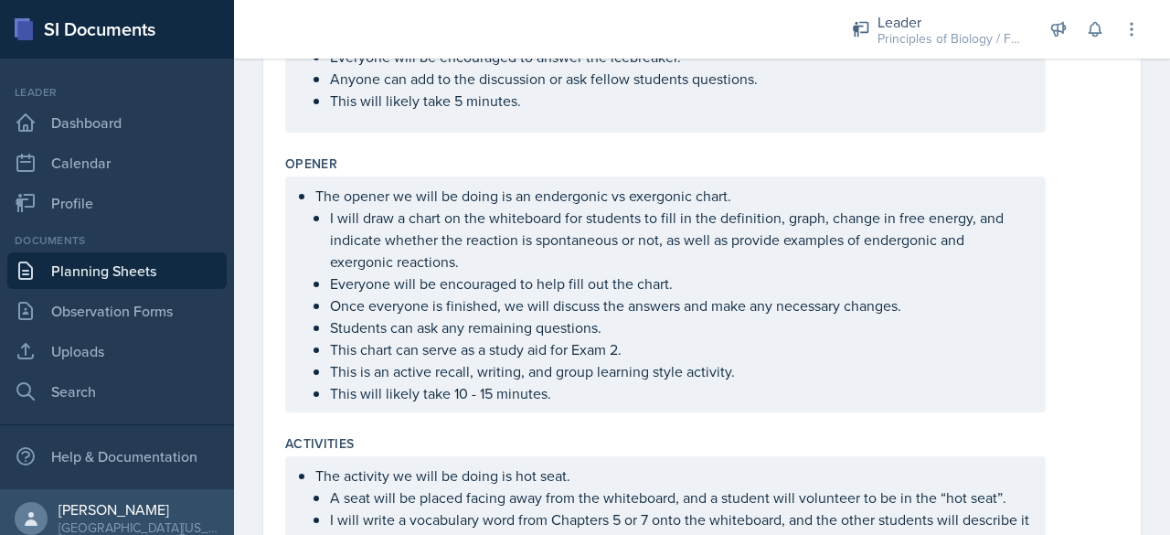
click at [391, 117] on div "The icebreaker we will be doing is asking students to share their favorite fall…" at bounding box center [665, 74] width 760 height 117
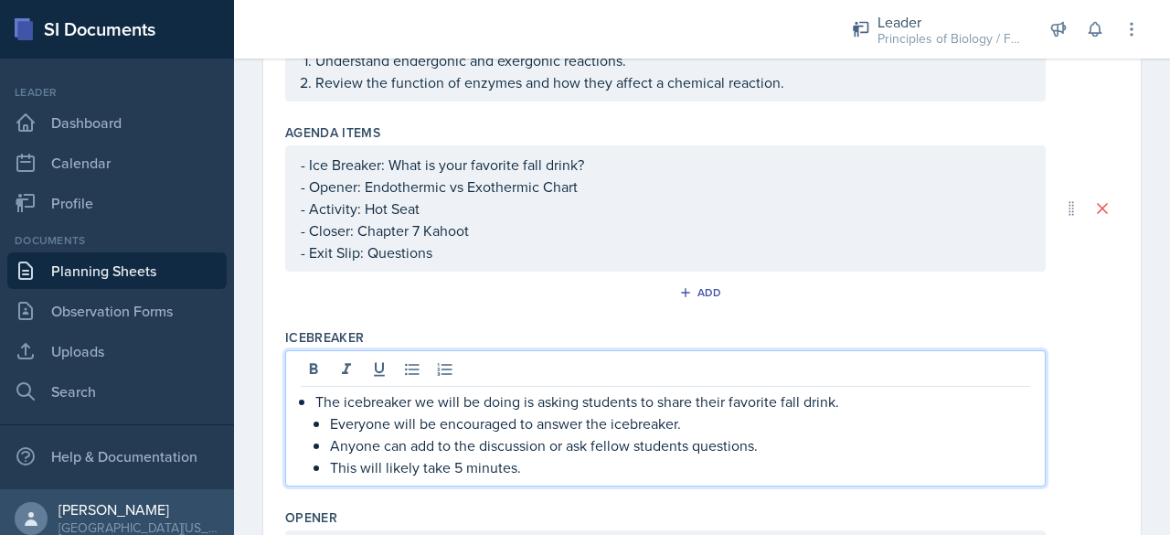
scroll to position [230, 0]
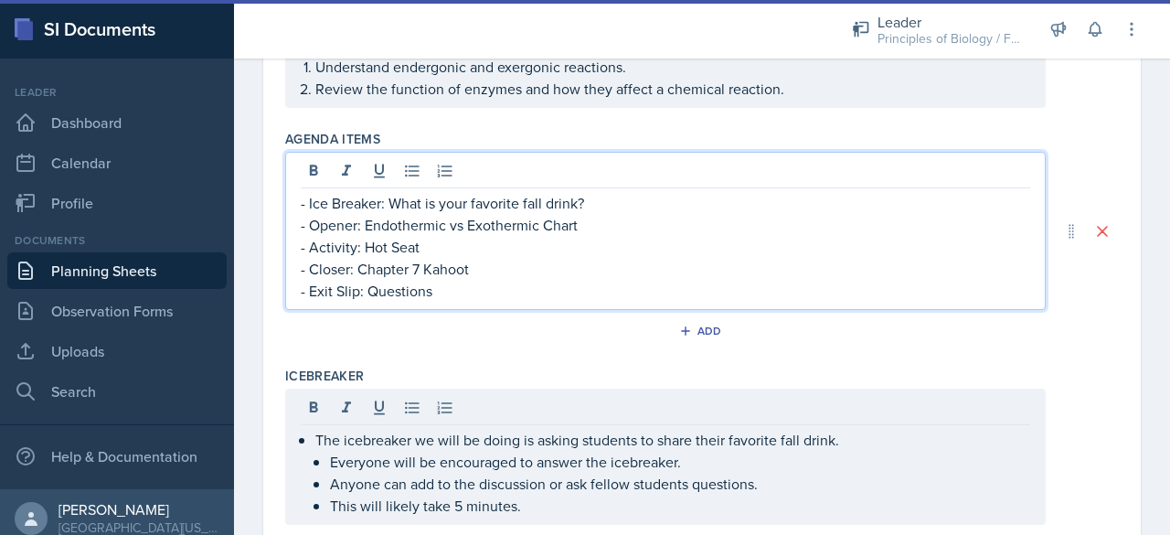
click at [486, 280] on p "- Exit Slip: Questions" at bounding box center [665, 291] width 729 height 22
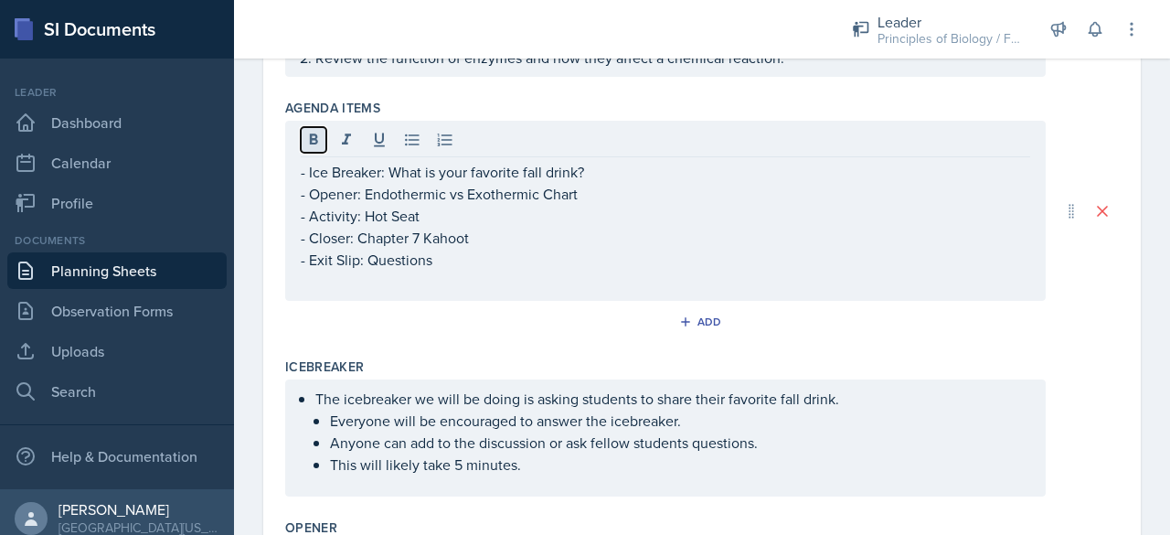
click at [311, 133] on icon at bounding box center [314, 138] width 8 height 11
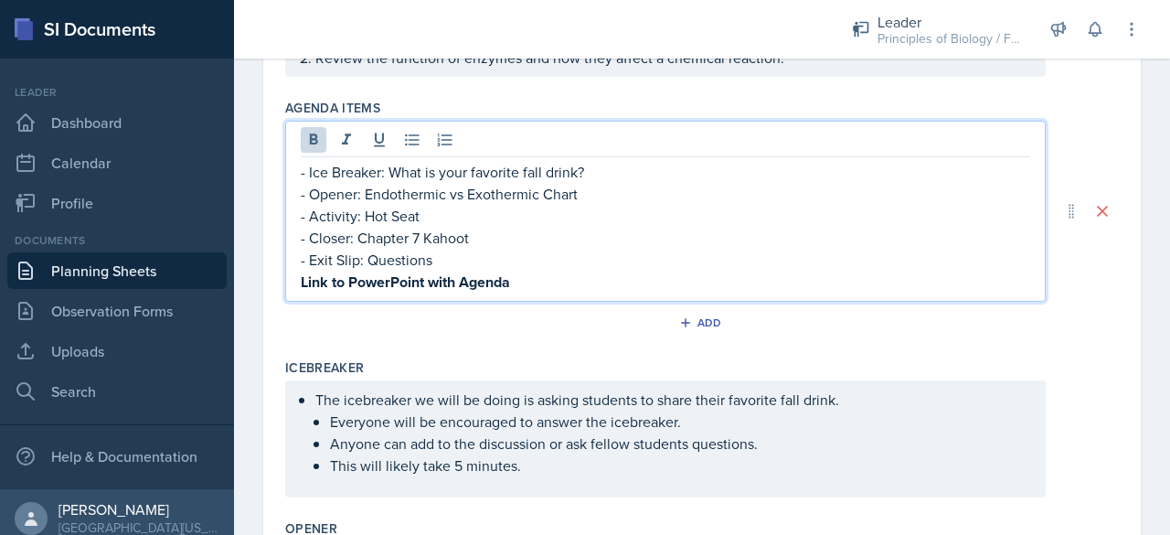
click at [514, 284] on p "Link to PowerPoint with Agenda" at bounding box center [665, 282] width 729 height 23
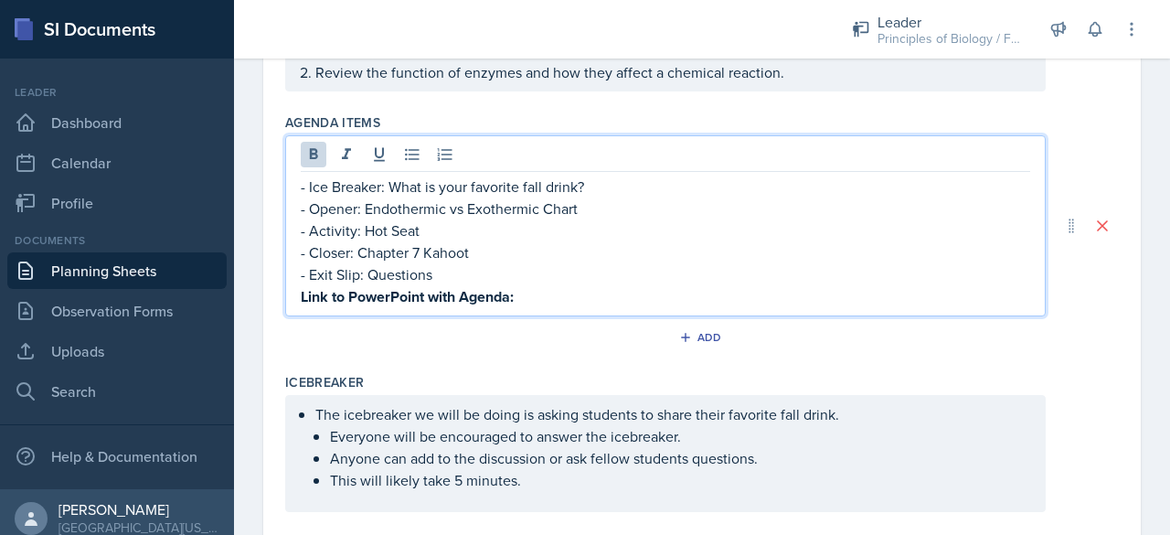
scroll to position [0, 0]
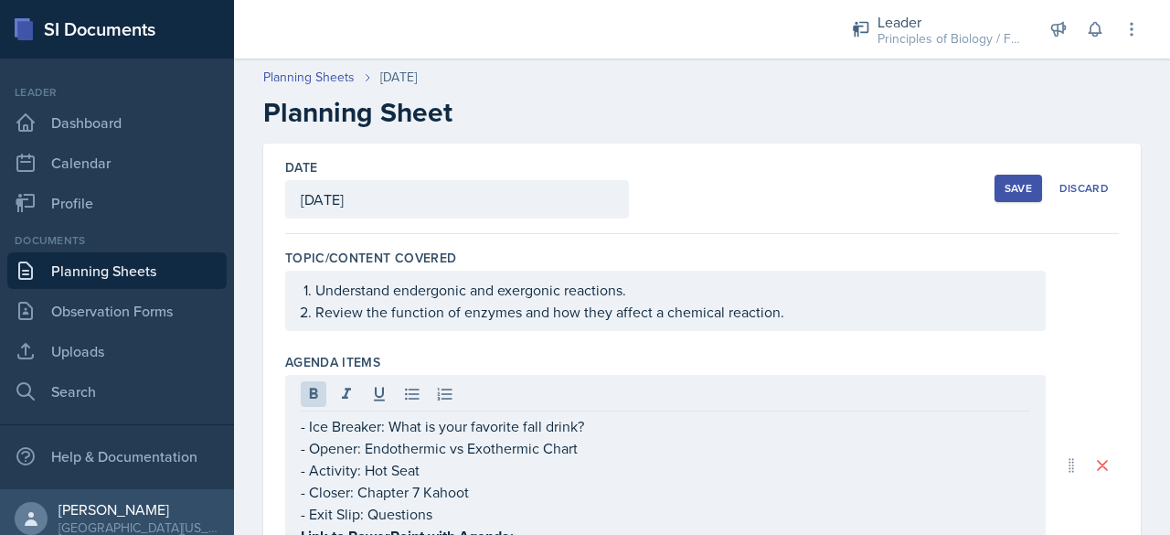
click at [1005, 182] on div "Save" at bounding box center [1018, 188] width 27 height 15
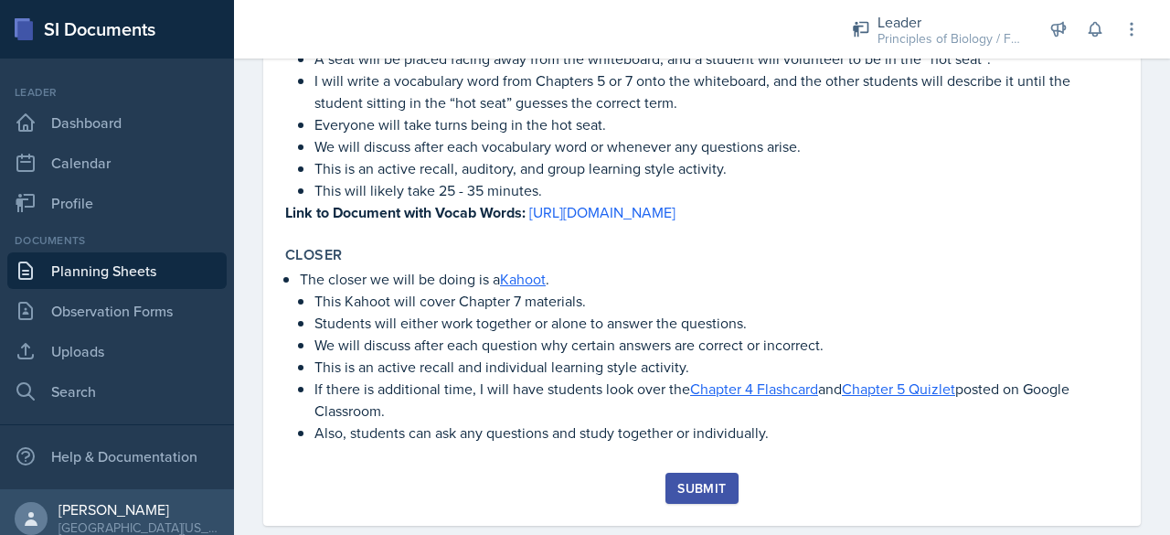
scroll to position [873, 0]
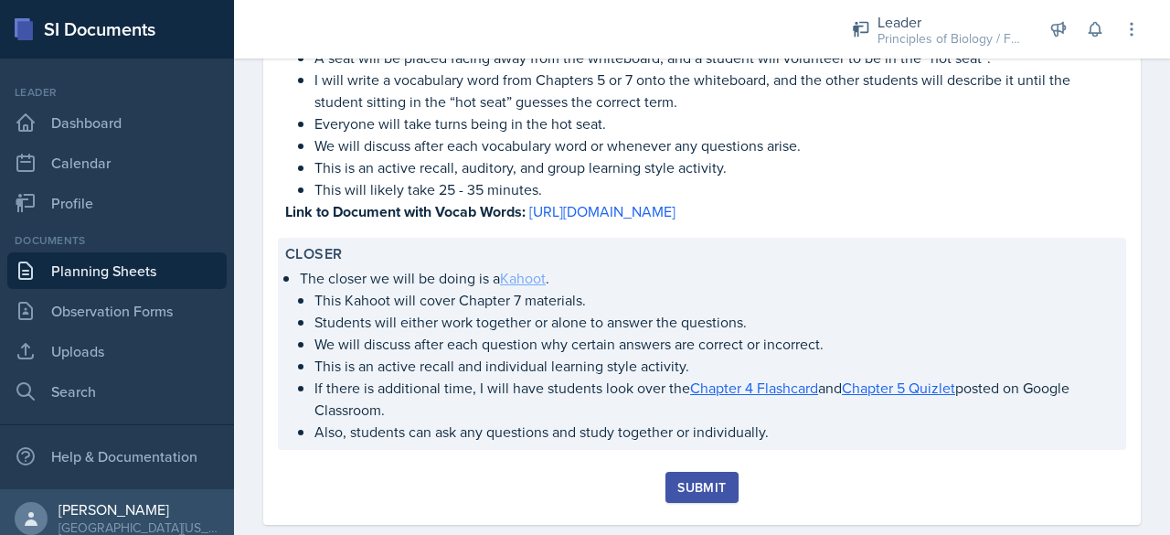
click at [516, 288] on link "Kahoot" at bounding box center [523, 278] width 46 height 20
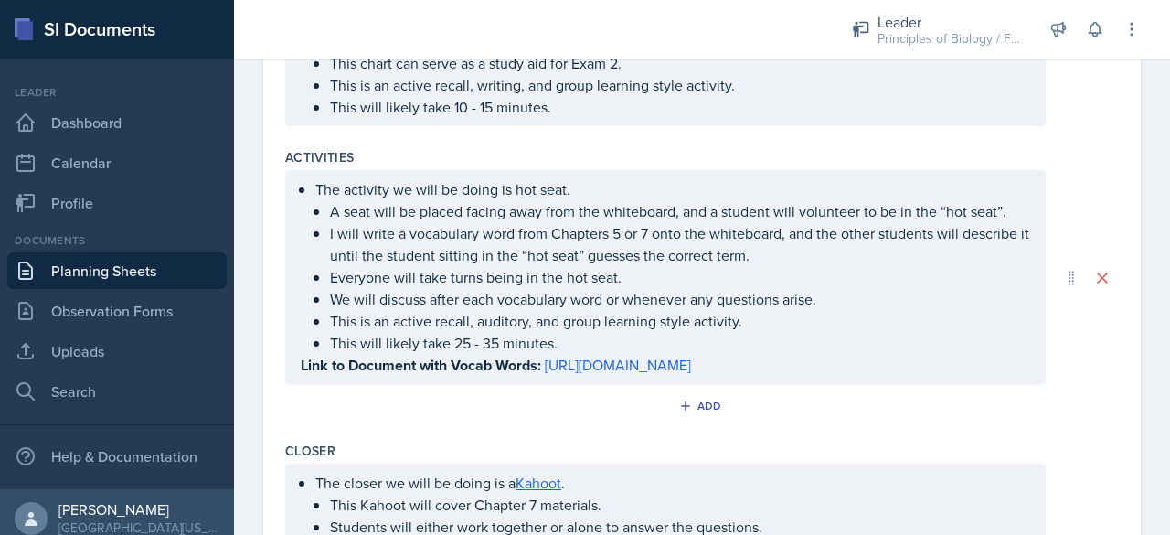
scroll to position [1064, 0]
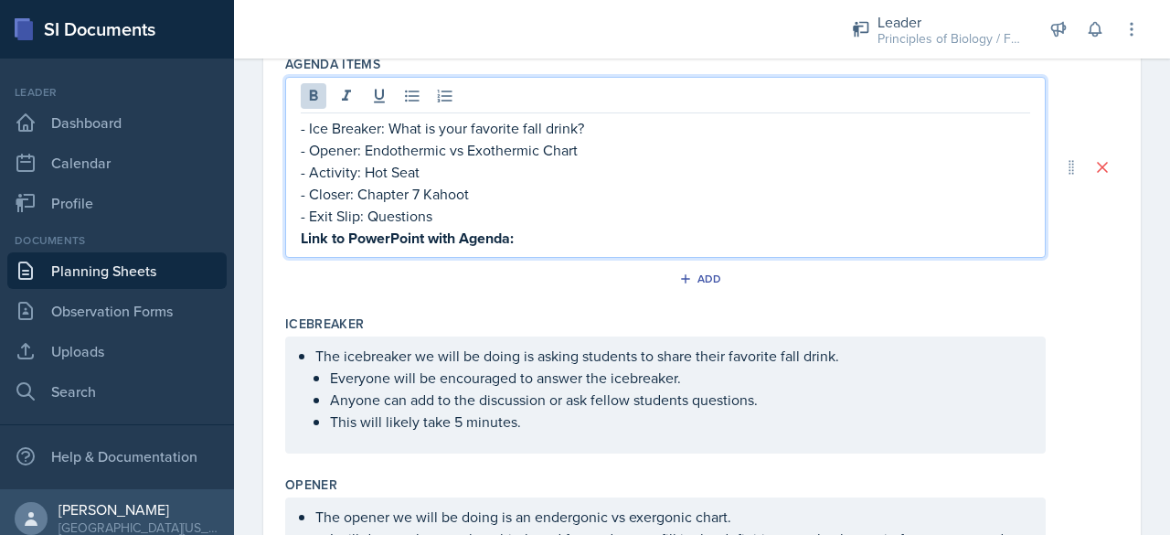
click at [590, 227] on p "Link to PowerPoint with Agenda:" at bounding box center [665, 238] width 729 height 23
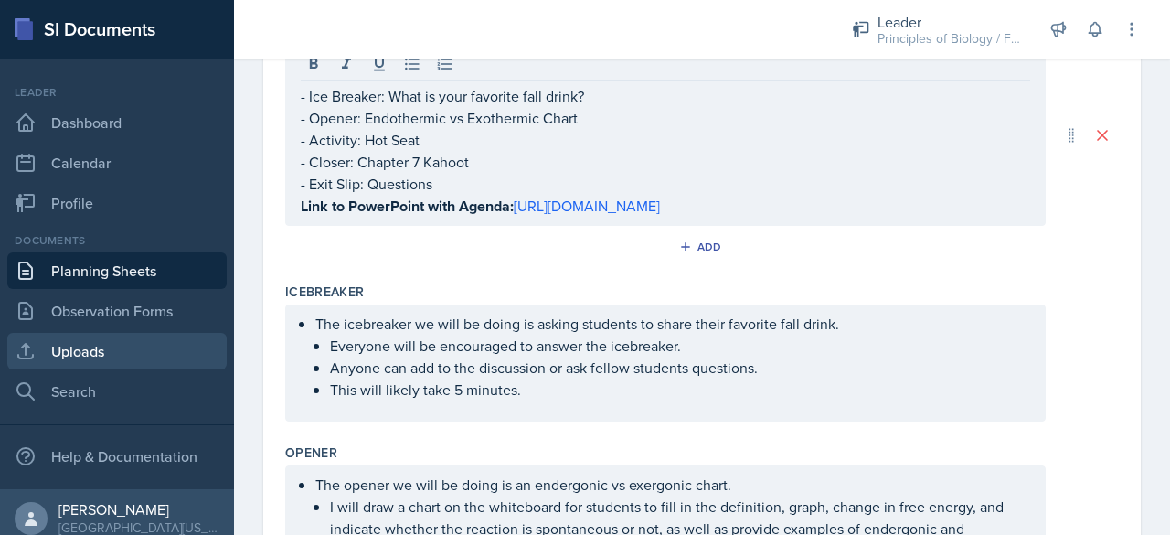
click at [137, 358] on link "Uploads" at bounding box center [116, 351] width 219 height 37
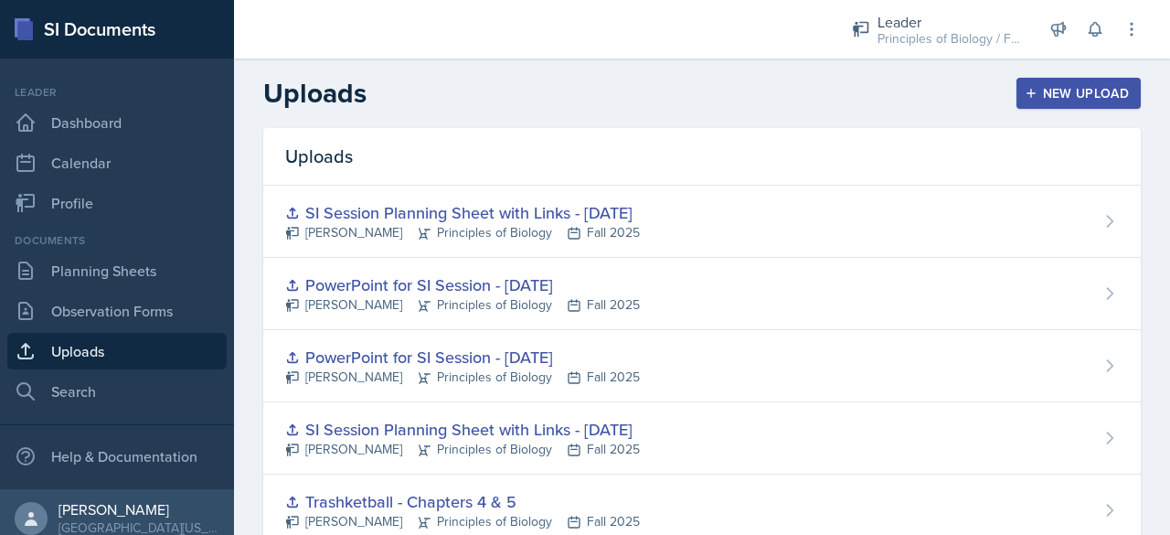
click at [1047, 91] on div "New Upload" at bounding box center [1078, 93] width 101 height 15
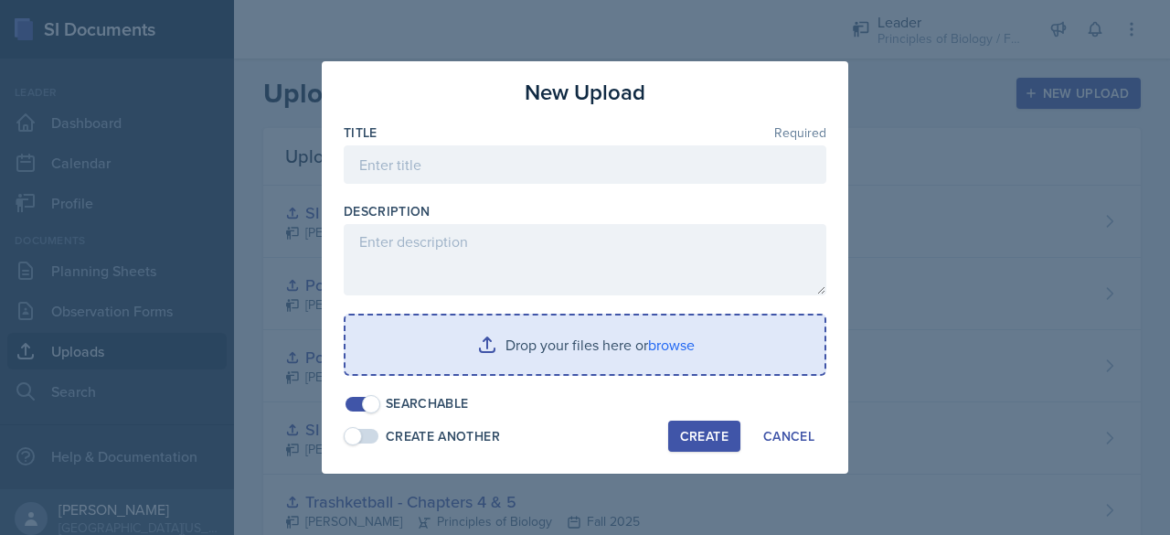
click at [526, 356] on input "file" at bounding box center [585, 344] width 479 height 58
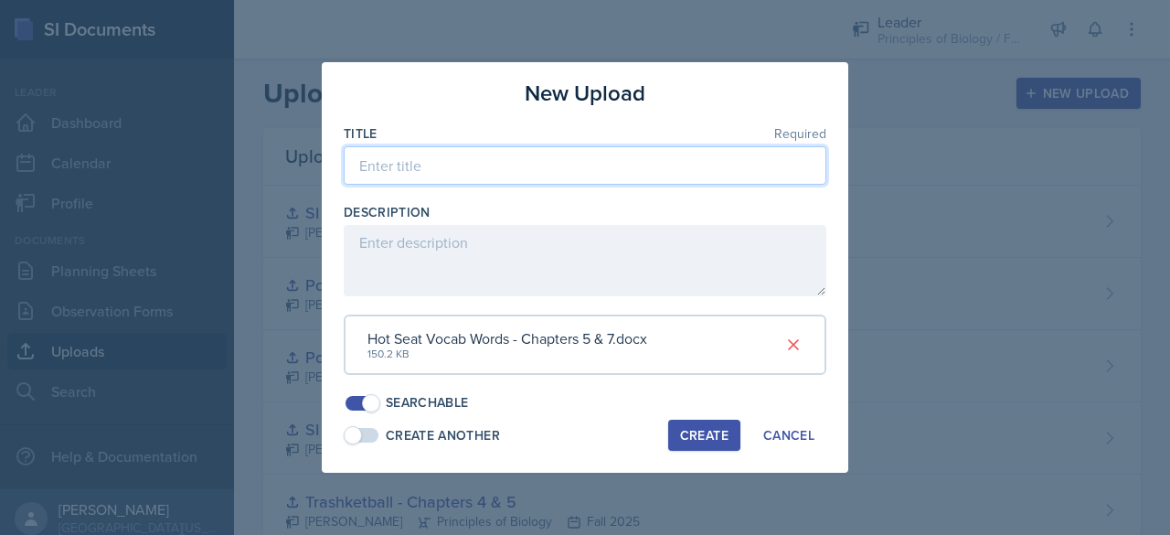
click at [427, 169] on input at bounding box center [585, 165] width 483 height 38
type input "Hot Seat Vocabulary - Chapters 5 & 7"
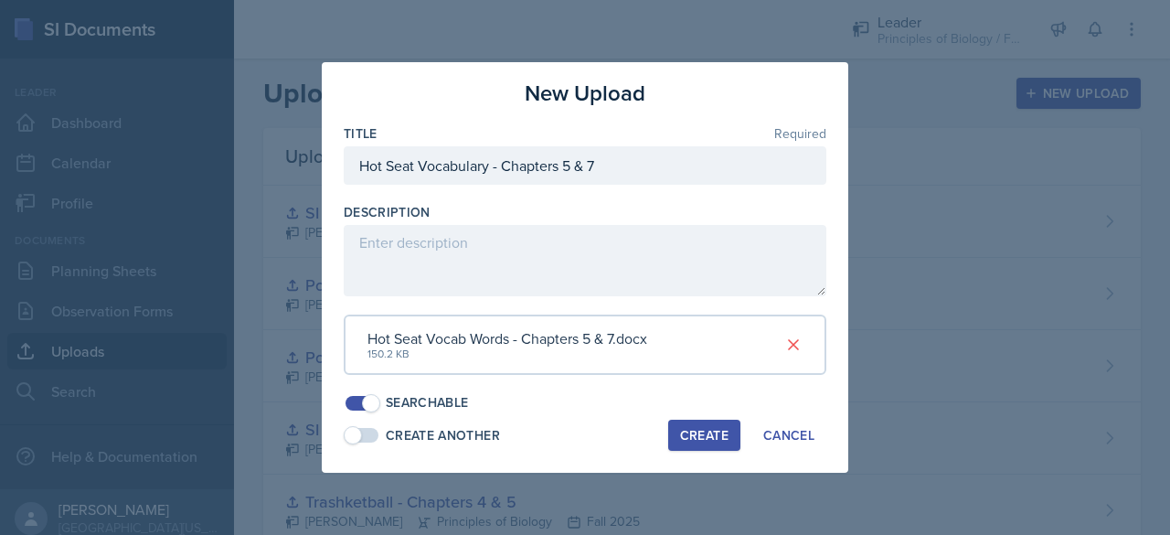
click at [702, 436] on div "Create" at bounding box center [704, 435] width 48 height 15
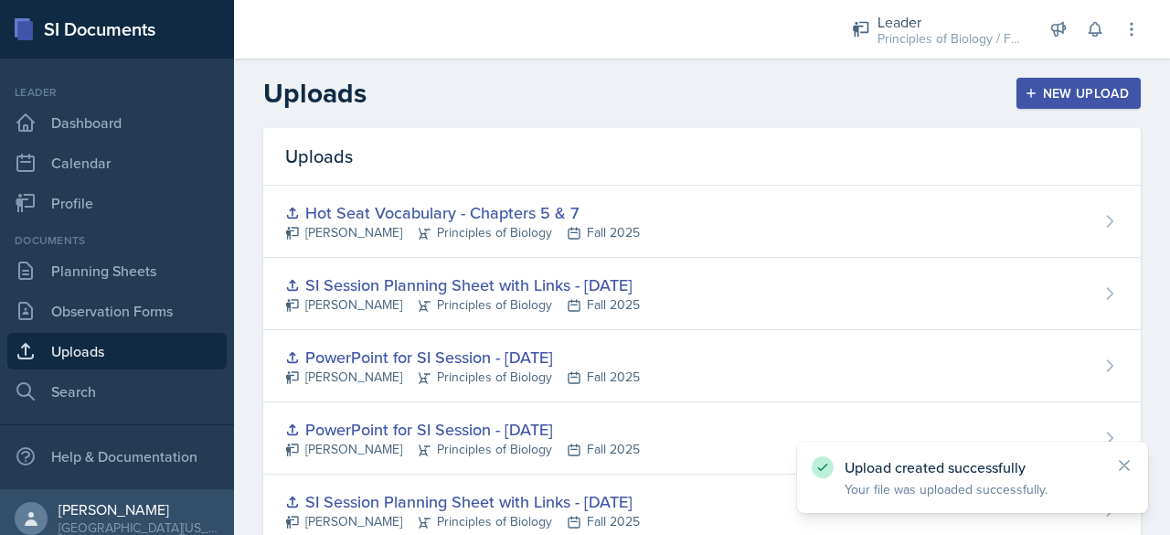
click at [1035, 94] on div "New Upload" at bounding box center [1078, 93] width 101 height 15
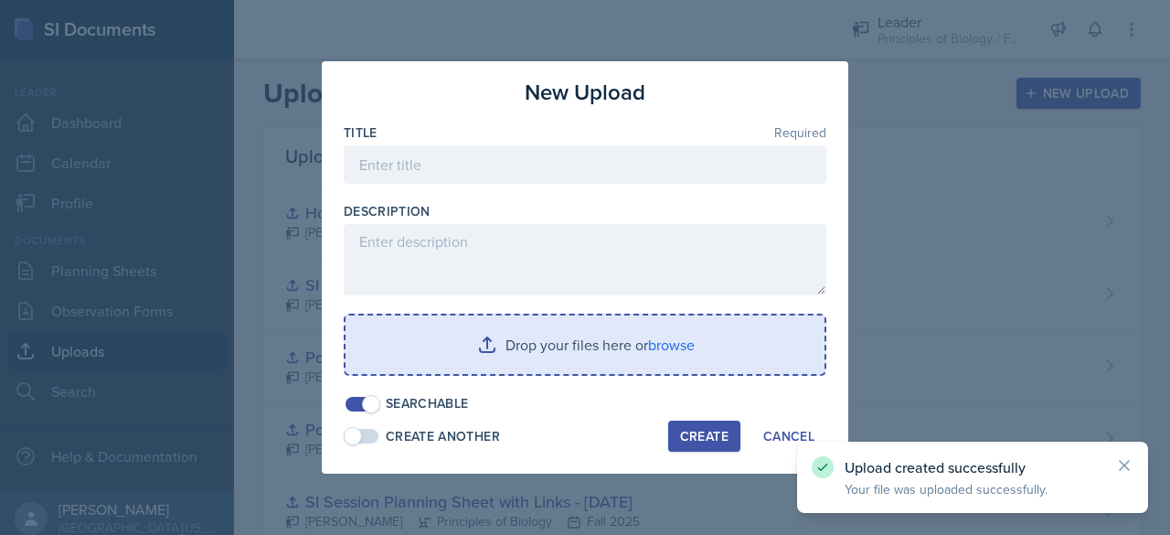
click at [481, 356] on input "file" at bounding box center [585, 344] width 479 height 58
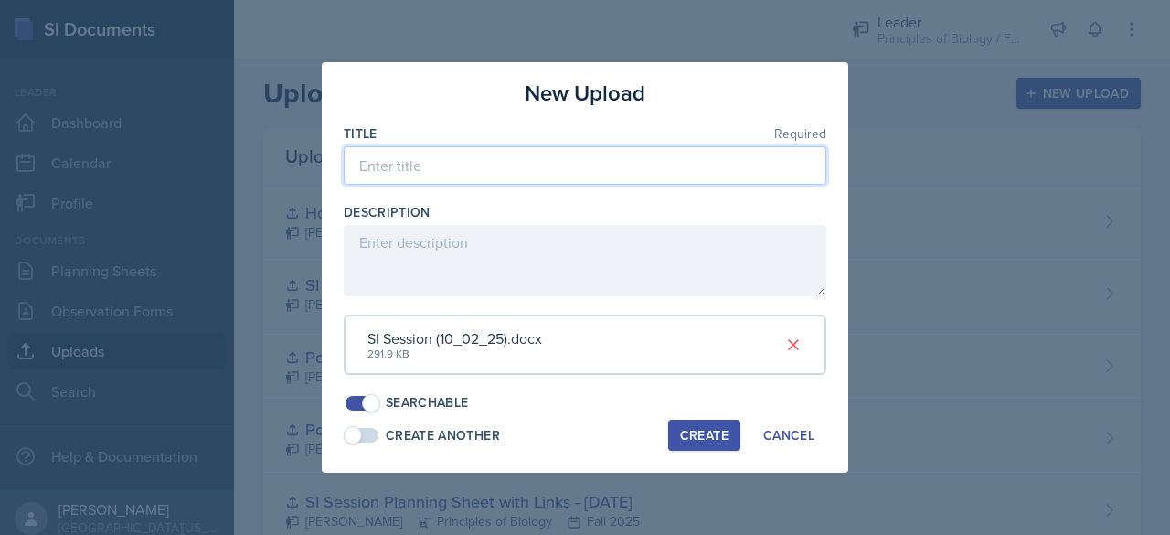
click at [393, 173] on input at bounding box center [585, 165] width 483 height 38
type input "SI Session Planning Sheet with Links - [DATE]"
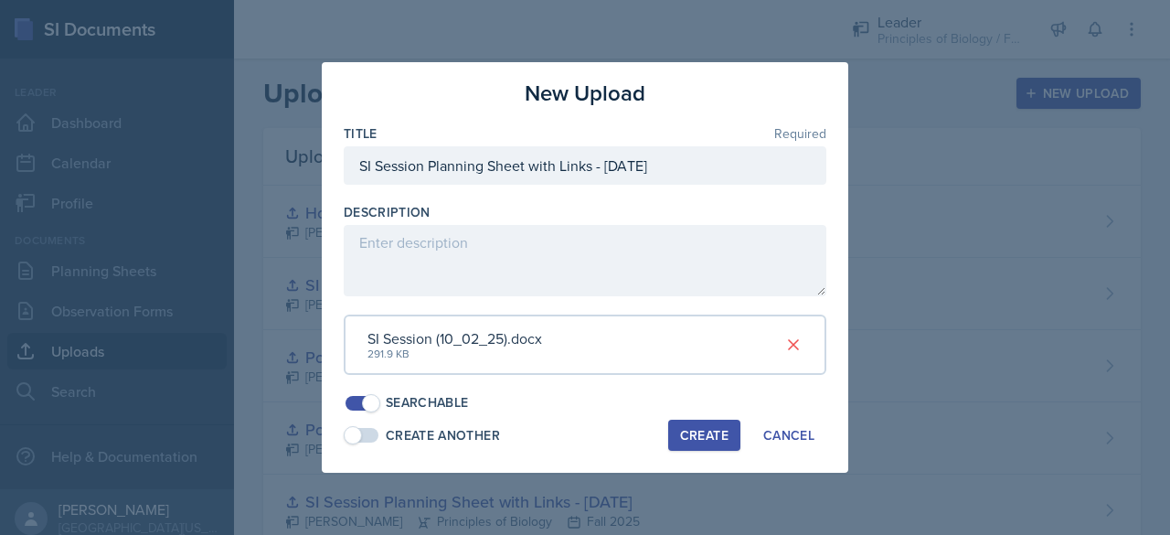
click at [698, 432] on div "Create" at bounding box center [704, 435] width 48 height 15
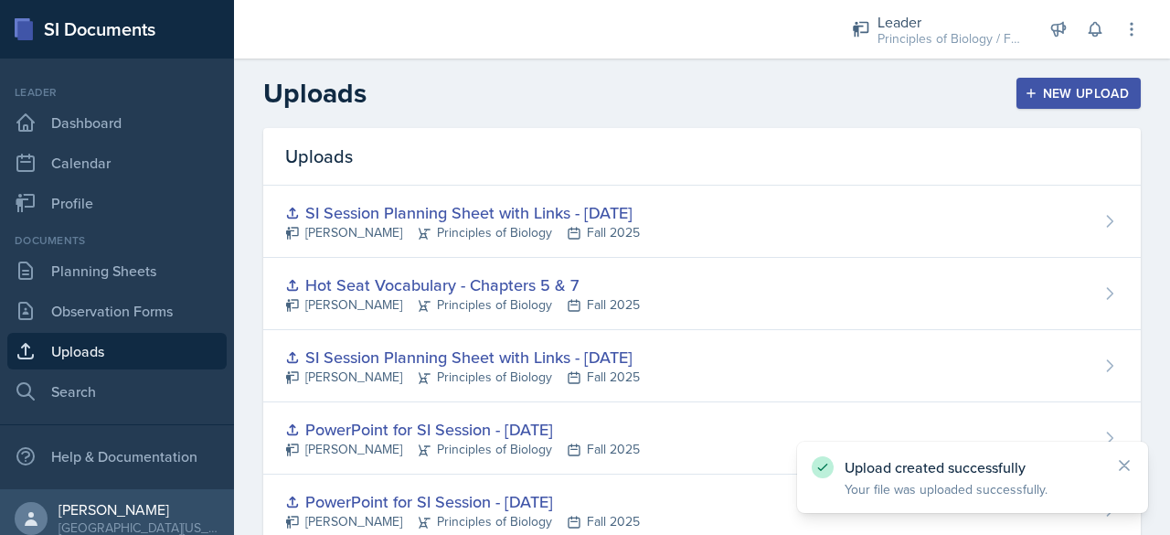
click at [1034, 91] on div "New Upload" at bounding box center [1078, 93] width 101 height 15
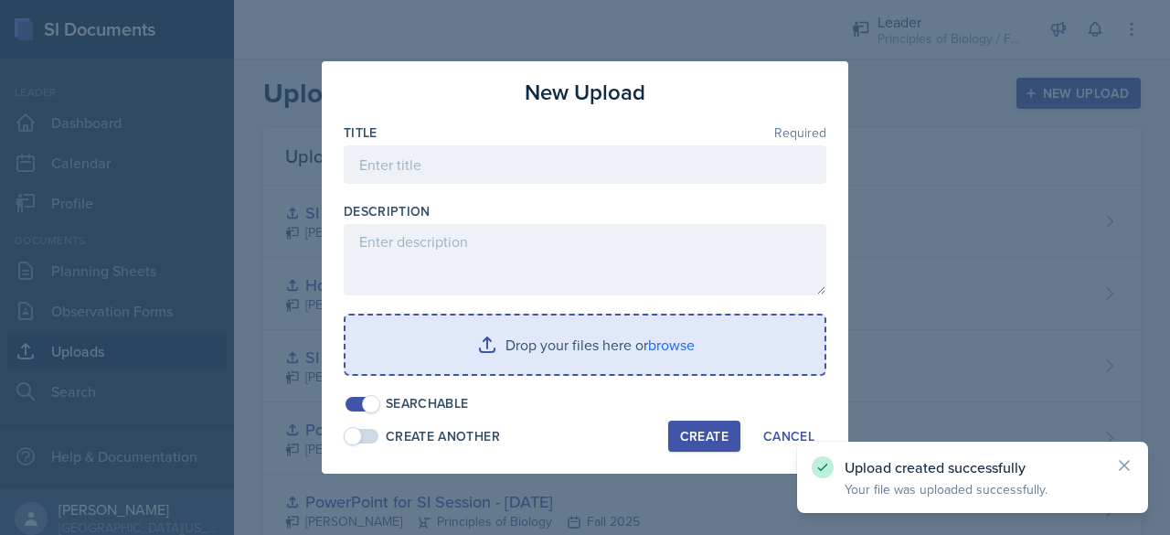
click at [545, 346] on input "file" at bounding box center [585, 344] width 479 height 58
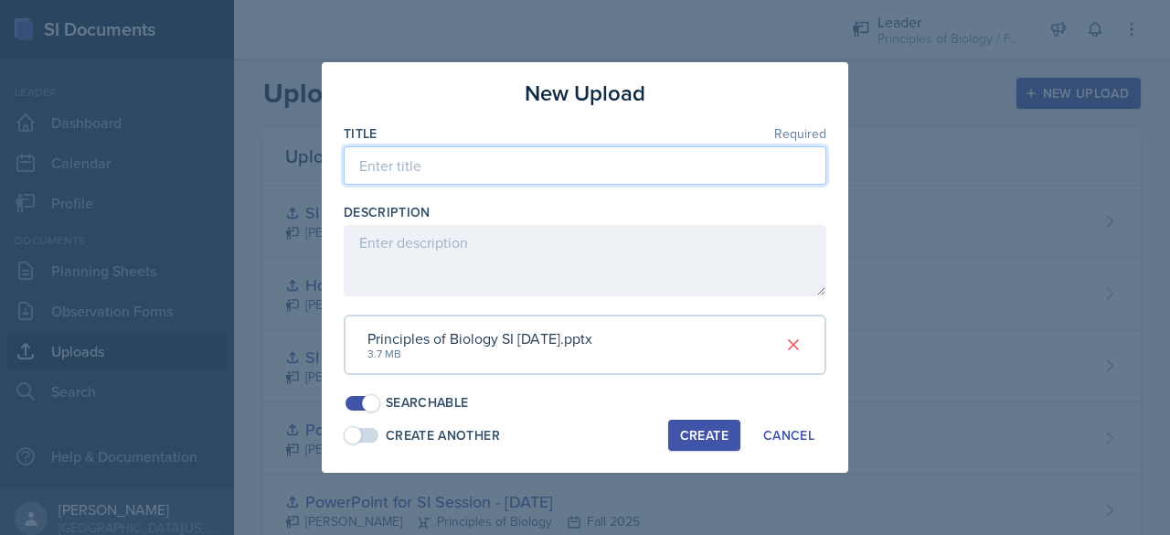
click at [410, 175] on input at bounding box center [585, 165] width 483 height 38
click at [592, 169] on input "PowerPoint for SI Session - Septemeber" at bounding box center [585, 165] width 483 height 38
click at [627, 166] on input "PowerPoint for SI Session - Septemeber" at bounding box center [585, 165] width 483 height 38
type input "PowerPoint for SI Session - [DATE]"
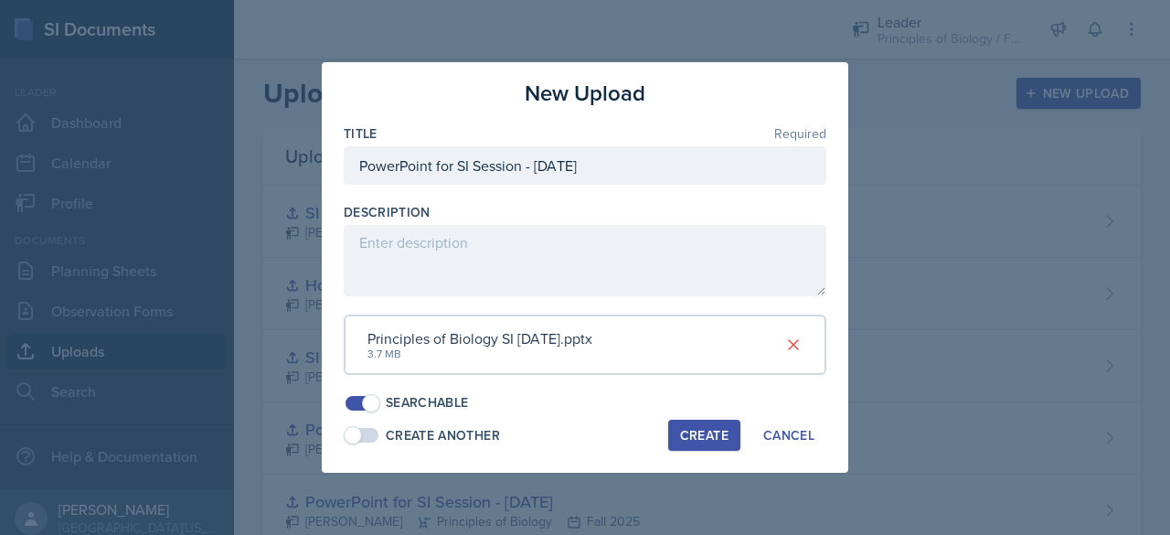
click at [695, 430] on div "Create" at bounding box center [704, 435] width 48 height 15
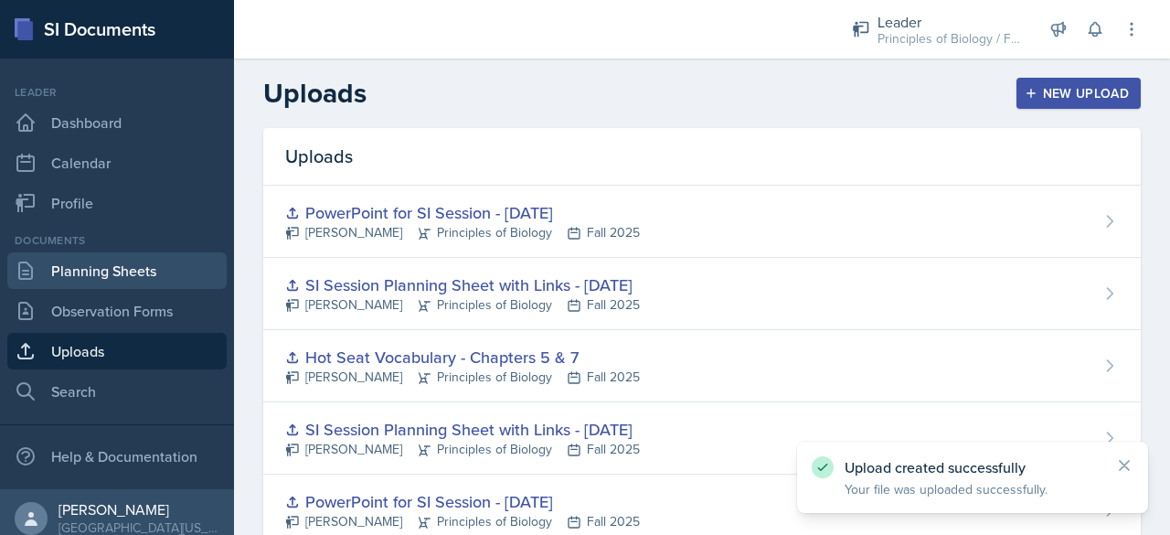
click at [132, 272] on link "Planning Sheets" at bounding box center [116, 270] width 219 height 37
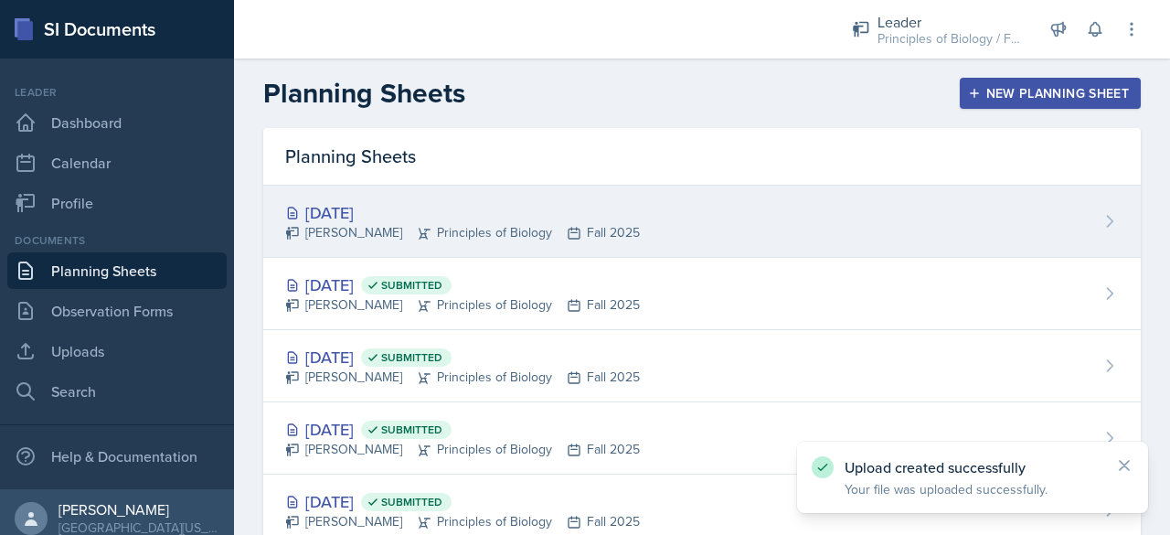
click at [453, 241] on div "[PERSON_NAME] Principles of Biology Fall 2025" at bounding box center [462, 232] width 355 height 19
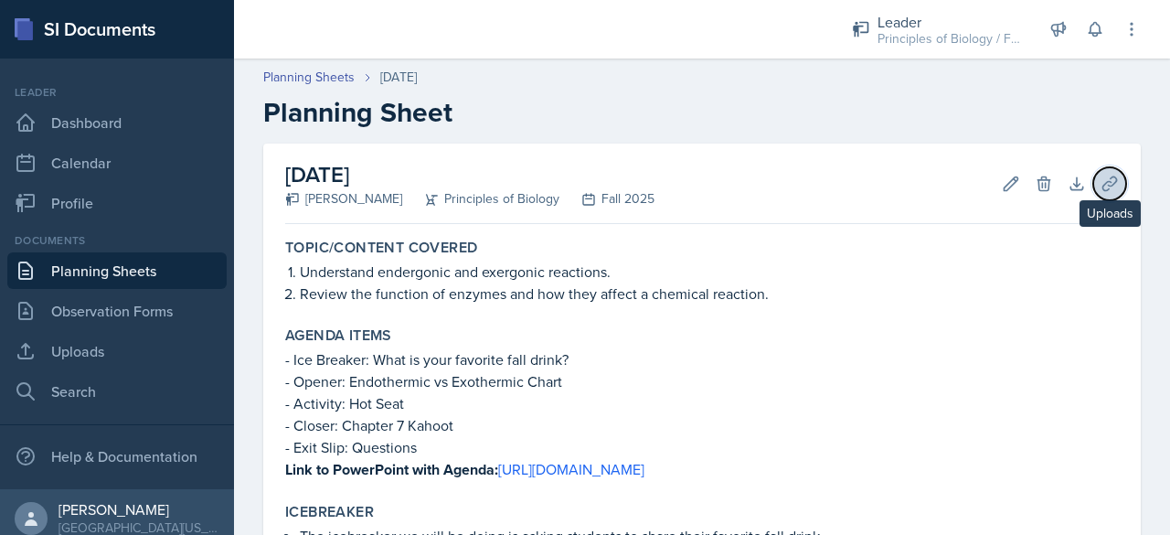
click at [1104, 184] on icon at bounding box center [1110, 184] width 18 height 18
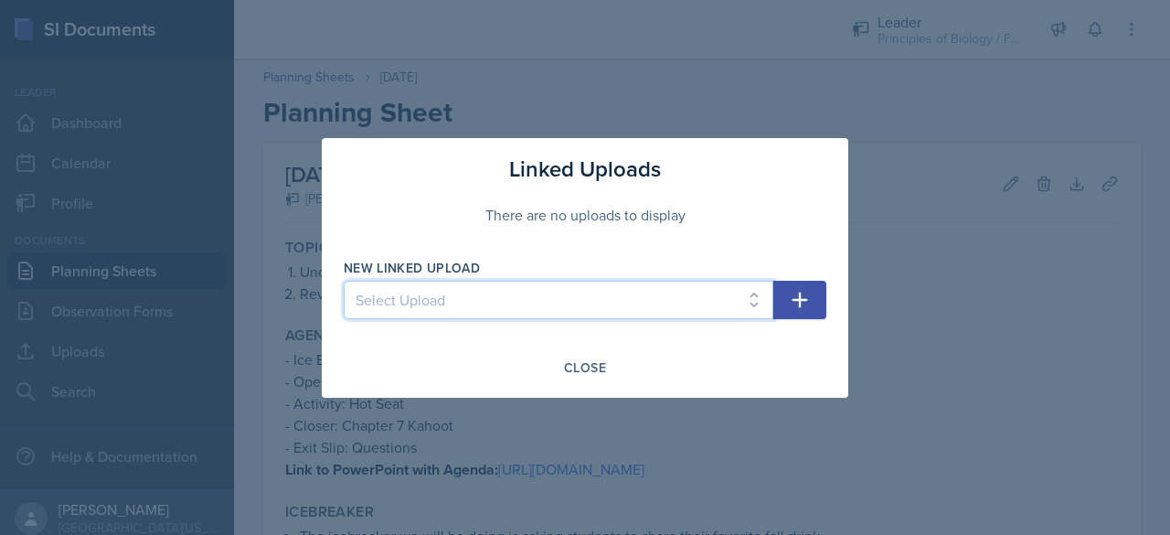
click at [707, 289] on select "Select Upload SI Planning Sheet with Links - [DATE] PowerPoint for SI Session -…" at bounding box center [559, 300] width 430 height 38
select select "672edfa5-9369-4303-8cf4-b0324750d735"
click at [344, 281] on select "Select Upload SI Planning Sheet with Links - [DATE] PowerPoint for SI Session -…" at bounding box center [559, 300] width 430 height 38
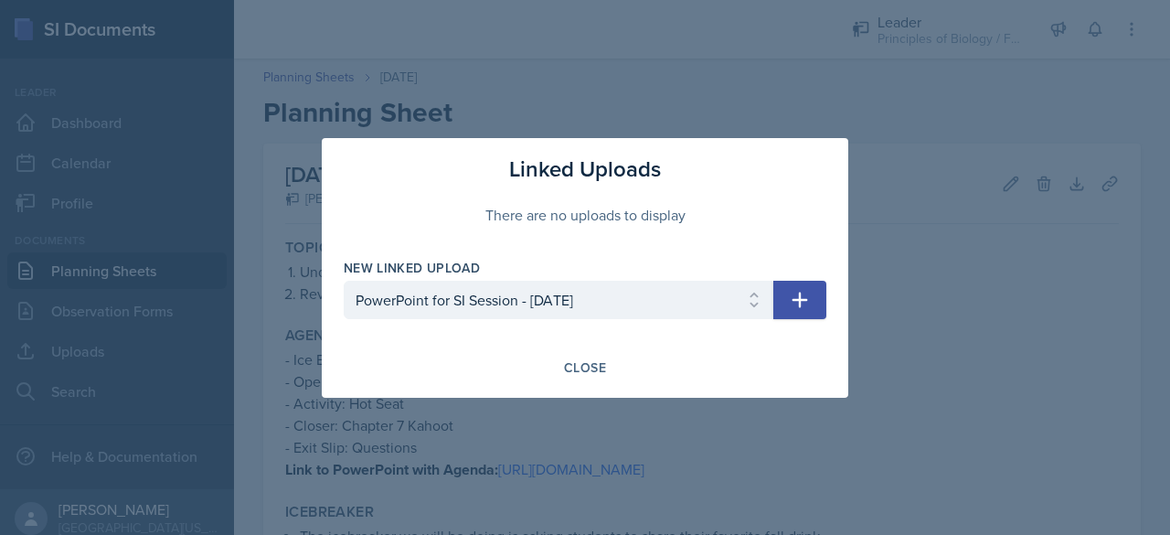
click at [792, 311] on button "button" at bounding box center [799, 300] width 53 height 38
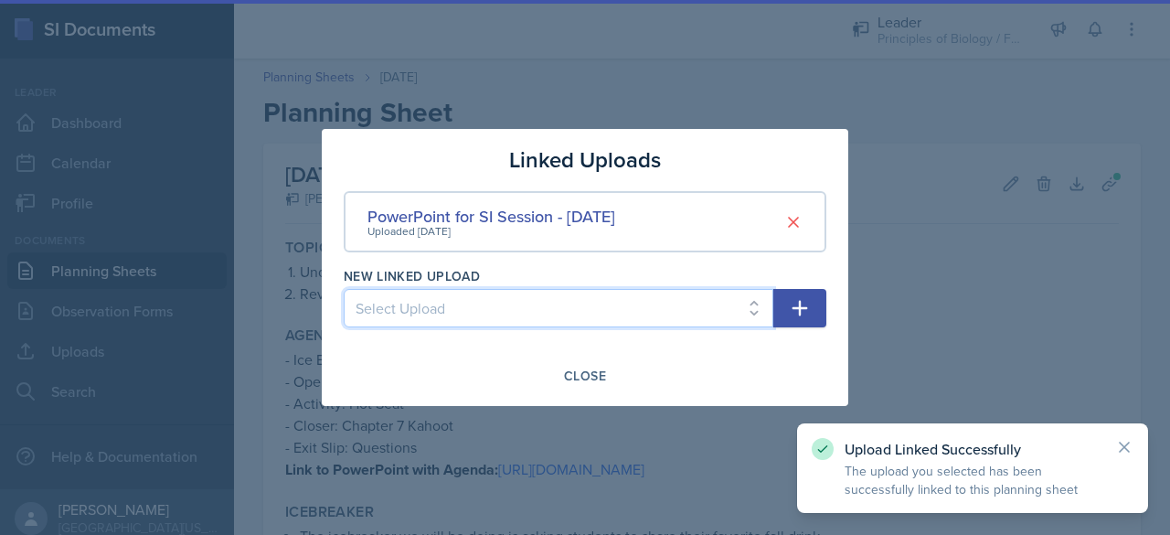
click at [593, 315] on select "Select Upload SI Planning Sheet with Links - [DATE] PowerPoint for SI Session -…" at bounding box center [559, 308] width 430 height 38
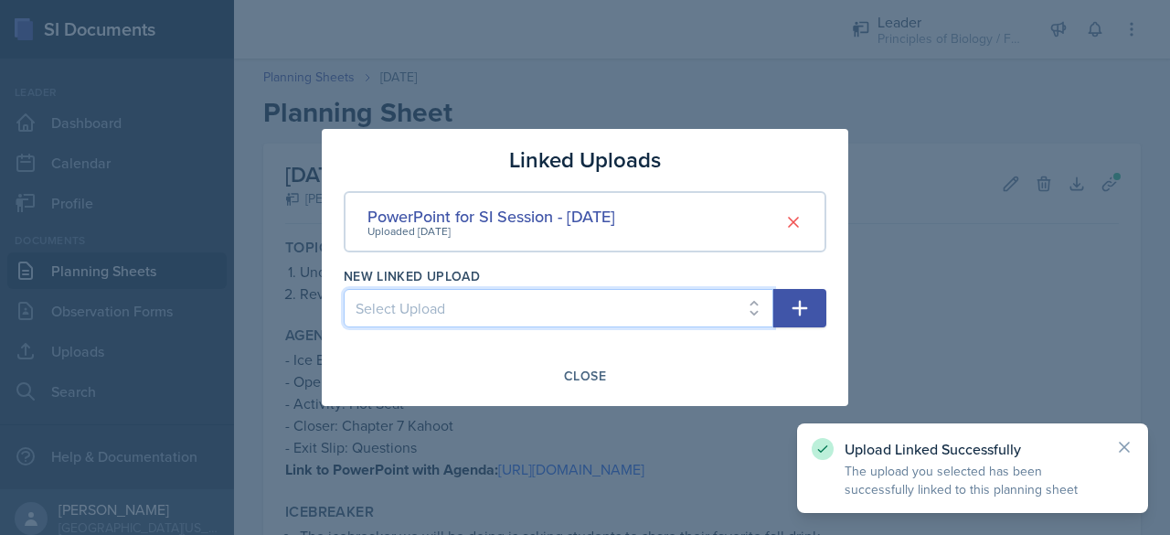
select select "76c37564-ac6e-437f-bf90-4dfe92081a2f"
click at [344, 289] on select "Select Upload SI Planning Sheet with Links - [DATE] PowerPoint for SI Session -…" at bounding box center [559, 308] width 430 height 38
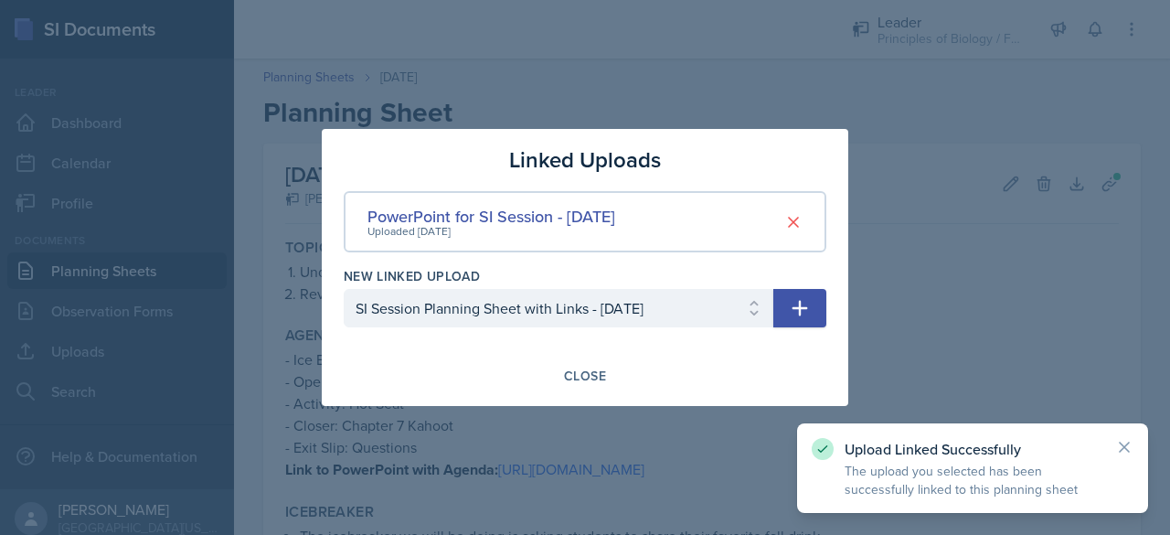
click at [812, 311] on button "button" at bounding box center [799, 308] width 53 height 38
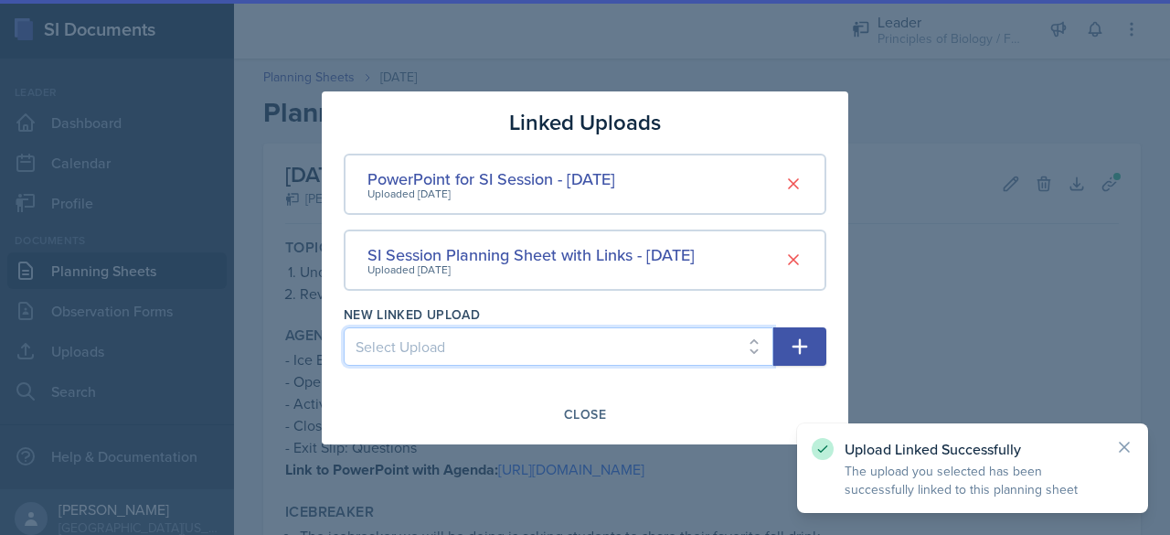
click at [554, 334] on select "Select Upload SI Planning Sheet with Links - [DATE] PowerPoint for SI Session -…" at bounding box center [559, 346] width 430 height 38
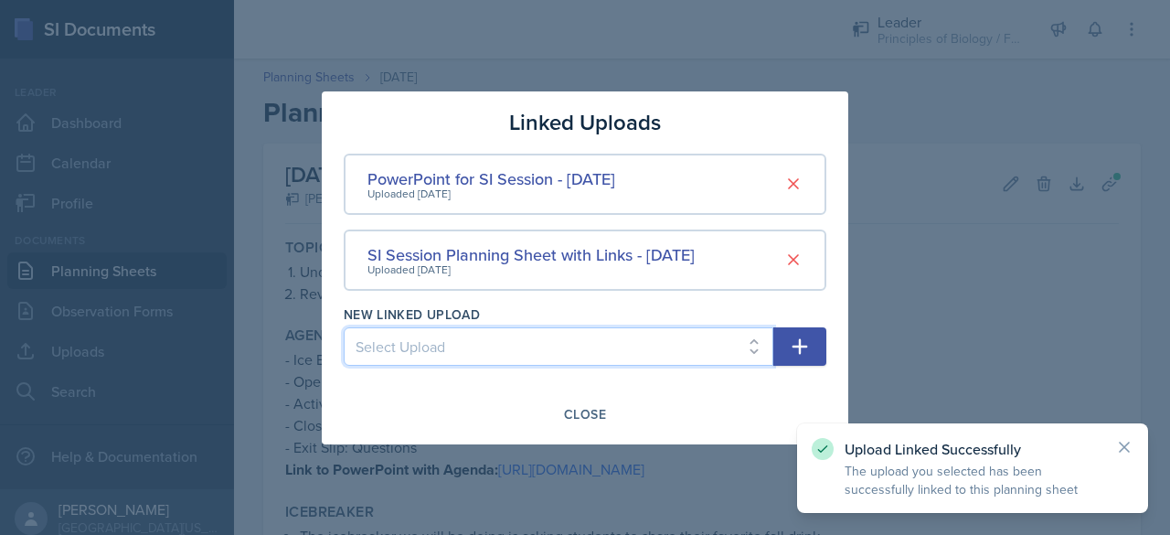
select select "1935f8f8-16c5-40d0-8045-1b7927cf59b1"
click at [344, 327] on select "Select Upload SI Planning Sheet with Links - [DATE] PowerPoint for SI Session -…" at bounding box center [559, 346] width 430 height 38
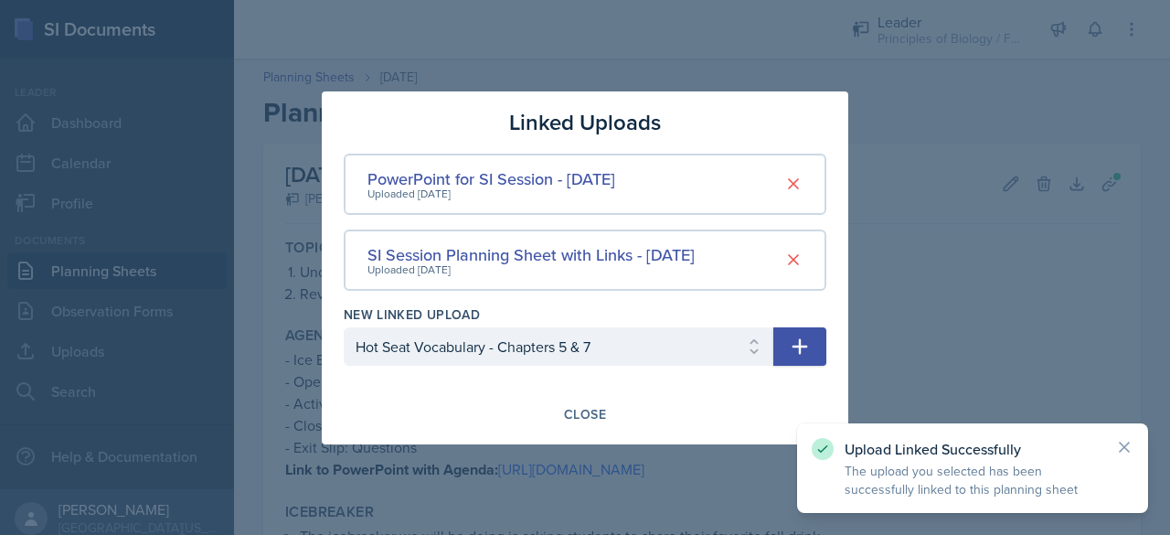
click at [799, 358] on button "button" at bounding box center [799, 346] width 53 height 38
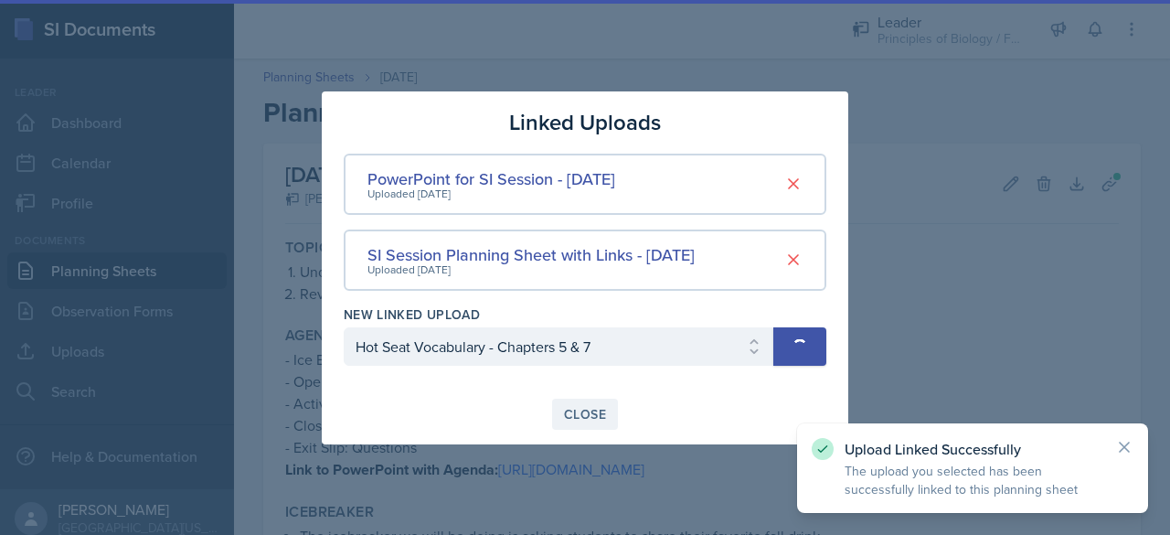
select select
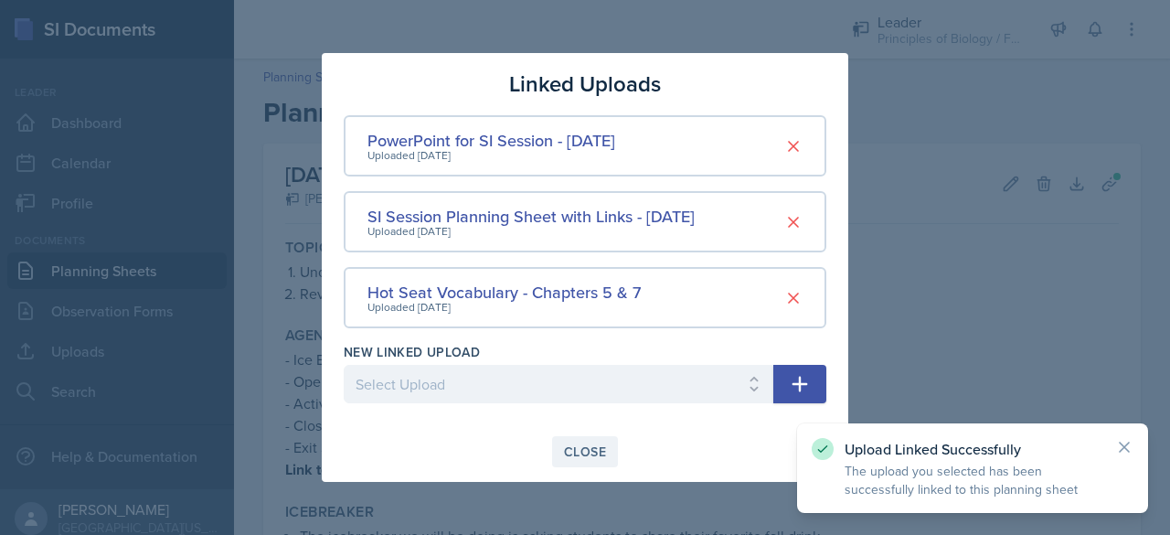
click at [594, 447] on div "Close" at bounding box center [585, 451] width 42 height 15
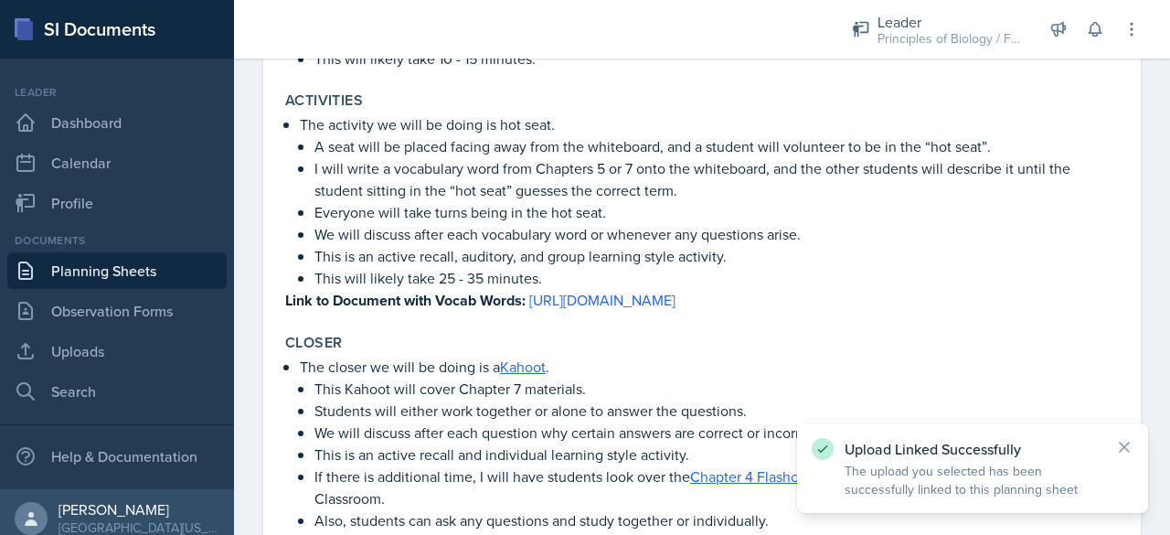
scroll to position [927, 0]
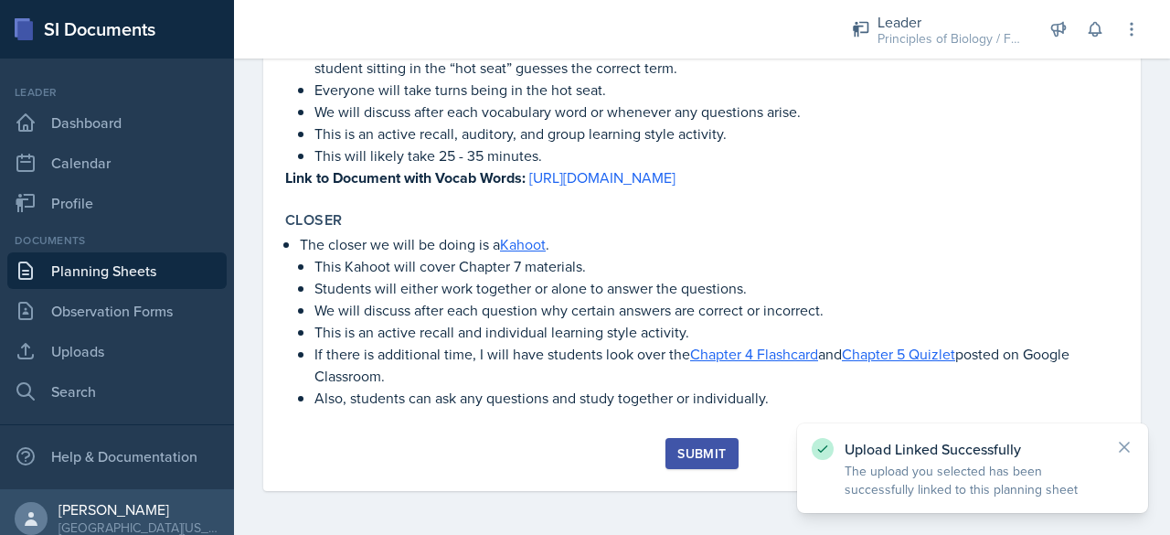
click at [700, 456] on div "Submit" at bounding box center [701, 453] width 48 height 15
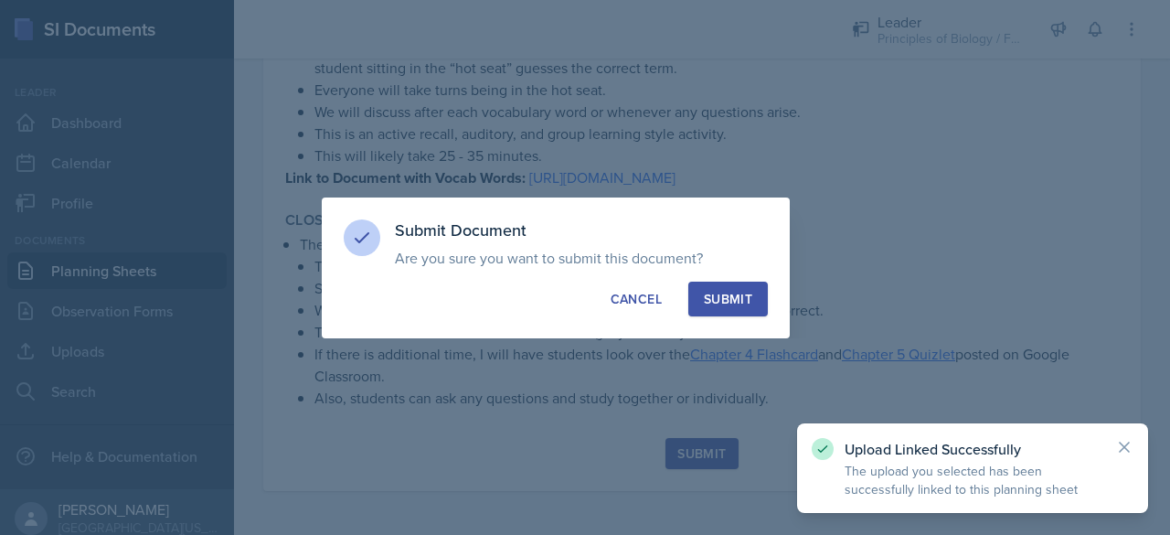
click at [728, 295] on div "Submit" at bounding box center [728, 299] width 48 height 18
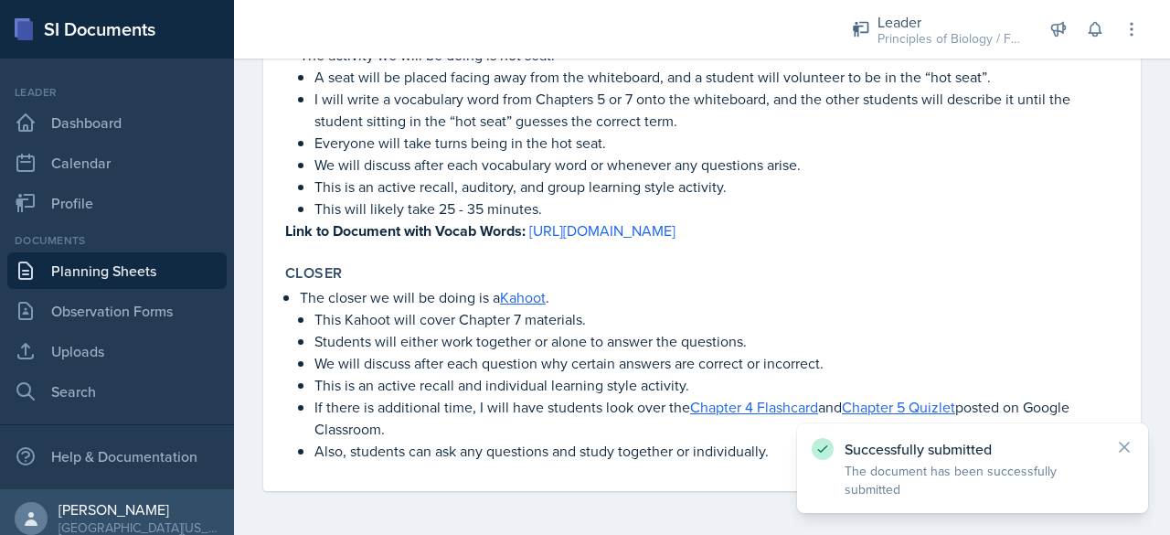
scroll to position [874, 0]
